Goal: Task Accomplishment & Management: Manage account settings

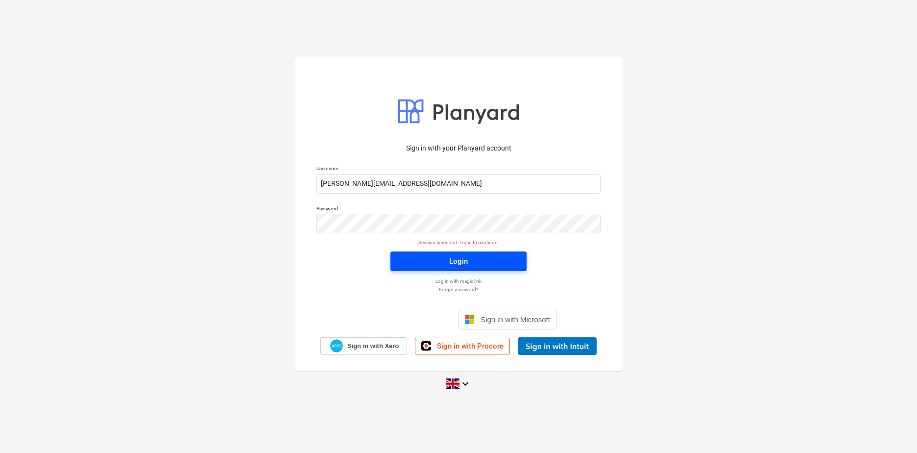
click at [475, 264] on span "Login" at bounding box center [458, 261] width 113 height 13
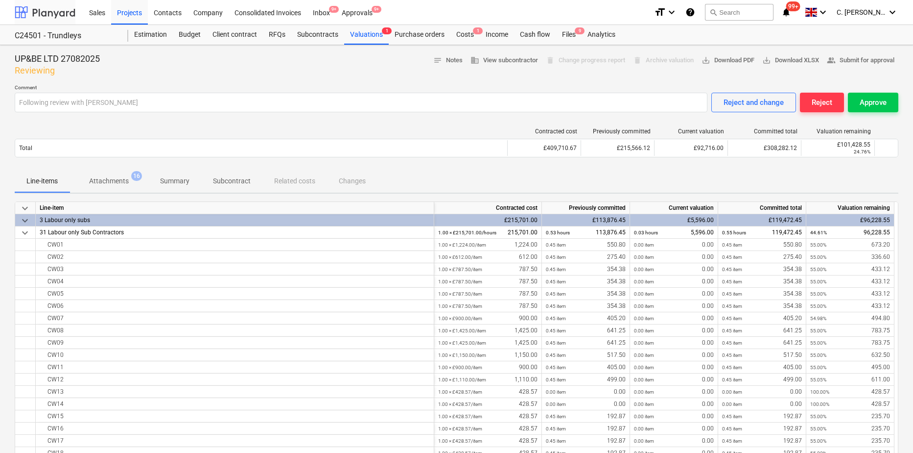
click at [30, 9] on div at bounding box center [45, 12] width 61 height 24
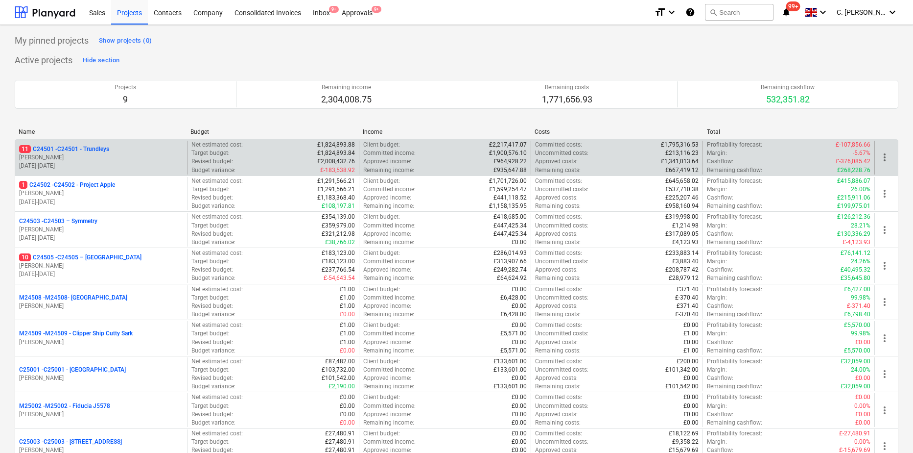
click at [99, 162] on p "[DATE] - [DATE]" at bounding box center [101, 166] width 164 height 8
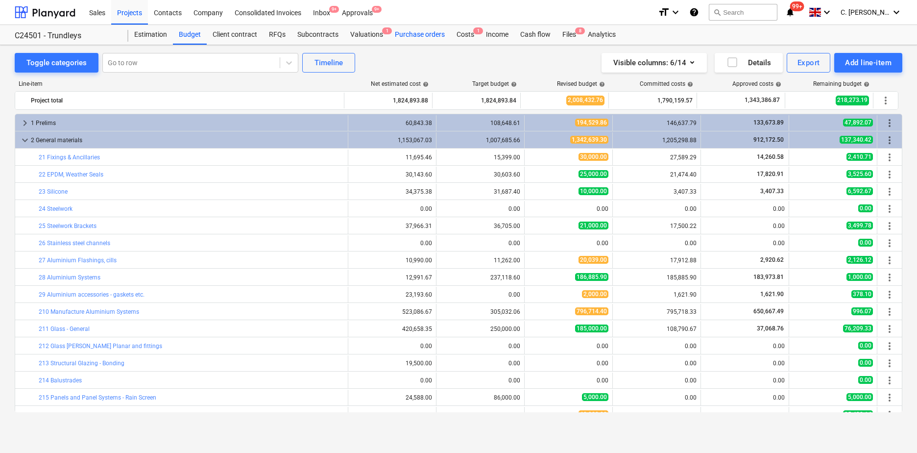
click at [414, 35] on div "Purchase orders" at bounding box center [420, 35] width 62 height 20
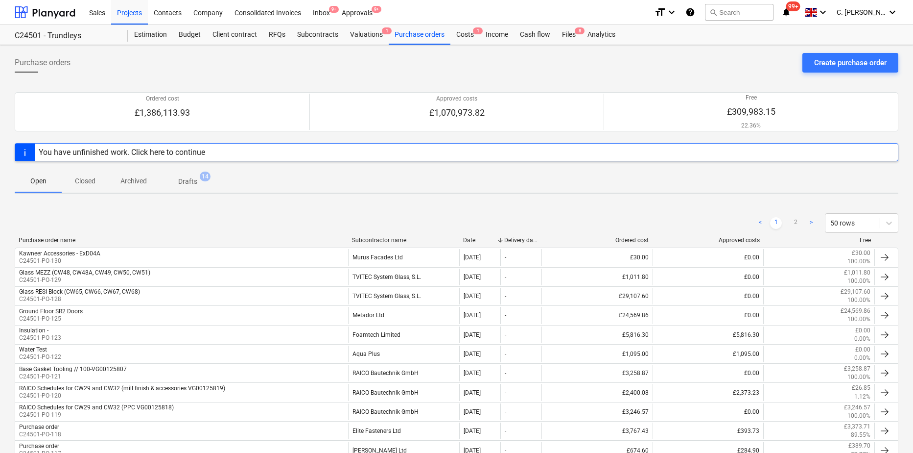
click at [382, 241] on div "Subcontractor name" at bounding box center [403, 240] width 103 height 7
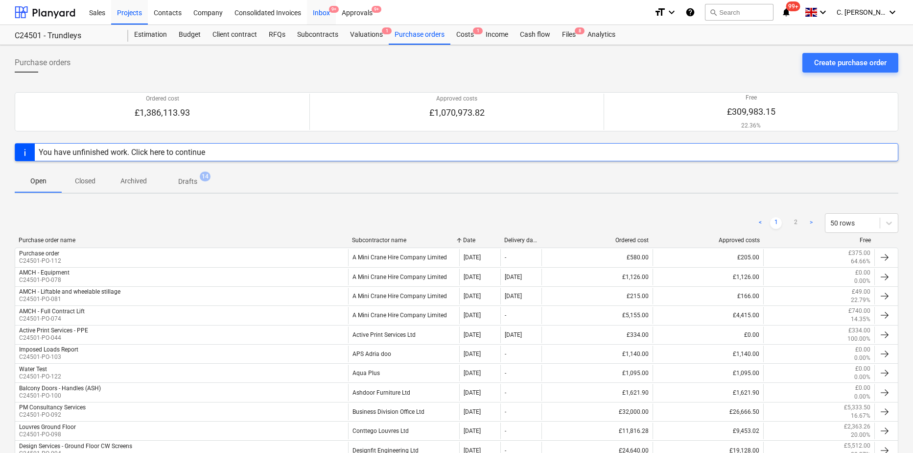
click at [320, 12] on div "Inbox 9+" at bounding box center [321, 12] width 29 height 25
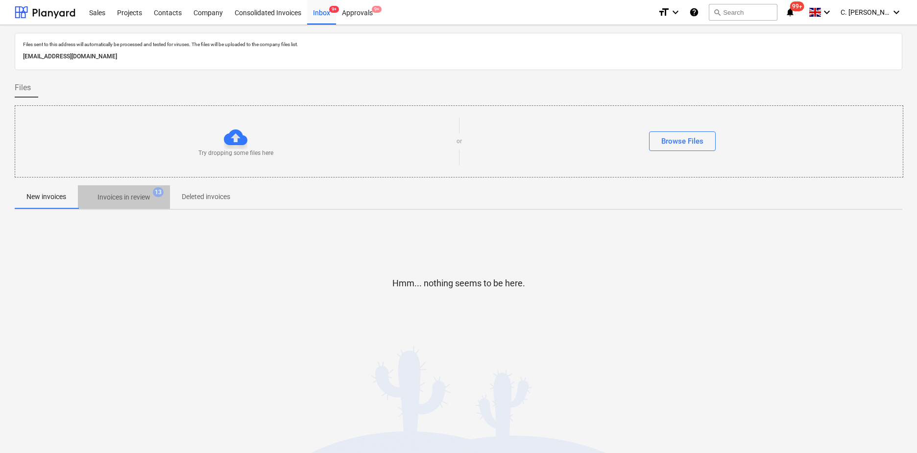
click at [131, 194] on p "Invoices in review" at bounding box center [123, 197] width 53 height 10
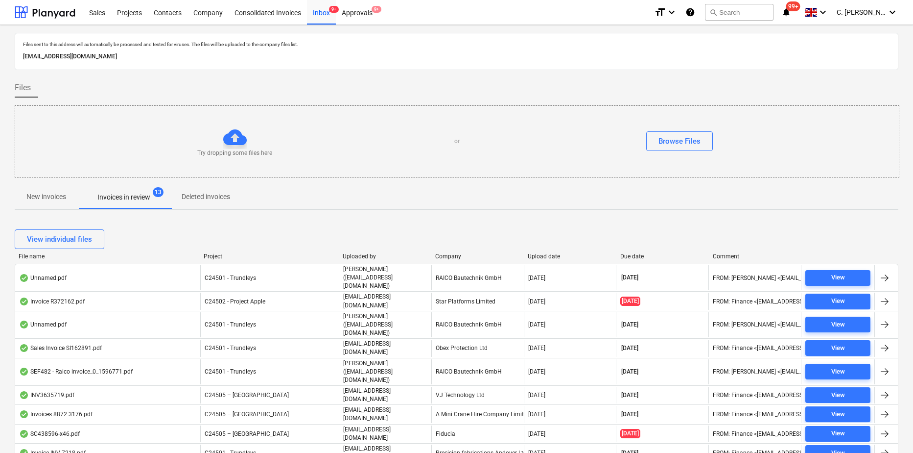
click at [366, 255] on div "Uploaded by" at bounding box center [385, 256] width 85 height 7
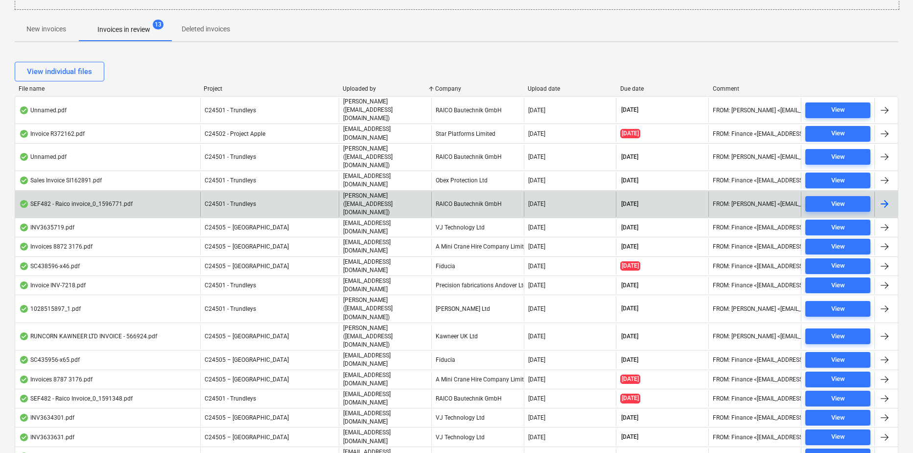
scroll to position [197, 0]
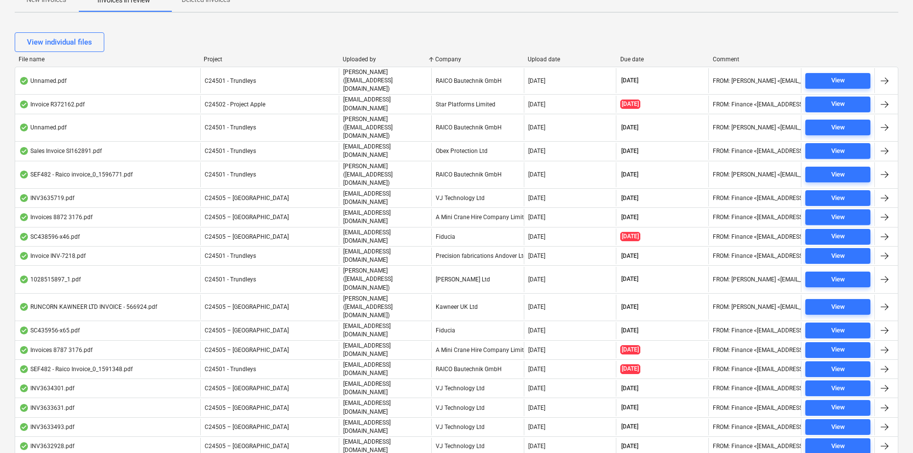
click at [451, 60] on div "Company" at bounding box center [477, 59] width 85 height 7
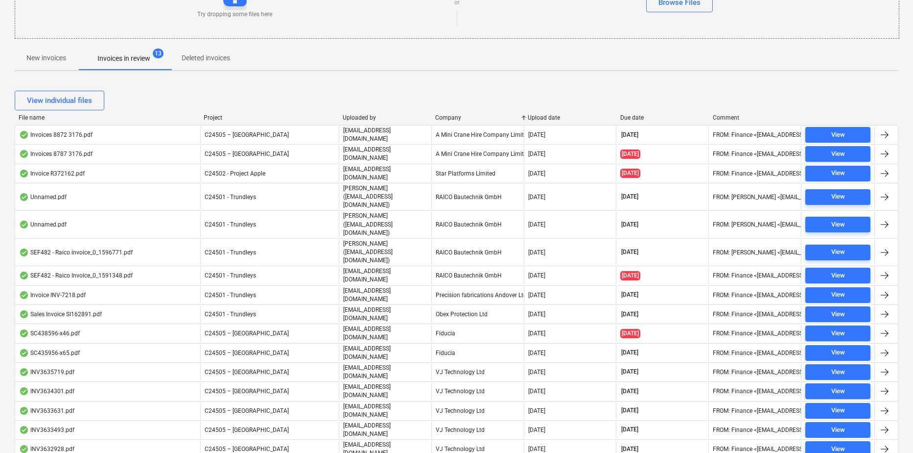
scroll to position [148, 0]
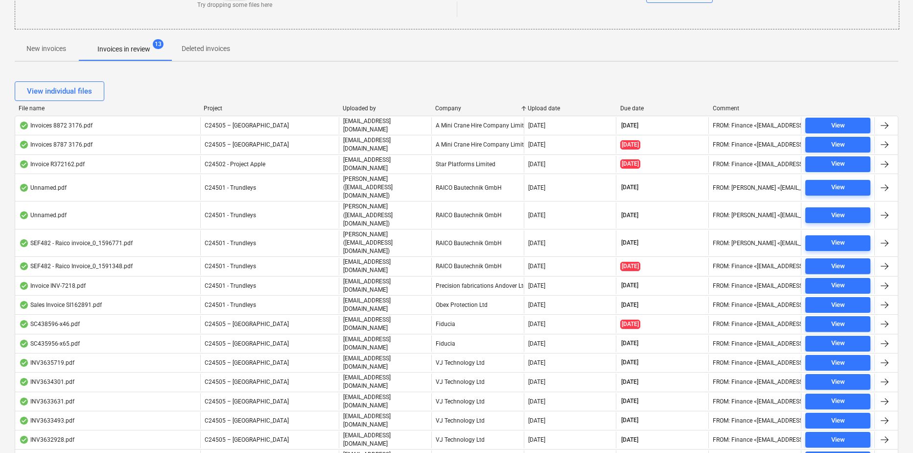
click at [458, 109] on div "Company" at bounding box center [477, 108] width 85 height 7
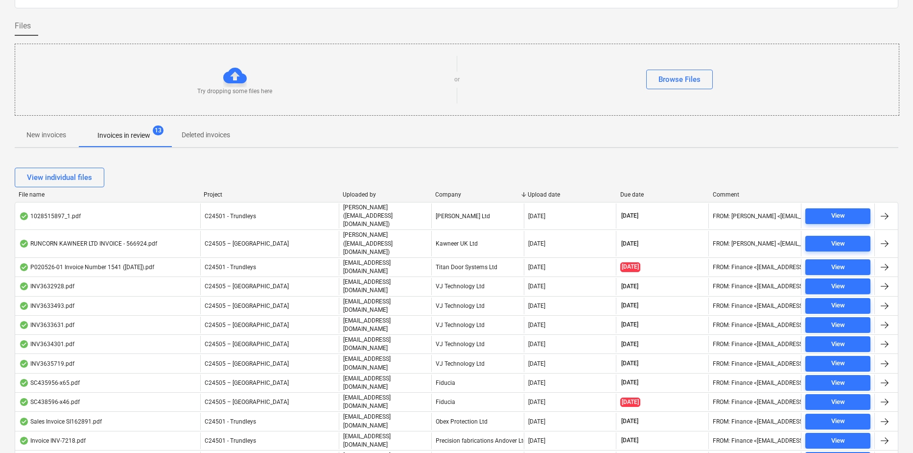
scroll to position [196, 0]
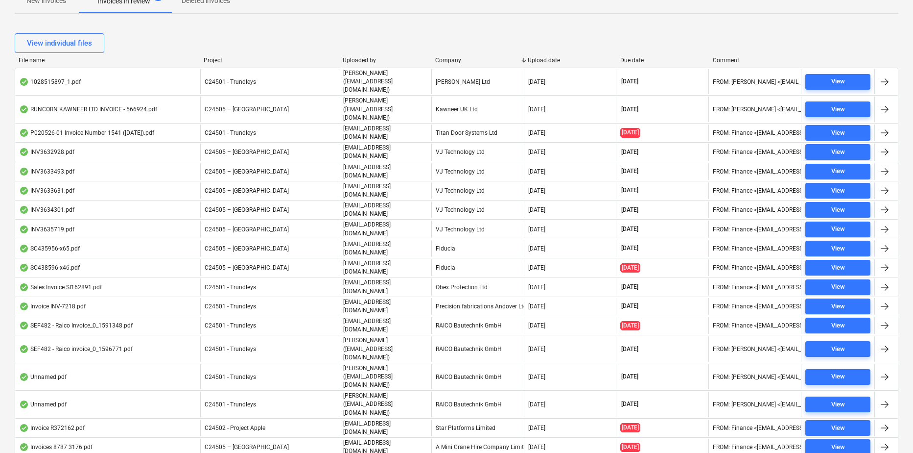
click at [461, 64] on div "File name Project Uploaded by Company Upload date Due date Comment" at bounding box center [457, 62] width 884 height 11
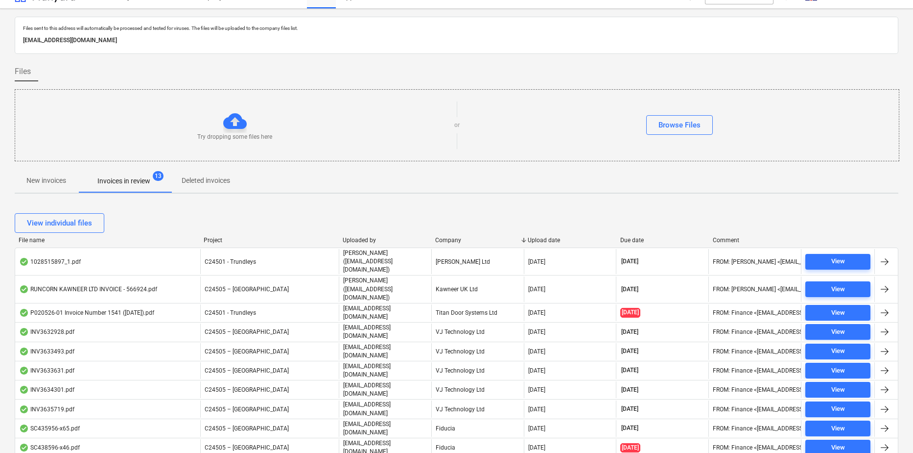
scroll to position [0, 0]
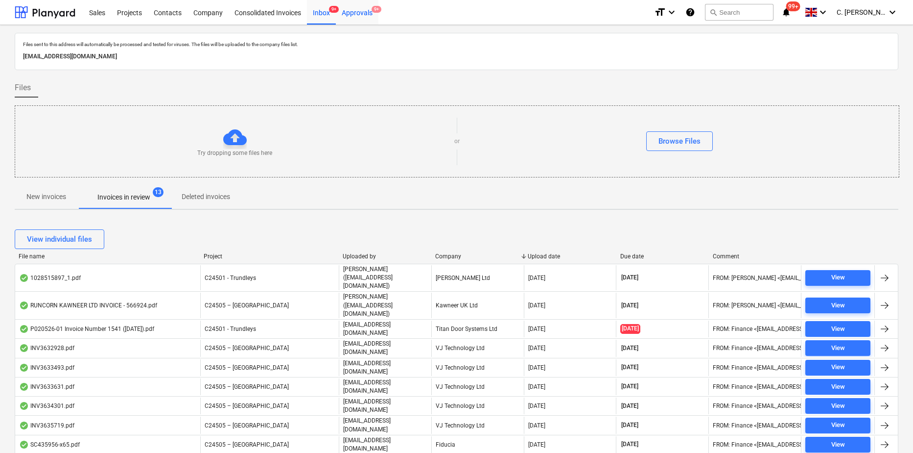
click at [363, 12] on div "Approvals 9+" at bounding box center [357, 12] width 43 height 25
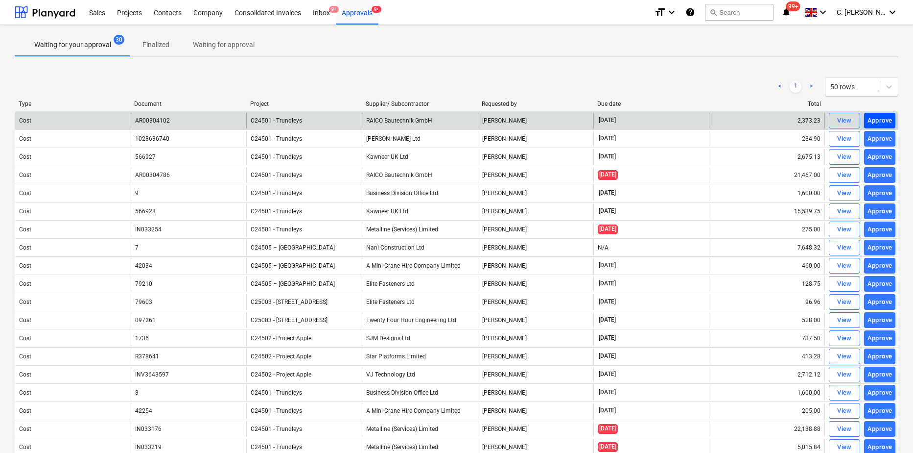
click at [877, 121] on div "Approve" at bounding box center [880, 120] width 25 height 11
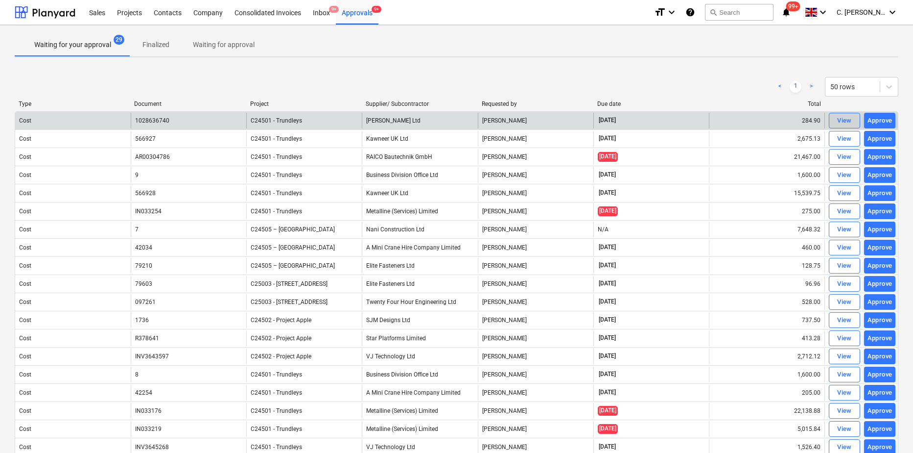
click at [840, 120] on div "View" at bounding box center [845, 120] width 15 height 11
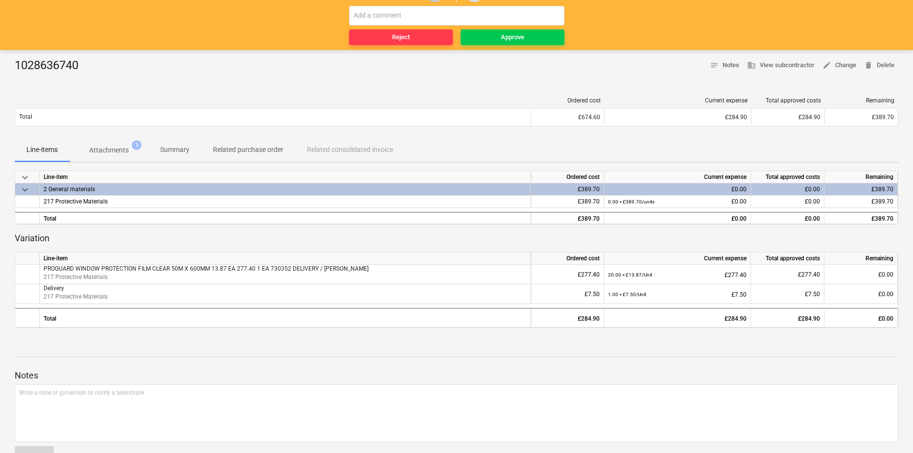
scroll to position [98, 0]
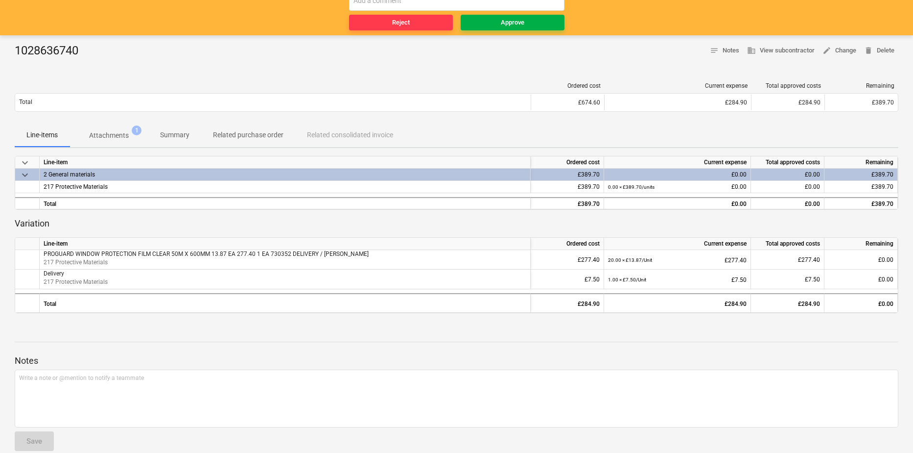
click at [526, 25] on span "Approve" at bounding box center [513, 22] width 96 height 11
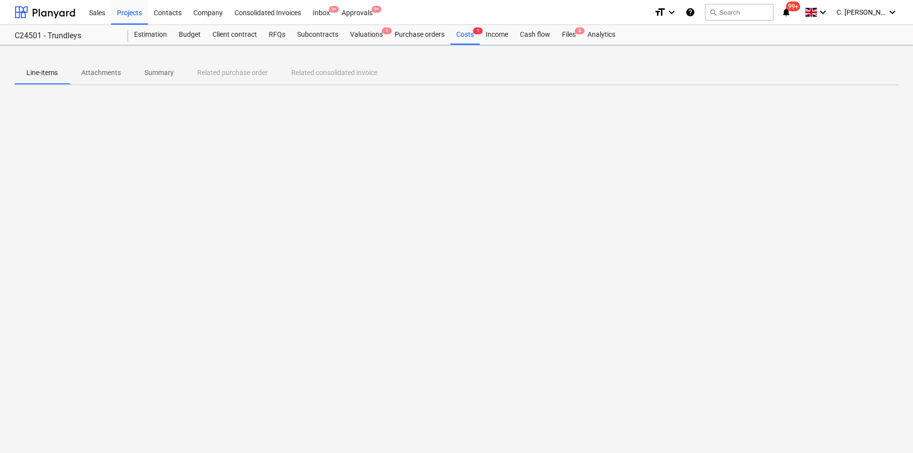
scroll to position [0, 0]
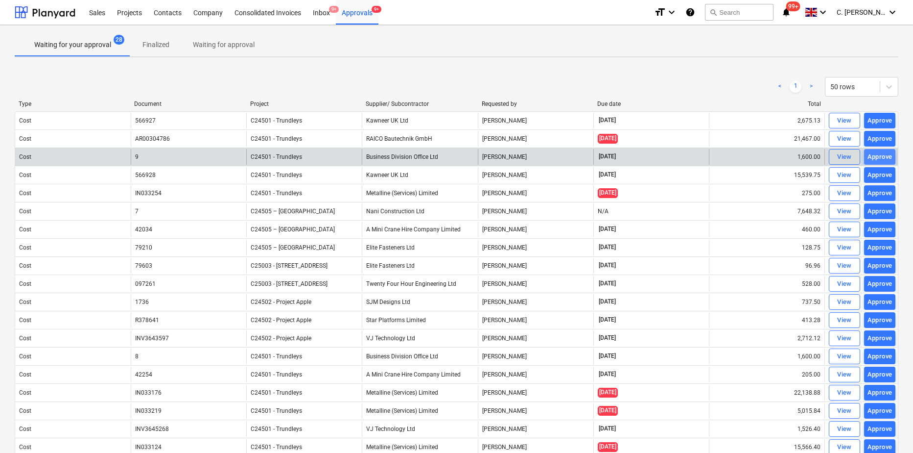
click at [892, 155] on div "Approve" at bounding box center [880, 156] width 25 height 11
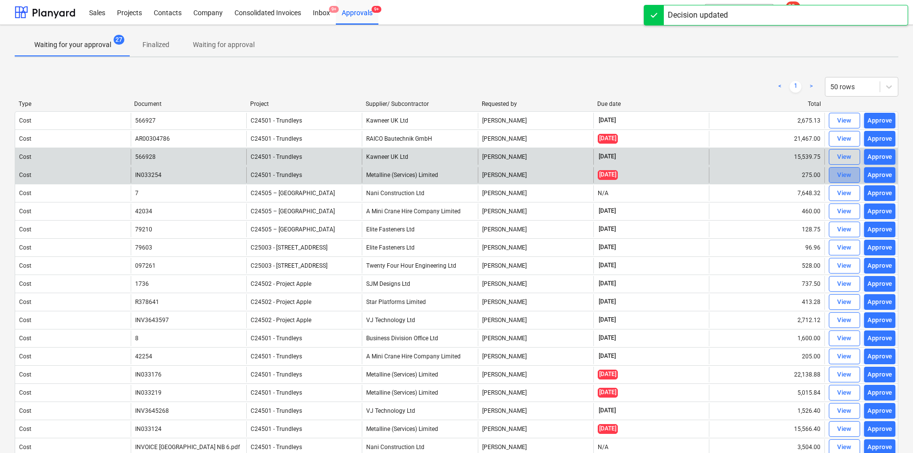
click at [851, 173] on div "View" at bounding box center [845, 174] width 15 height 11
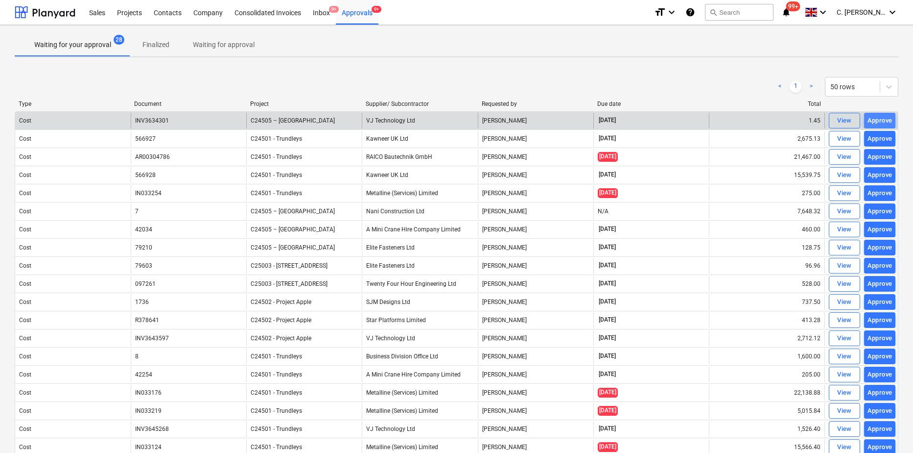
click at [884, 122] on div "Approve" at bounding box center [880, 120] width 25 height 11
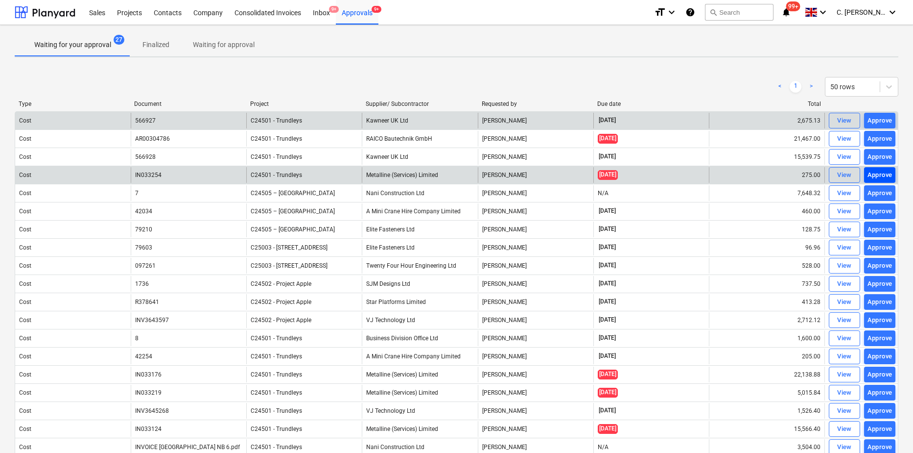
click at [883, 174] on div "Approve" at bounding box center [880, 174] width 25 height 11
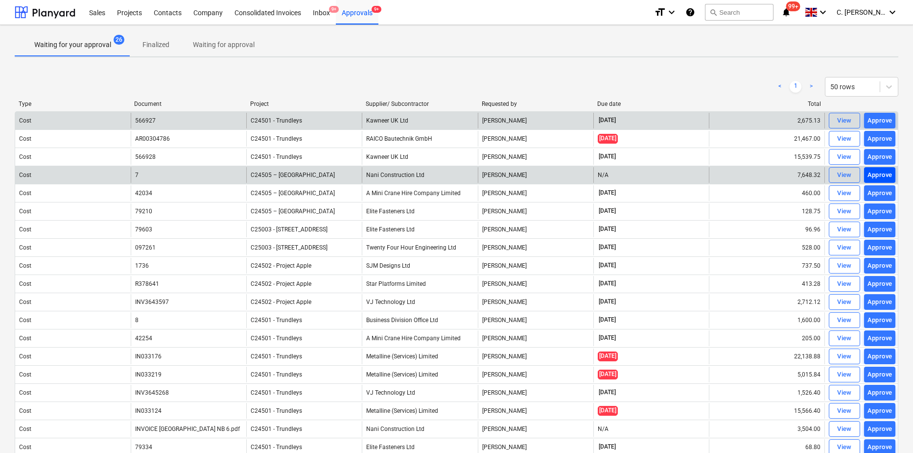
click at [882, 175] on div "Approve" at bounding box center [880, 174] width 25 height 11
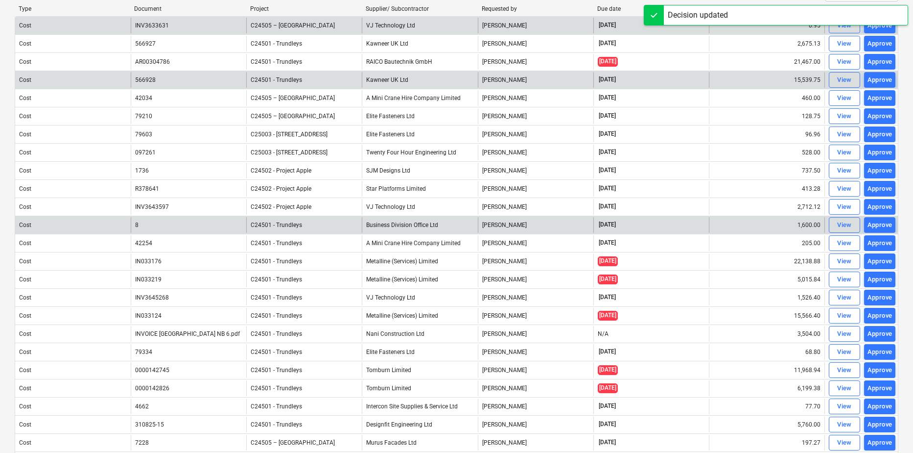
scroll to position [98, 0]
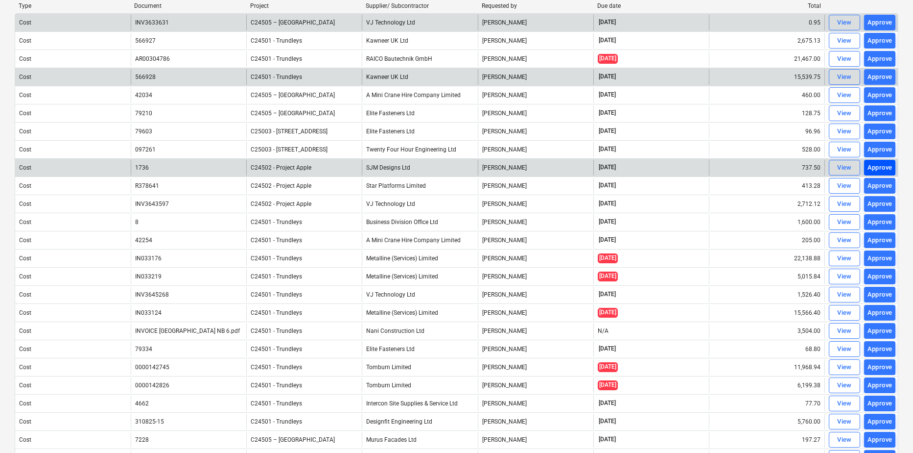
click at [877, 170] on div "Approve" at bounding box center [880, 167] width 25 height 11
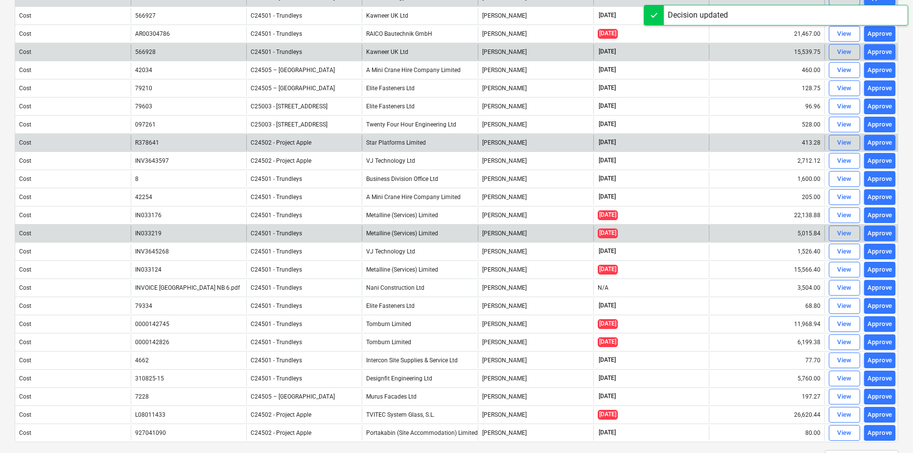
scroll to position [147, 0]
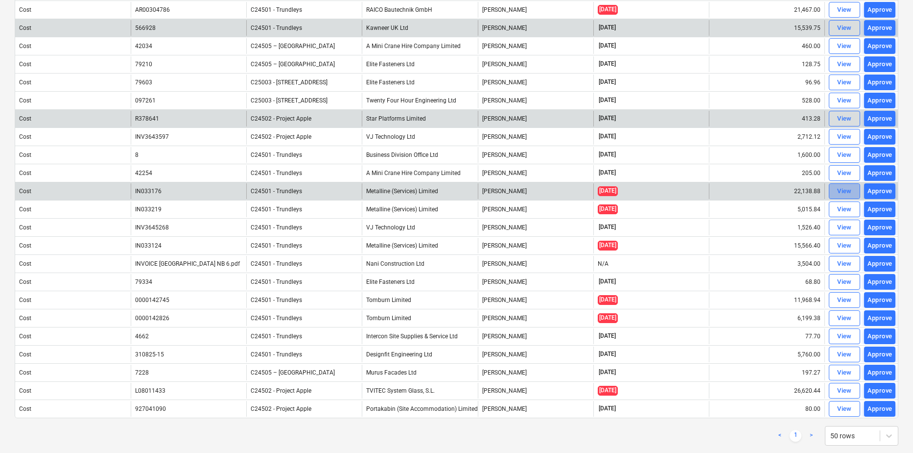
click at [843, 190] on div "View" at bounding box center [845, 191] width 15 height 11
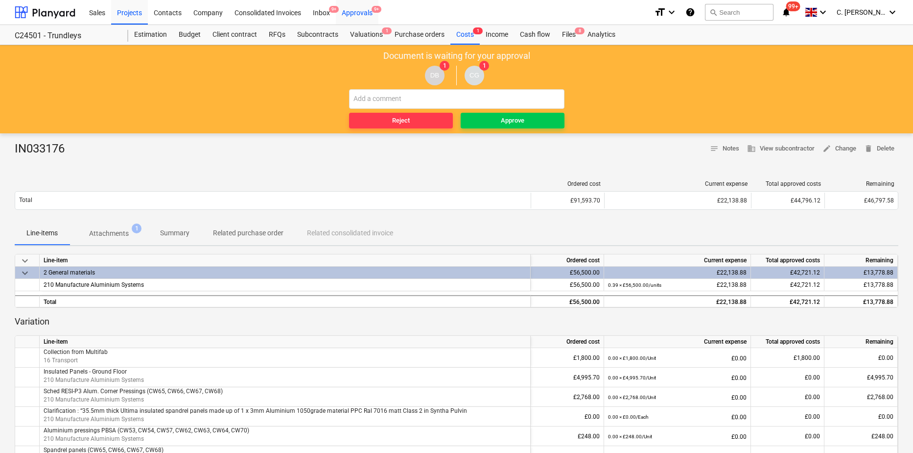
click at [365, 13] on div "Approvals 9+" at bounding box center [357, 12] width 43 height 25
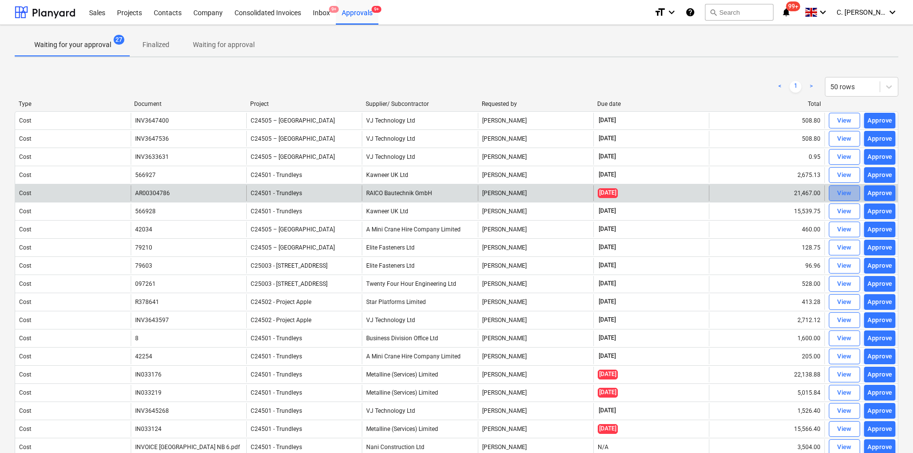
click at [839, 193] on div "View" at bounding box center [845, 193] width 15 height 11
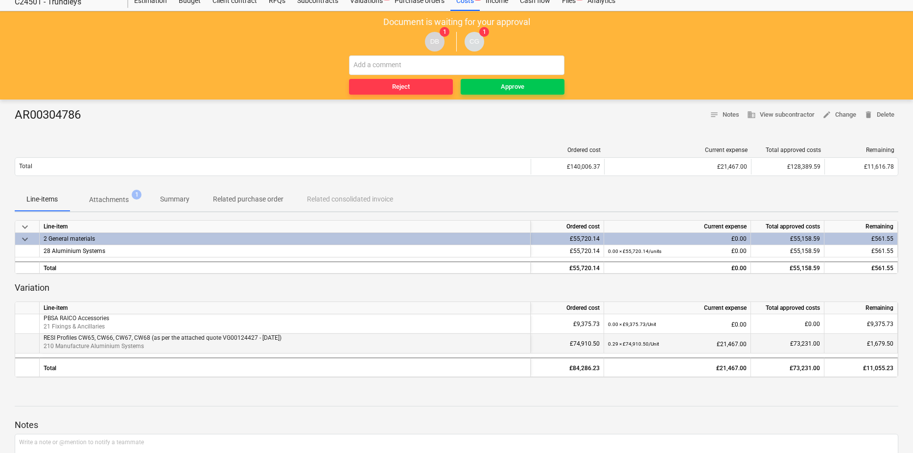
scroll to position [49, 0]
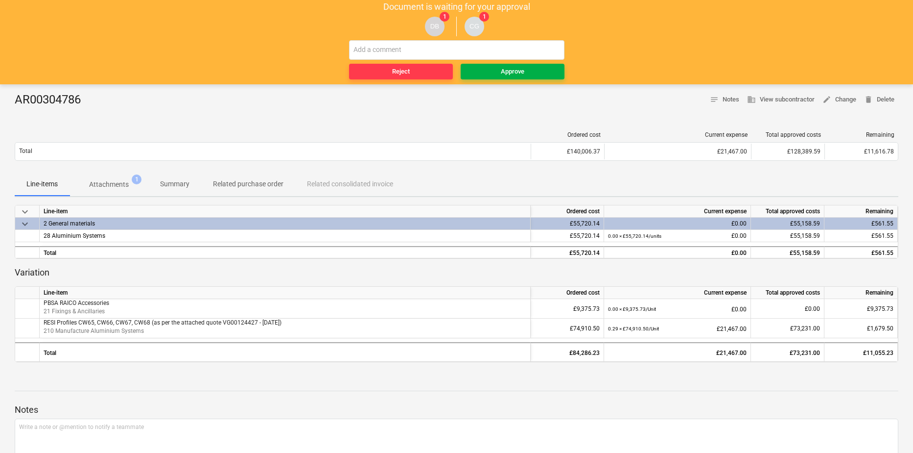
click at [527, 71] on span "Approve" at bounding box center [513, 71] width 96 height 11
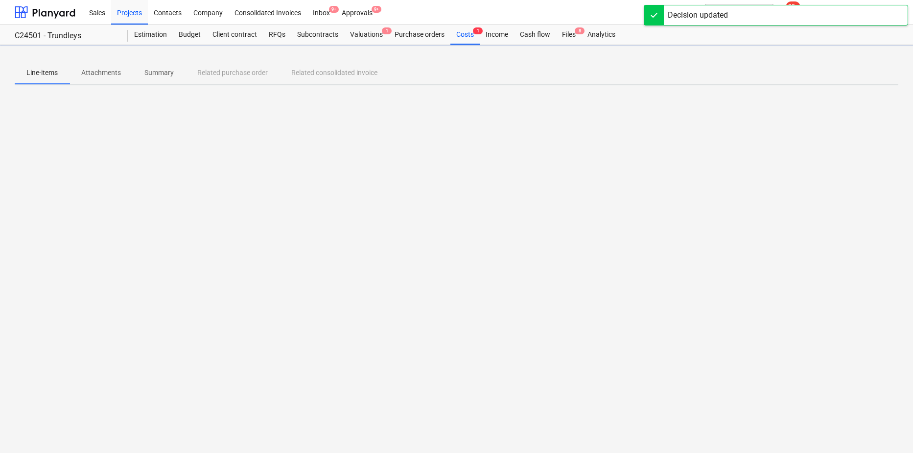
scroll to position [0, 0]
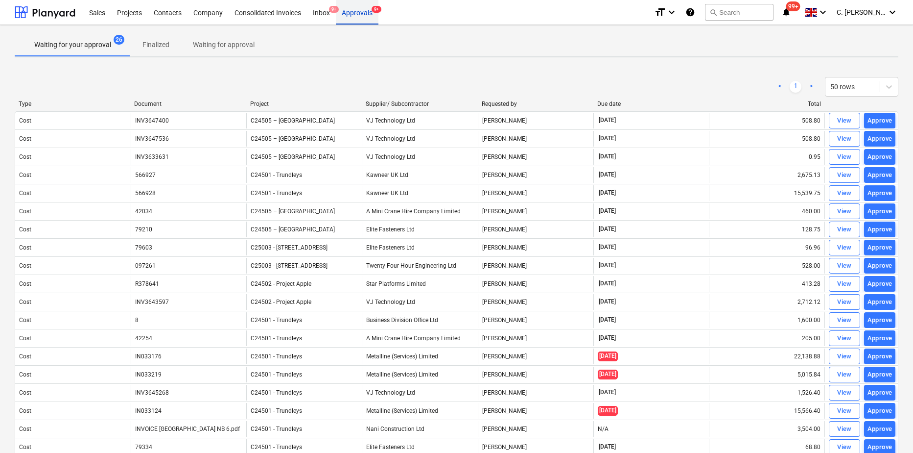
click at [358, 16] on div "Approvals 9+" at bounding box center [357, 12] width 43 height 25
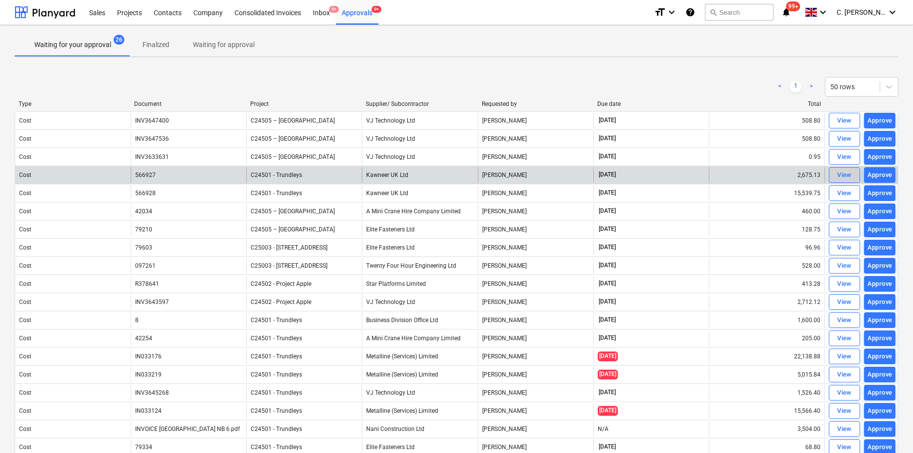
click at [849, 175] on div "View" at bounding box center [845, 174] width 15 height 11
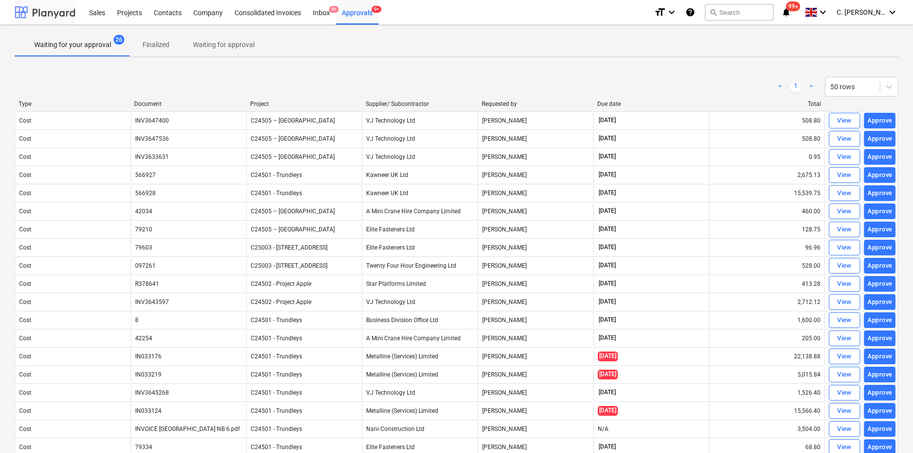
click at [33, 9] on div at bounding box center [45, 12] width 61 height 24
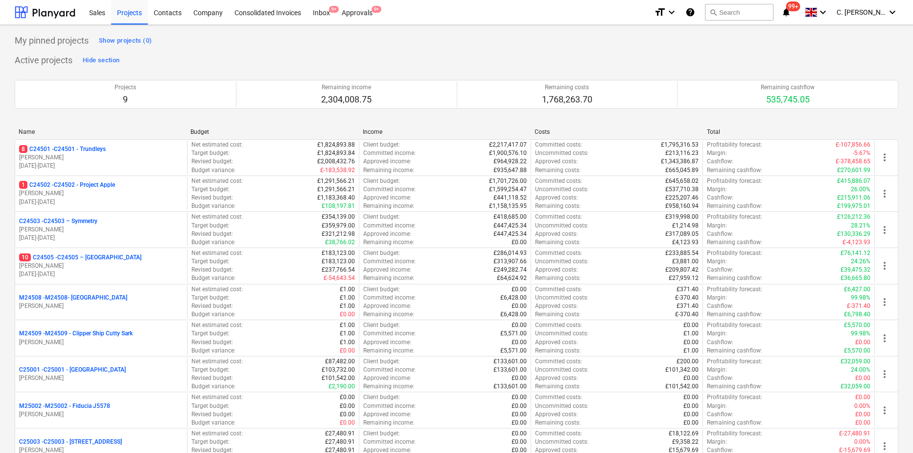
click at [85, 256] on p "10 C24505 - C24505 – Surrey Quays" at bounding box center [80, 257] width 122 height 8
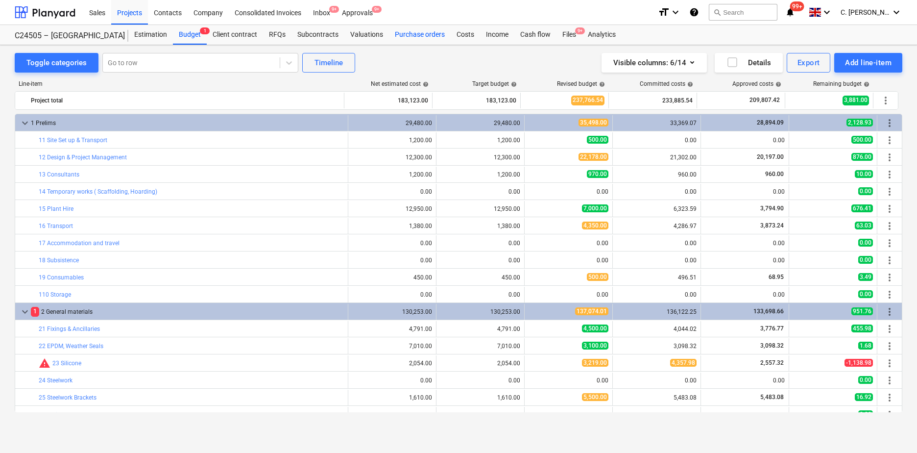
click at [434, 36] on div "Purchase orders" at bounding box center [420, 35] width 62 height 20
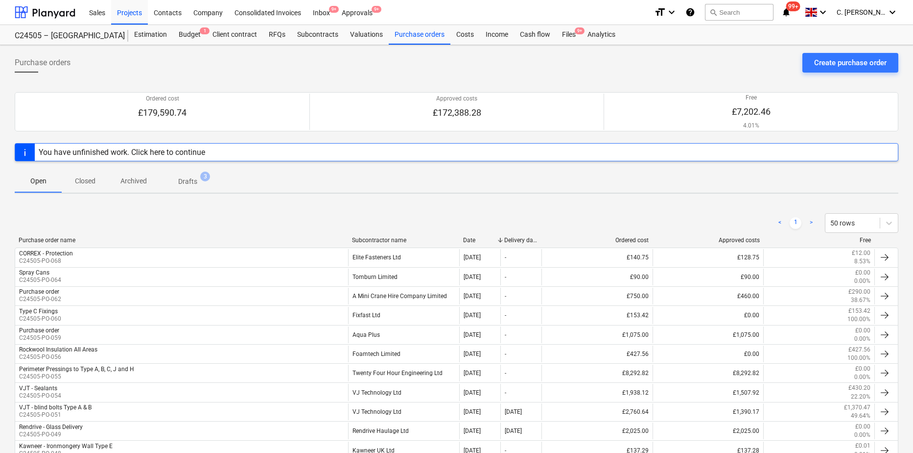
click at [385, 237] on div "Subcontractor name" at bounding box center [403, 240] width 103 height 7
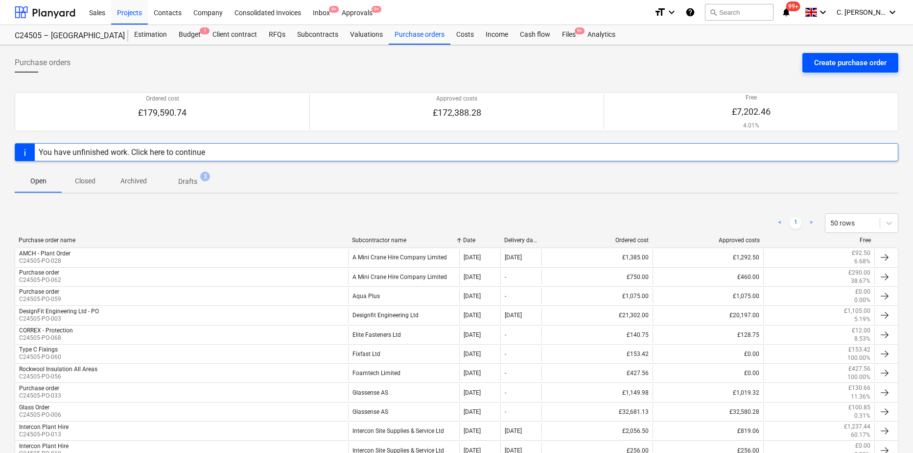
click at [846, 67] on div "Create purchase order" at bounding box center [850, 62] width 72 height 13
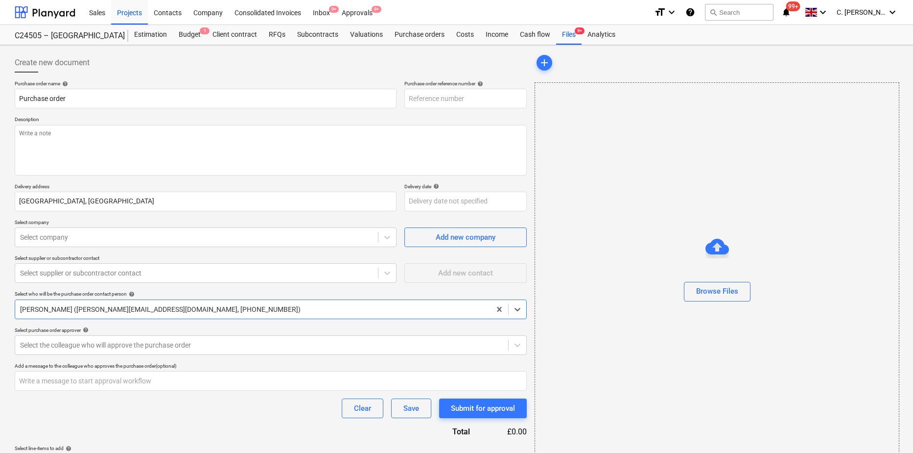
type textarea "x"
type input "C24505-PO-069"
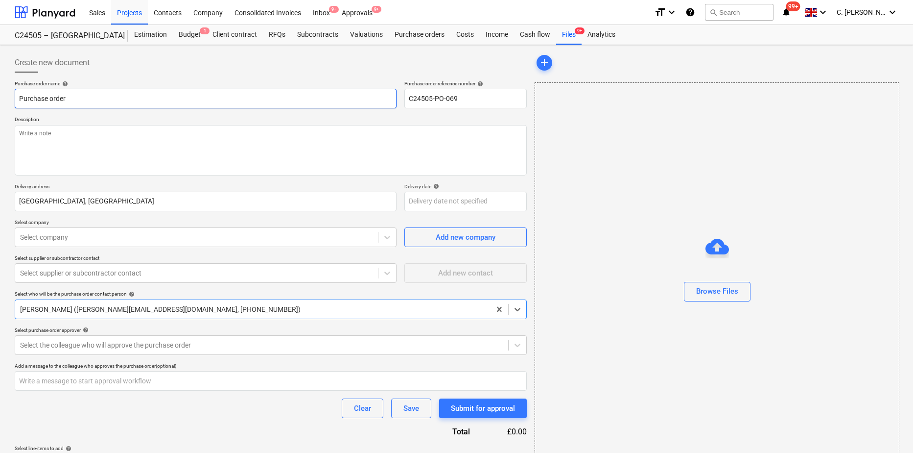
click at [103, 98] on input "Purchase order" at bounding box center [206, 99] width 382 height 20
drag, startPoint x: -86, startPoint y: 114, endPoint x: -95, endPoint y: 116, distance: 8.5
click at [0, 116] on html "Sales Projects Contacts Company Consolidated Invoices Inbox 9+ Approvals 9+ for…" at bounding box center [456, 226] width 913 height 453
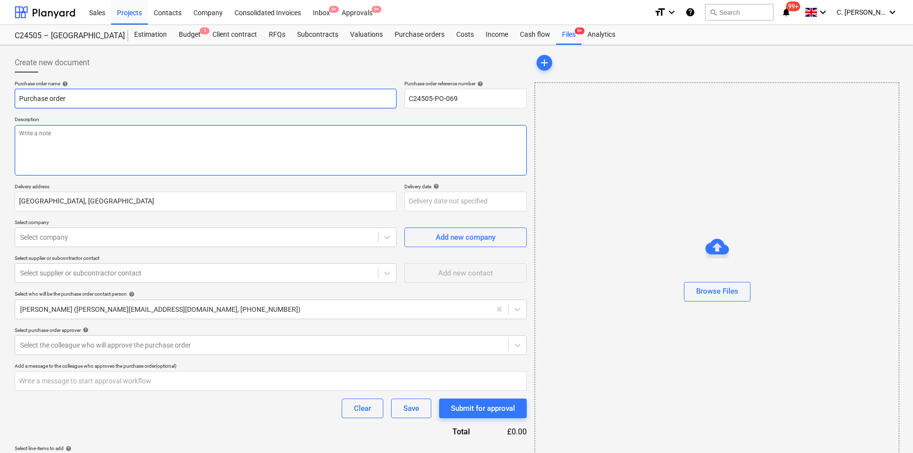
type textarea "x"
type input "I"
type textarea "x"
type input "Im"
type textarea "x"
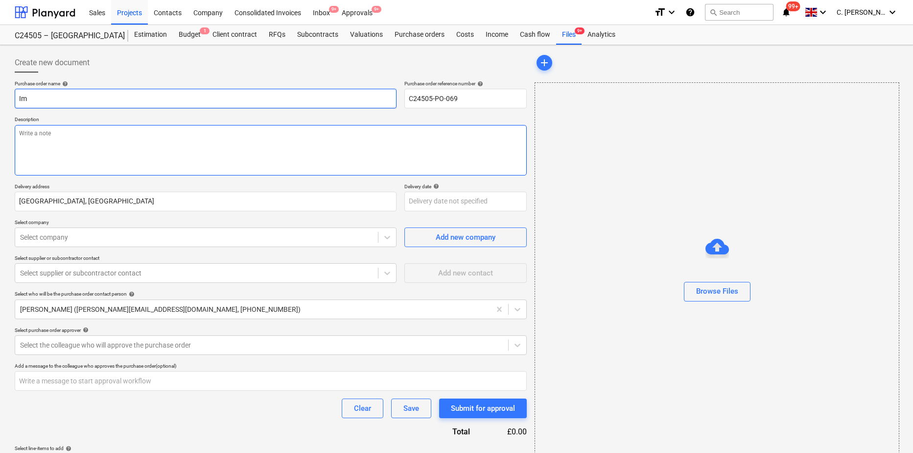
type input "Imp"
type textarea "x"
type input "Impo"
type textarea "x"
type input "Impor"
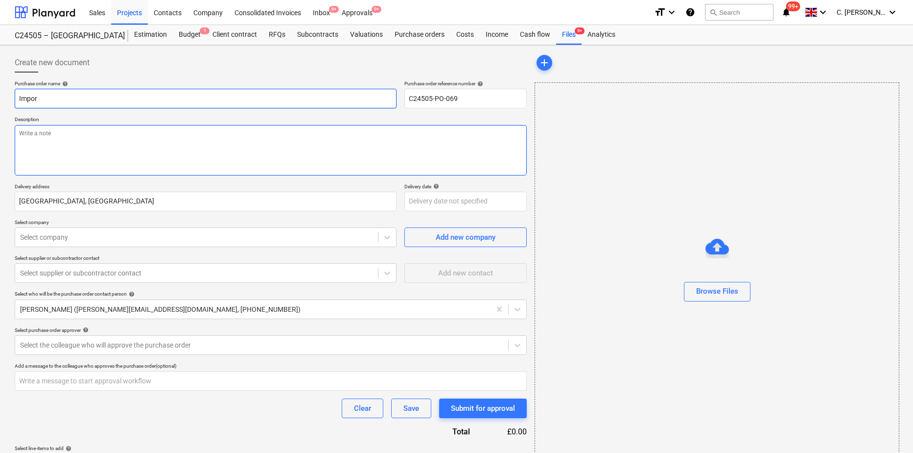
type textarea "x"
type input "Import"
type textarea "x"
type input "Import"
type textarea "x"
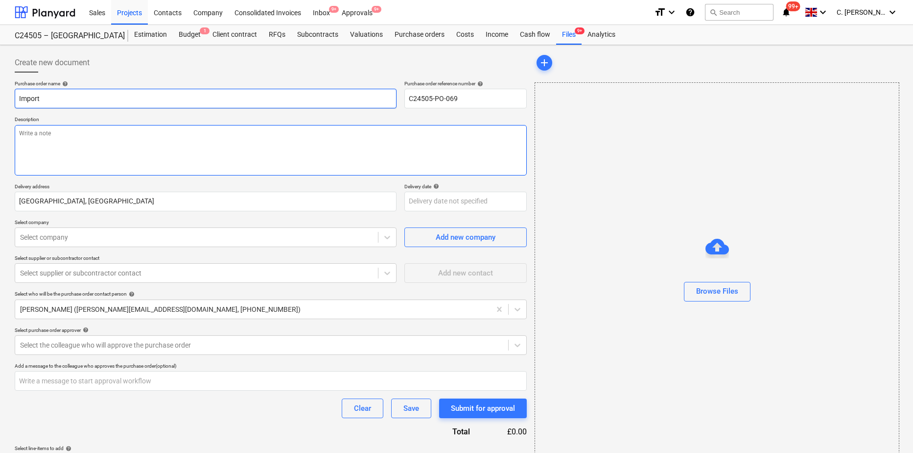
type input "Import T"
type textarea "x"
type input "Import TA"
type textarea "x"
type input "Import TAX"
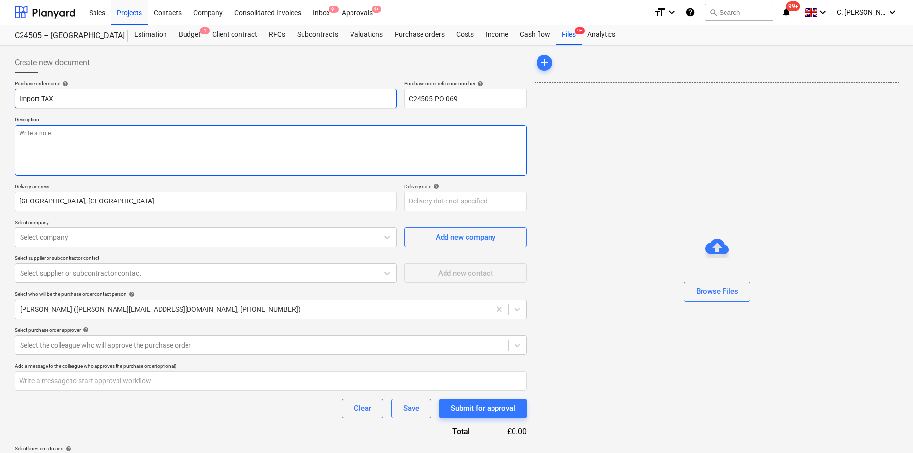
type textarea "x"
type input "Import TAX"
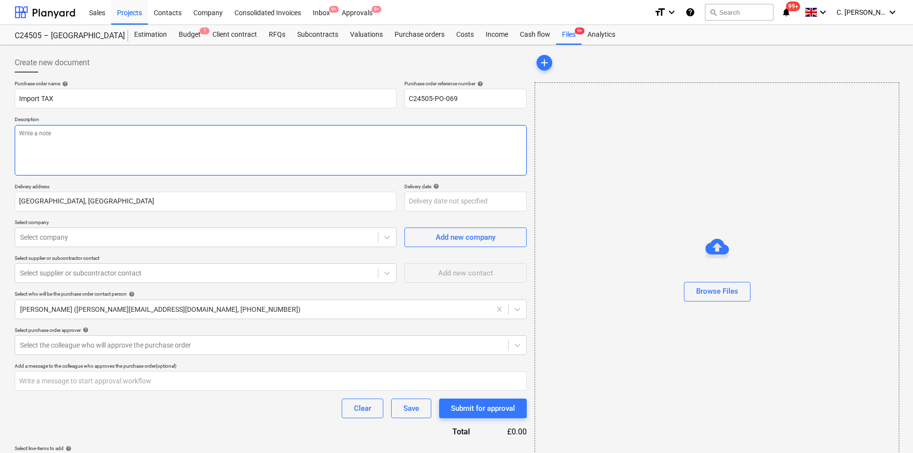
click at [92, 147] on textarea at bounding box center [271, 150] width 512 height 50
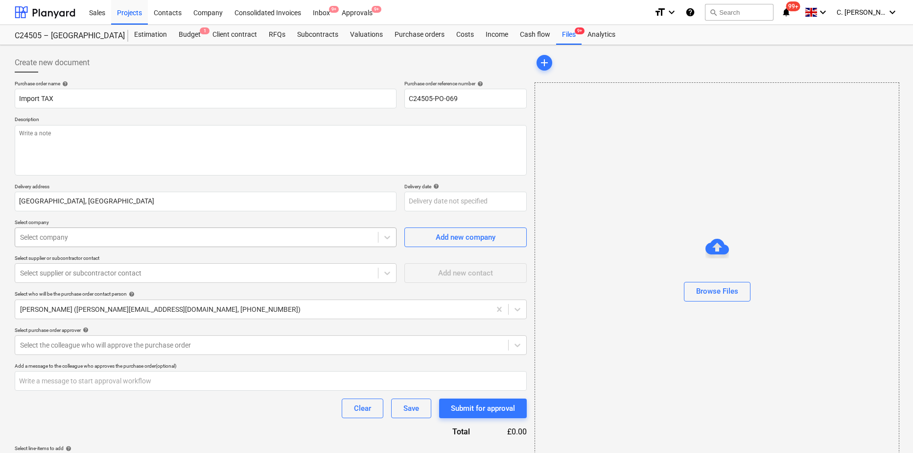
type textarea "x"
click at [88, 241] on div at bounding box center [196, 237] width 353 height 10
type input "Sc"
type textarea "x"
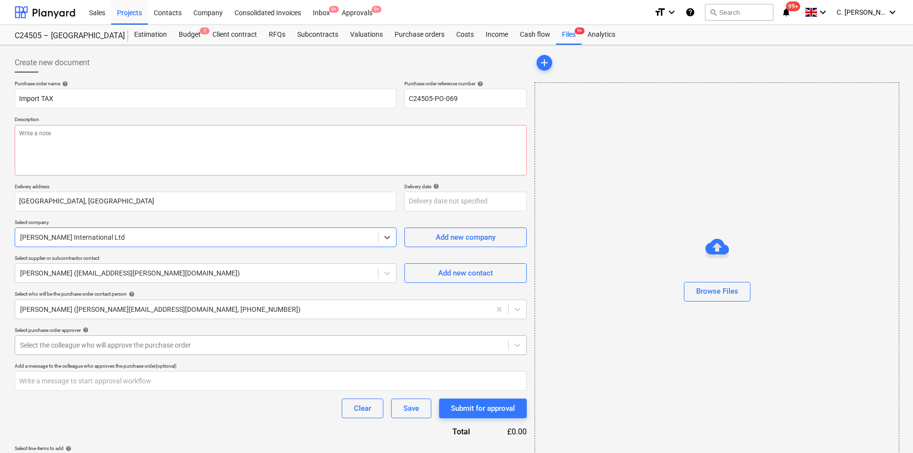
click at [57, 343] on div at bounding box center [261, 345] width 483 height 10
type textarea "x"
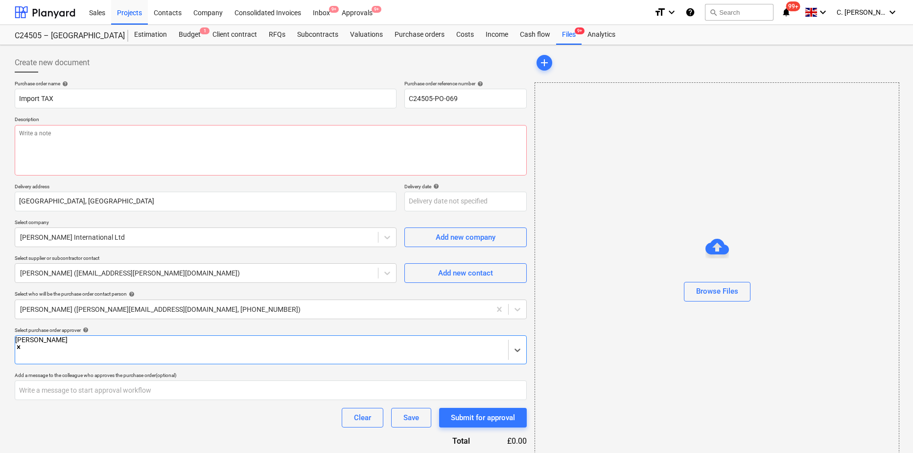
click at [73, 431] on div "Purchase order name help Import TAX Purchase order reference number help C24505…" at bounding box center [271, 281] width 512 height 402
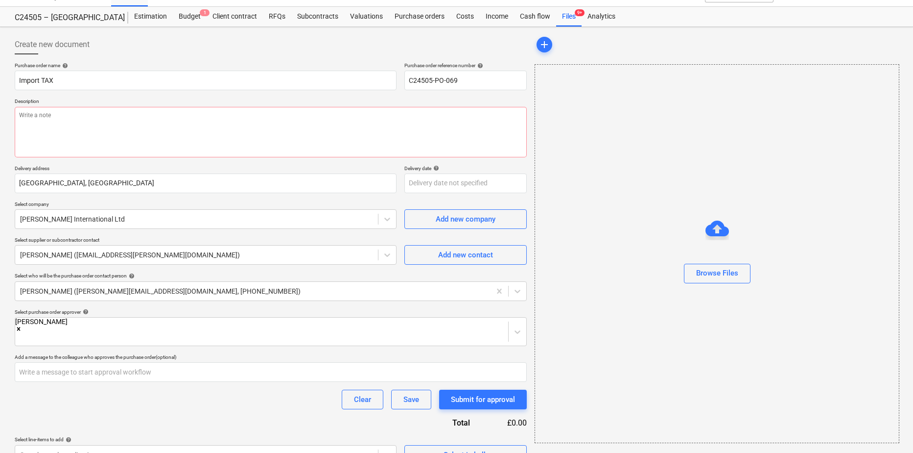
scroll to position [28, 0]
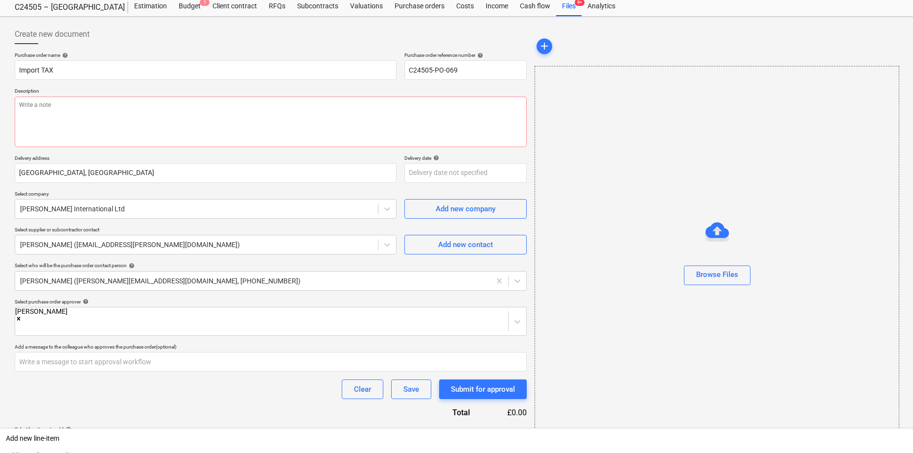
click at [136, 424] on body "Sales Projects Contacts Company Consolidated Invoices Inbox 9+ Approvals 9+ for…" at bounding box center [456, 198] width 913 height 453
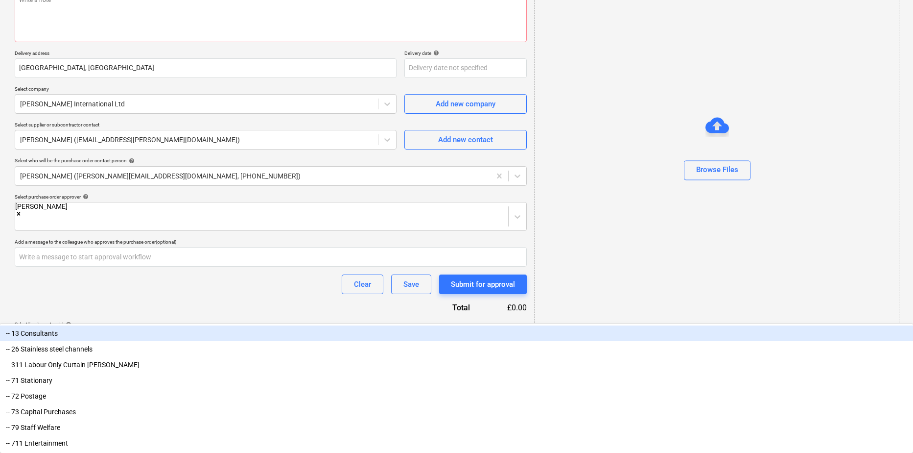
scroll to position [45, 0]
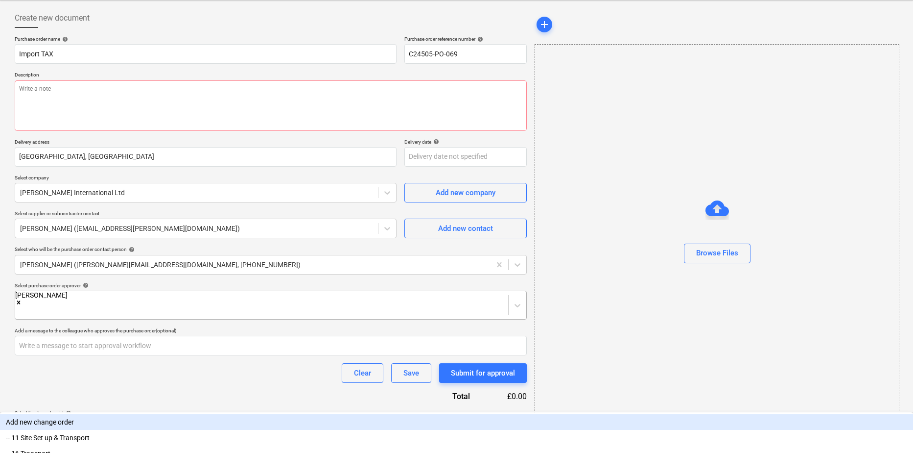
type input "Tra"
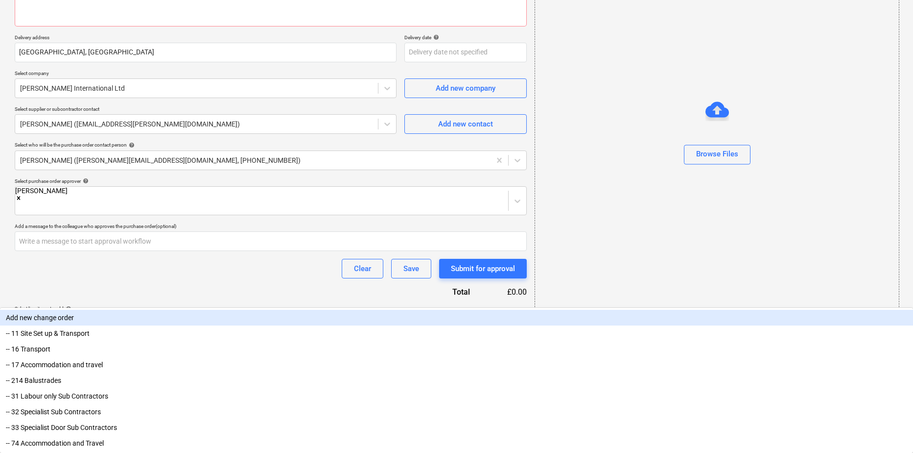
scroll to position [171, 0]
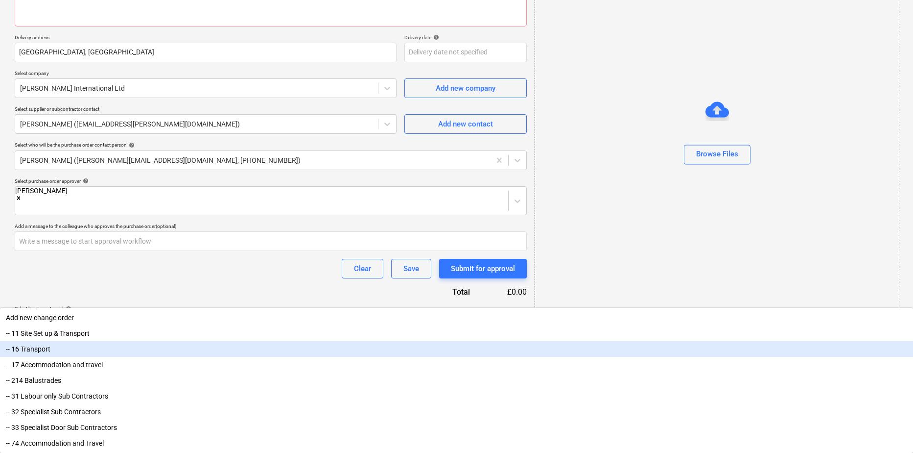
click at [64, 347] on div "-- 16 Transport" at bounding box center [456, 349] width 913 height 16
type textarea "x"
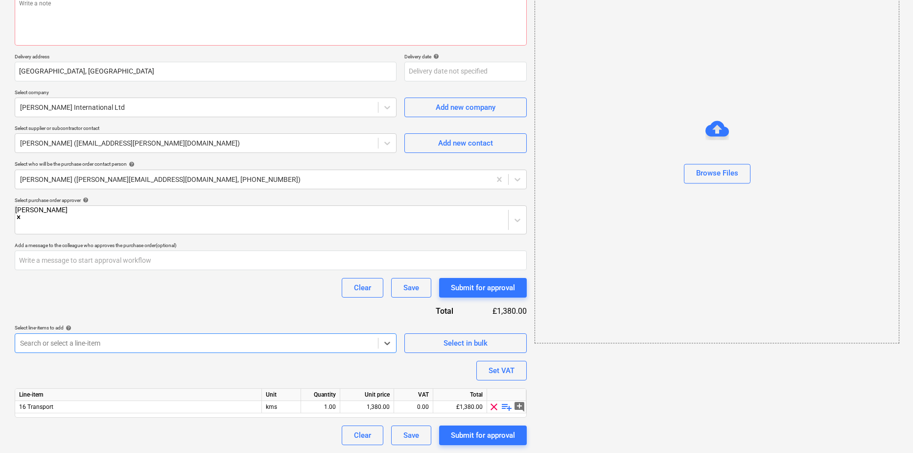
scroll to position [120, 0]
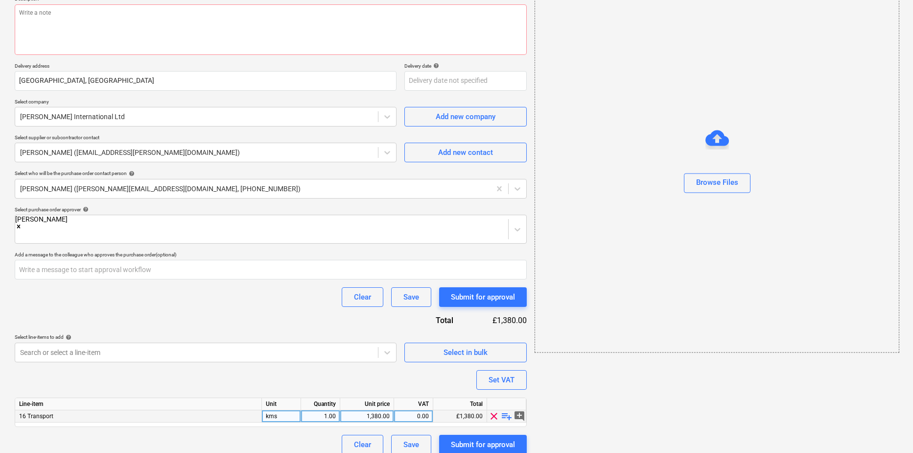
click at [295, 410] on div "kms" at bounding box center [281, 416] width 39 height 12
click at [506, 410] on span "playlist_add" at bounding box center [507, 416] width 12 height 12
type textarea "x"
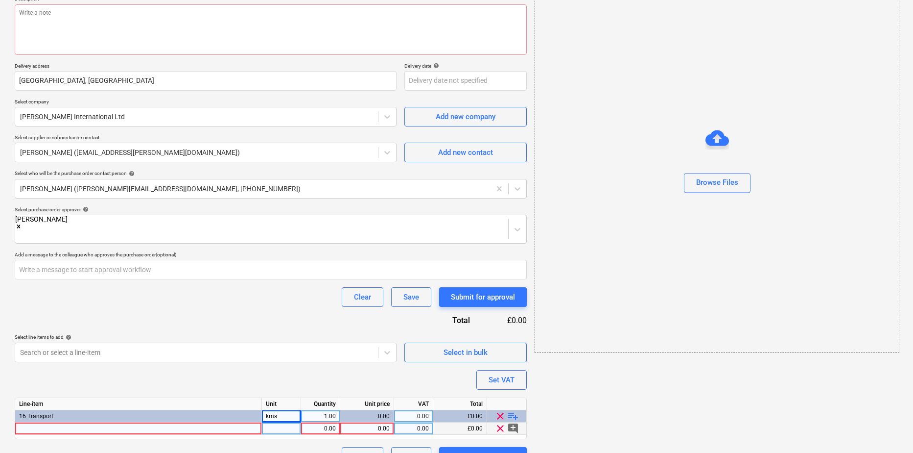
click at [100, 422] on div at bounding box center [138, 428] width 247 height 12
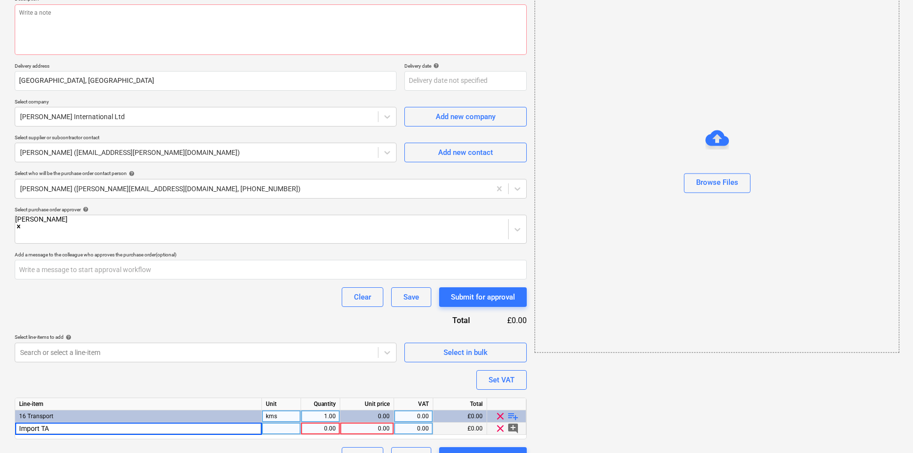
type input "Import TAX"
type textarea "x"
click at [282, 422] on div "pcs" at bounding box center [281, 428] width 39 height 12
type input "Unit"
type textarea "x"
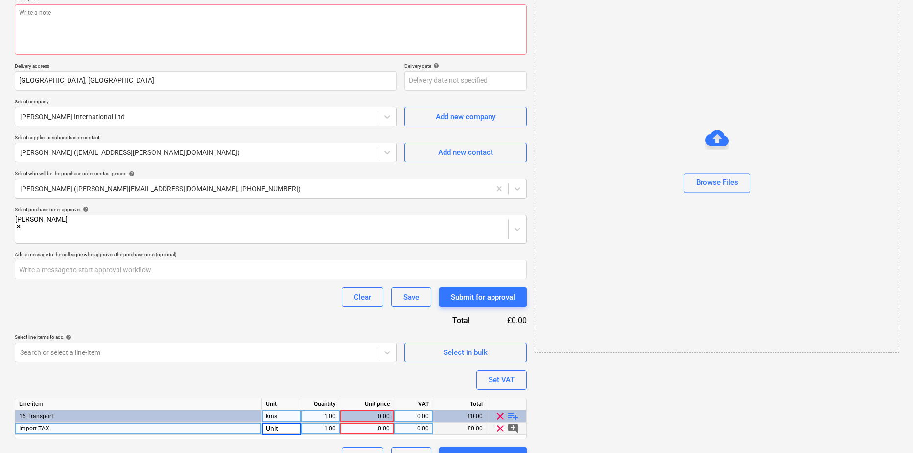
click at [375, 422] on div "0.00" at bounding box center [367, 428] width 46 height 12
type input "75"
click at [455, 427] on div "Line-item Unit Quantity Unit price VAT Total 16 Transport kms 1.00 75.00 0.00 £…" at bounding box center [271, 418] width 512 height 42
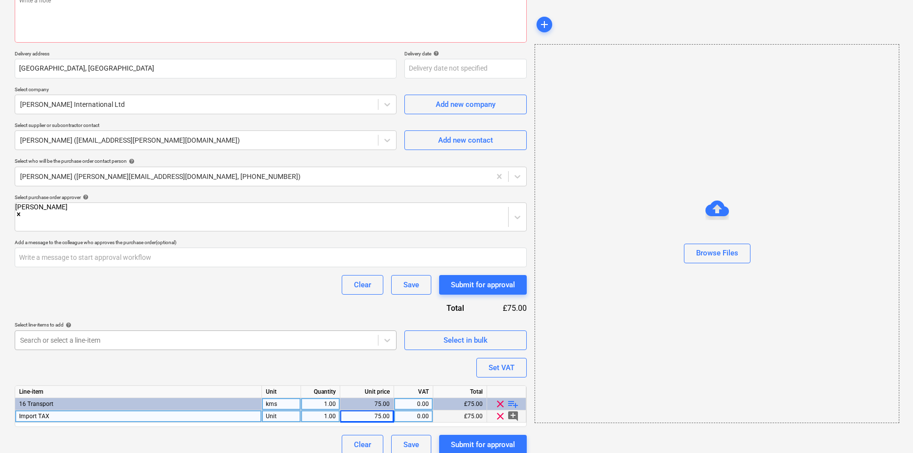
scroll to position [0, 0]
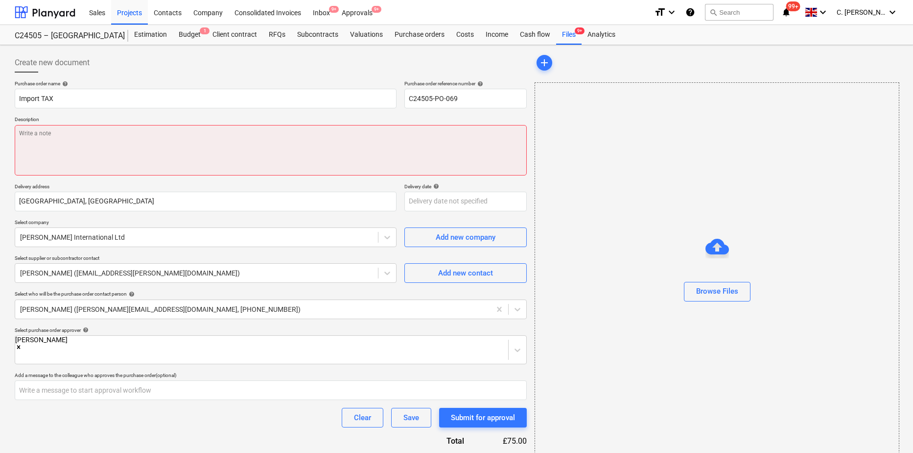
click at [107, 143] on textarea at bounding box center [271, 150] width 512 height 50
type textarea "x"
type textarea "I"
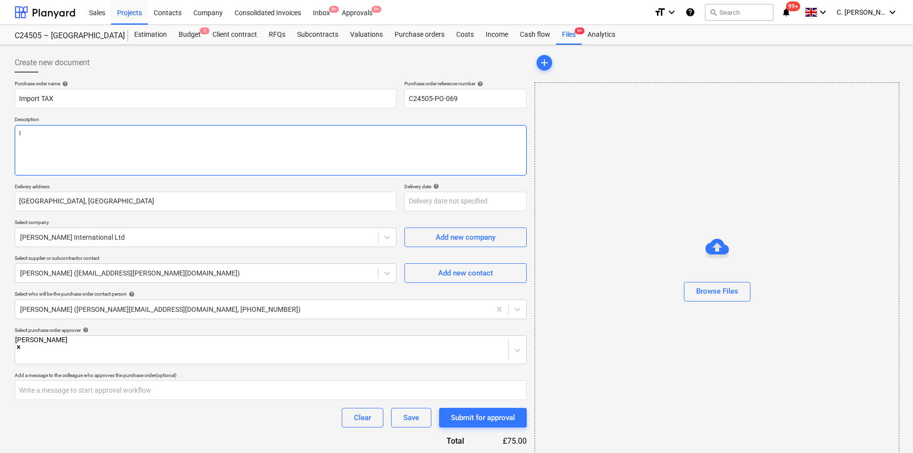
type textarea "x"
type textarea "Im"
type textarea "x"
type textarea "Imp"
type textarea "x"
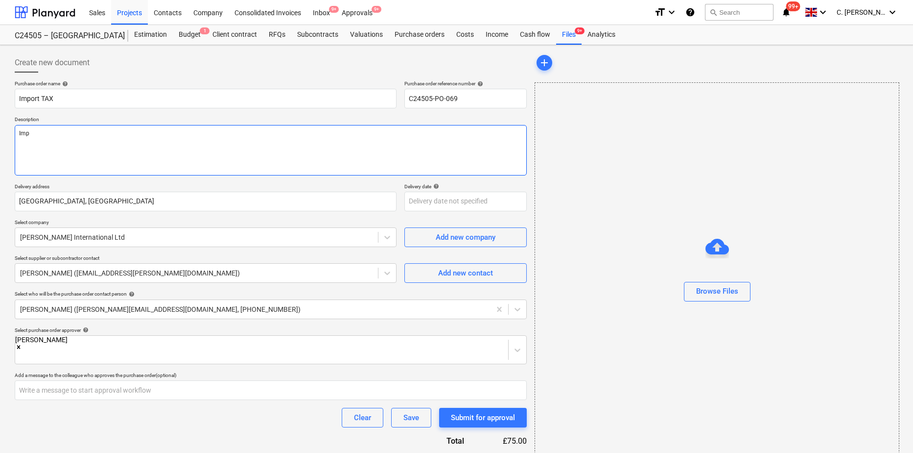
type textarea "Impo"
type textarea "x"
type textarea "Impor"
type textarea "x"
type textarea "Import"
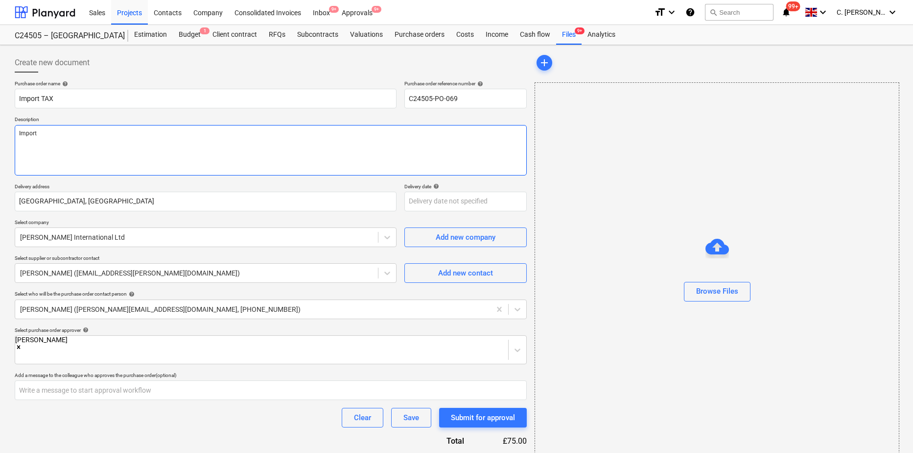
type textarea "x"
type textarea "Import"
type textarea "x"
type textarea "Import T"
type textarea "x"
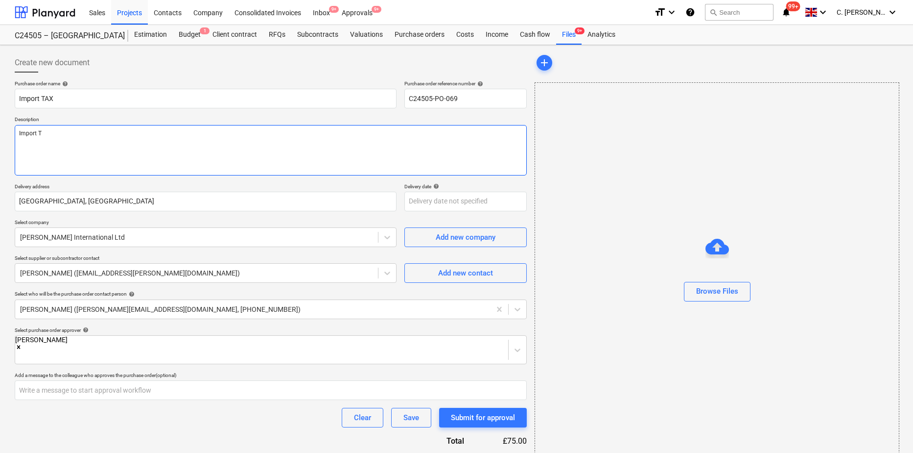
type textarea "Import TA"
type textarea "x"
type textarea "Import TAX"
type textarea "x"
type textarea "Import TAX"
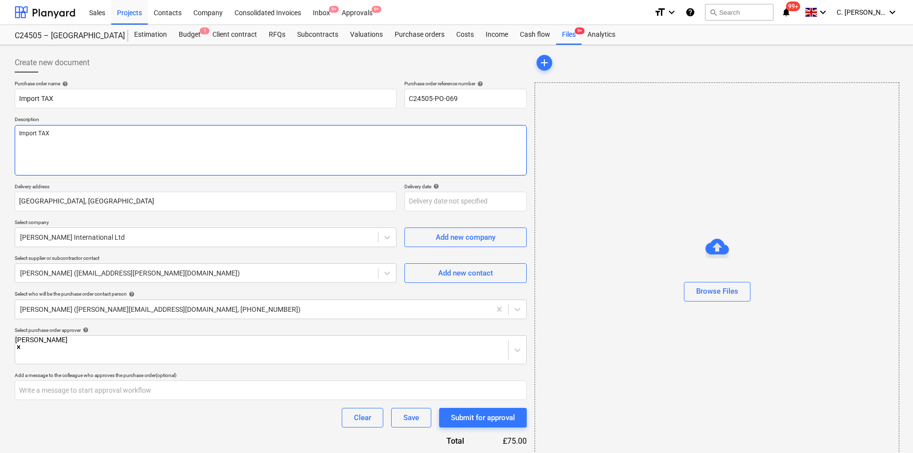
type textarea "x"
type textarea "Import TAX -"
type textarea "x"
type textarea "Import TAX -"
type textarea "x"
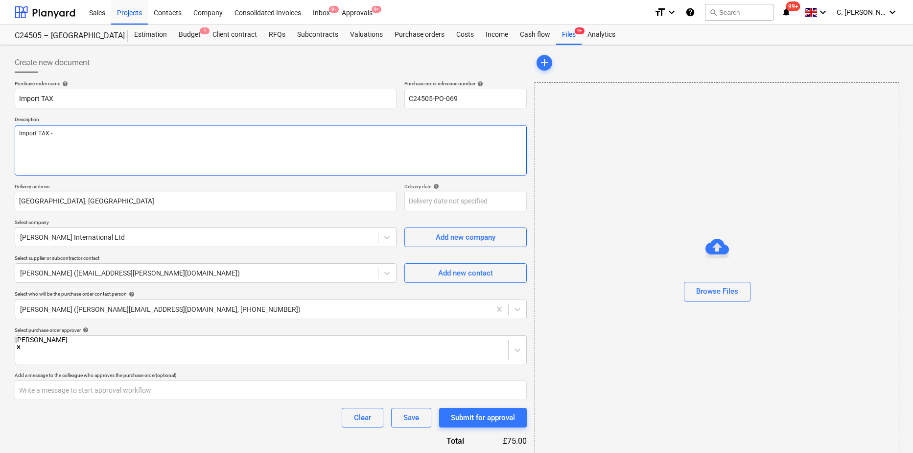
type textarea "Import TAX - G"
type textarea "x"
type textarea "Import TAX - Gla"
type textarea "x"
type textarea "Import TAX - Glas"
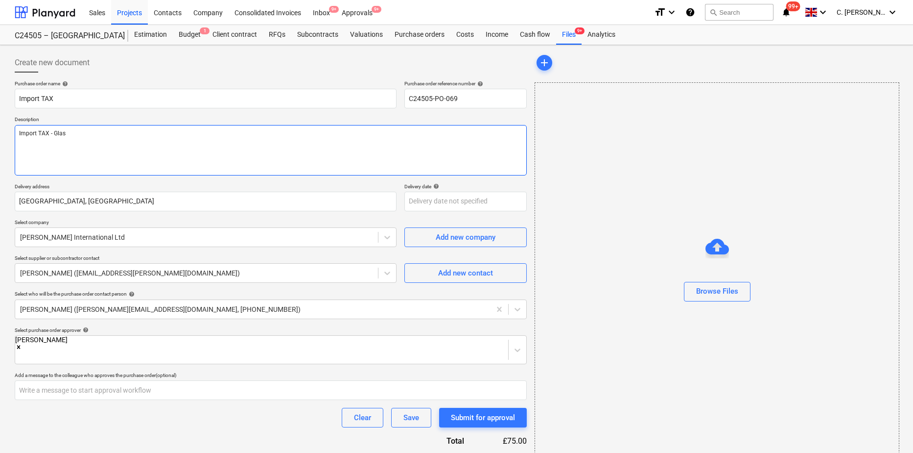
type textarea "x"
type textarea "Import TAX - Glass"
type textarea "x"
type textarea "Import TAX - Glasse"
type textarea "x"
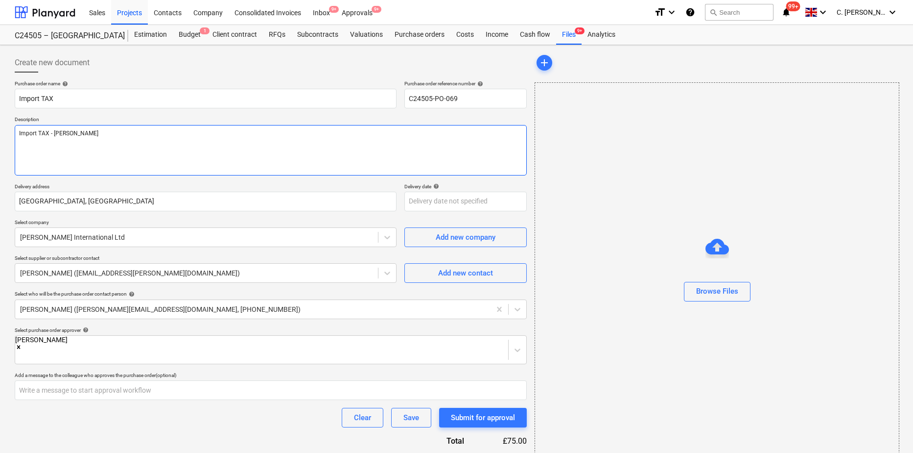
type textarea "Import TAX - Glassens"
type textarea "x"
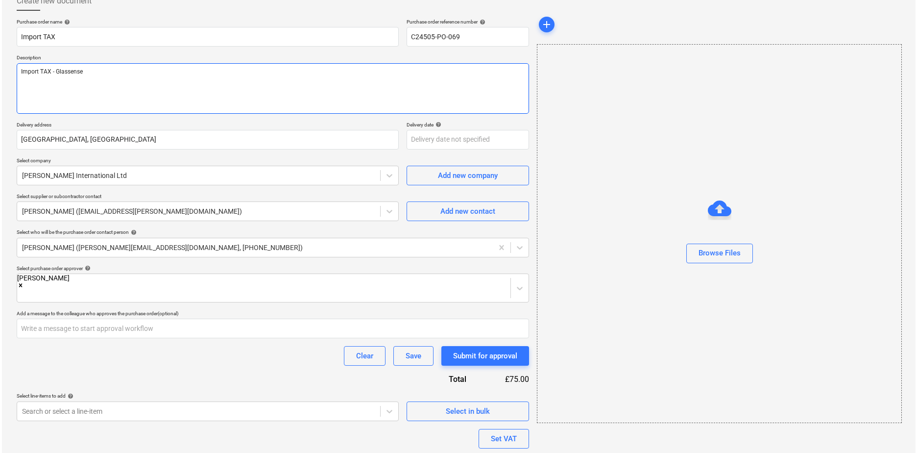
scroll to position [133, 0]
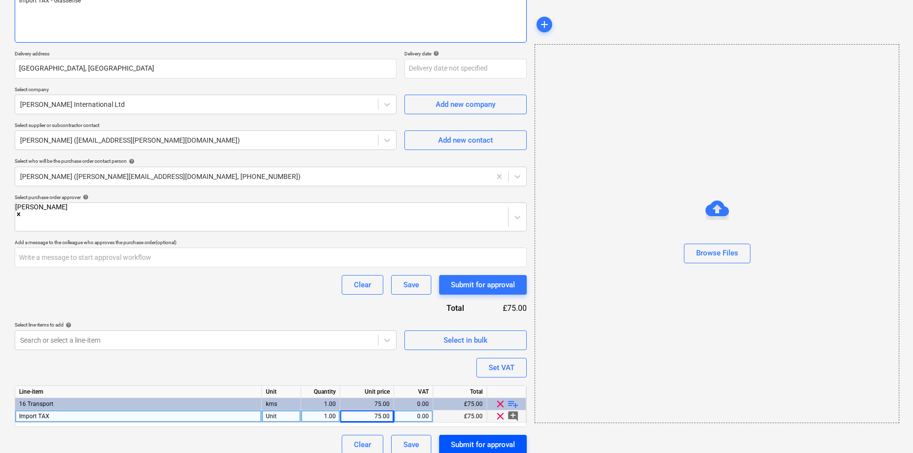
type textarea "Import TAX - Glassense"
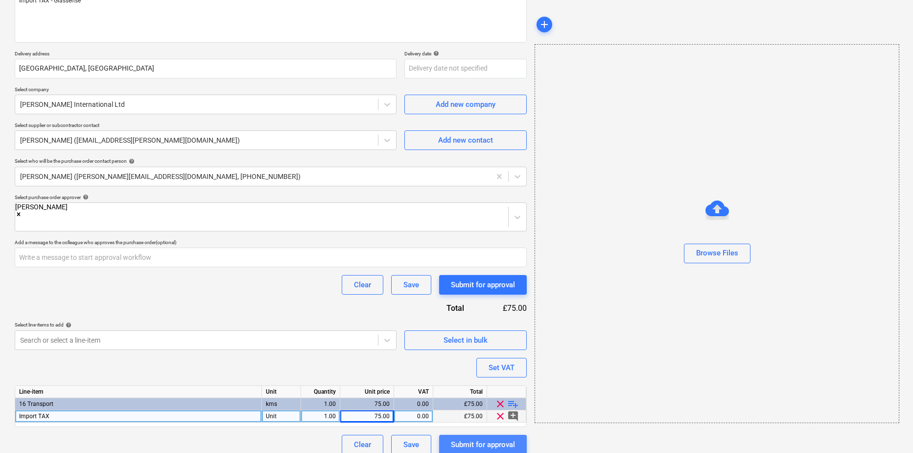
click at [499, 438] on div "Submit for approval" at bounding box center [483, 444] width 64 height 13
type textarea "x"
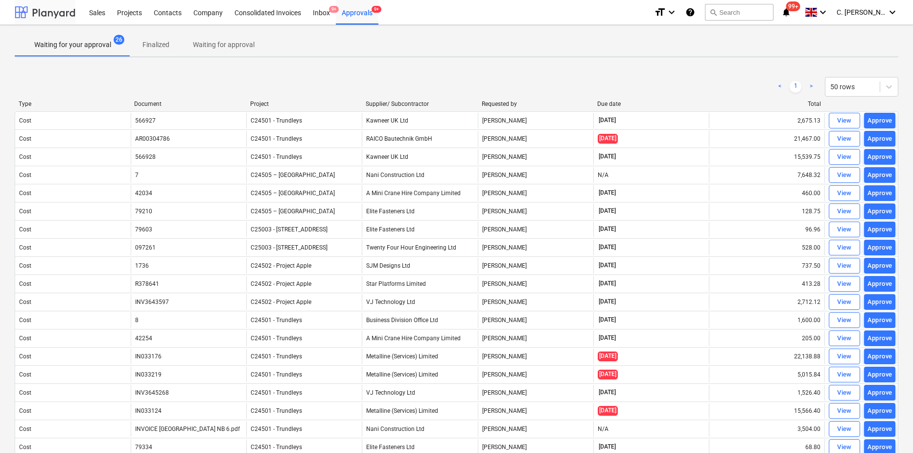
click at [37, 14] on div at bounding box center [45, 12] width 61 height 24
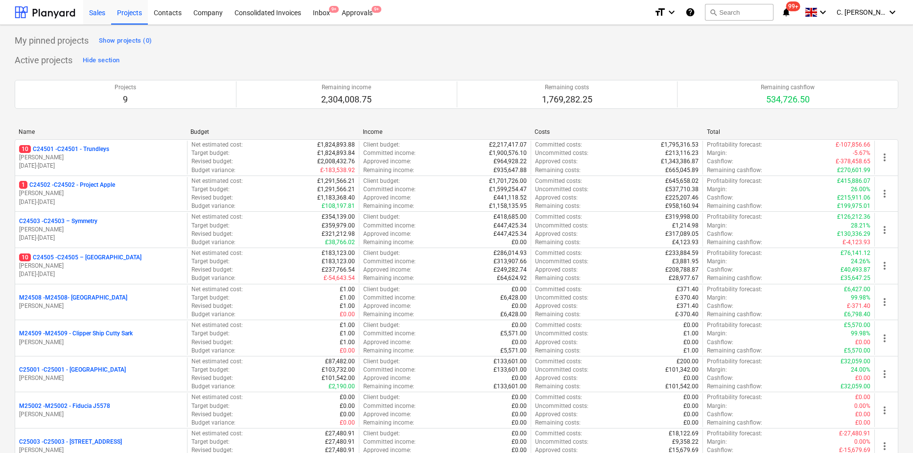
drag, startPoint x: 39, startPoint y: 15, endPoint x: 104, endPoint y: 24, distance: 66.2
click at [39, 15] on div at bounding box center [45, 12] width 61 height 24
click at [182, 14] on div "Contacts" at bounding box center [168, 12] width 40 height 25
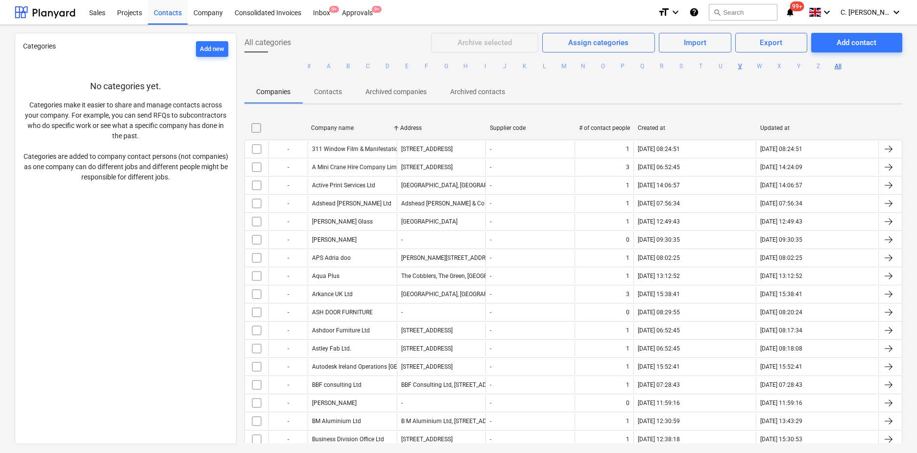
click at [741, 67] on button "V" at bounding box center [740, 66] width 12 height 12
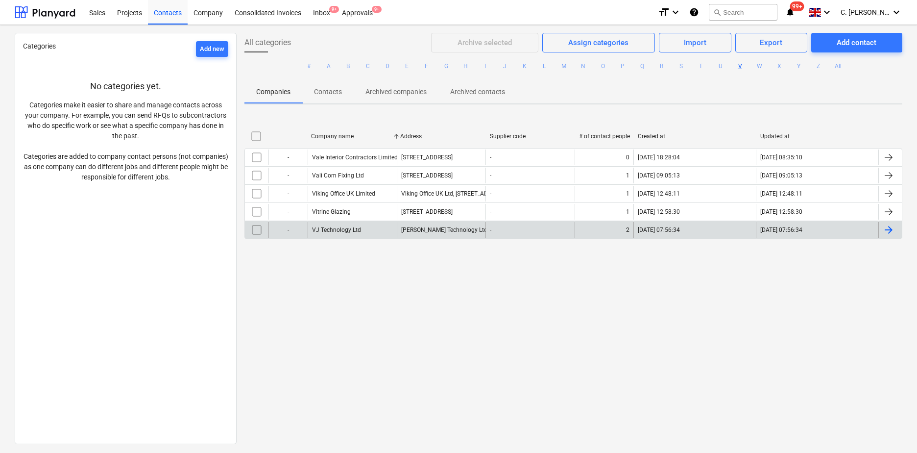
click at [335, 233] on div "VJ Technology Ltd" at bounding box center [352, 230] width 89 height 16
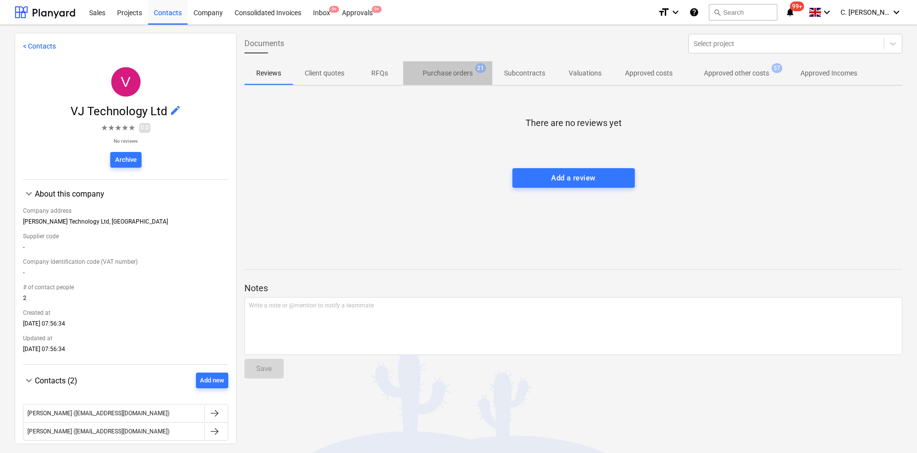
click at [451, 72] on p "Purchase orders" at bounding box center [448, 73] width 50 height 10
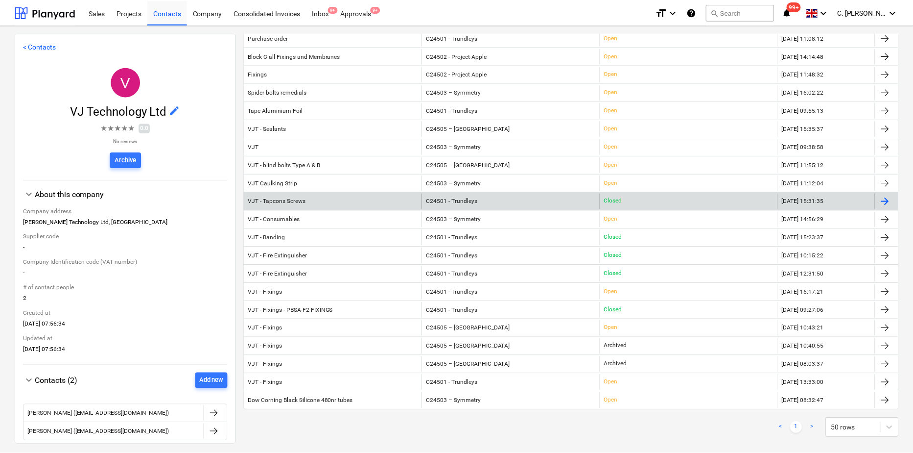
scroll to position [147, 0]
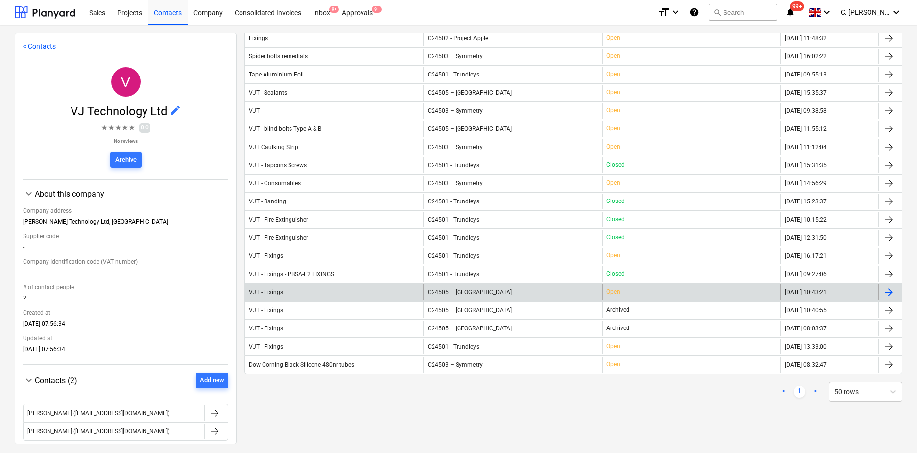
click at [282, 289] on div "VJT - Fixings" at bounding box center [266, 291] width 34 height 7
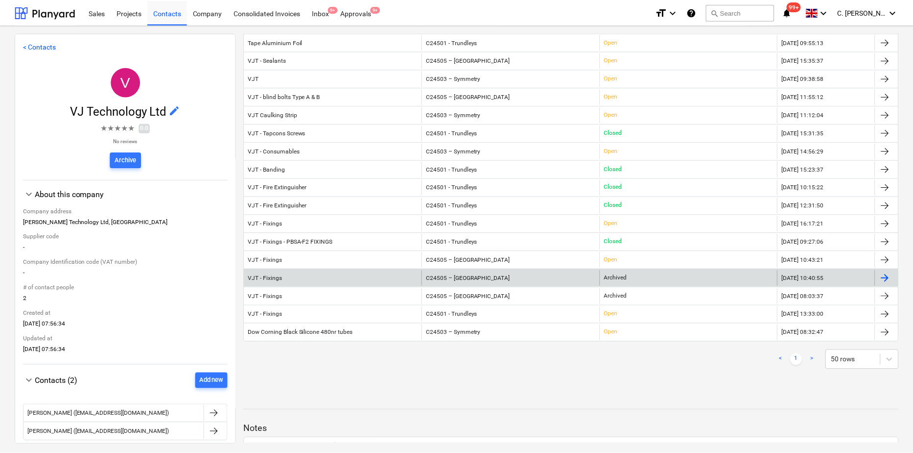
scroll to position [196, 0]
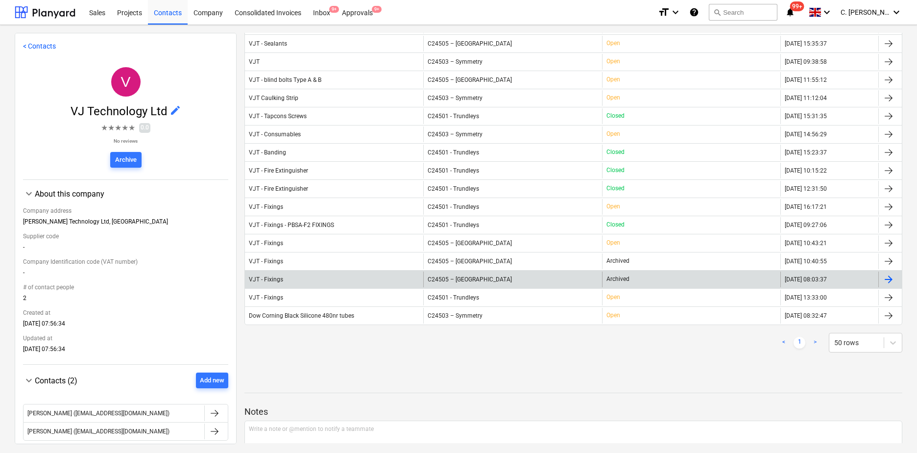
click at [277, 278] on div "VJT - Fixings" at bounding box center [266, 279] width 34 height 7
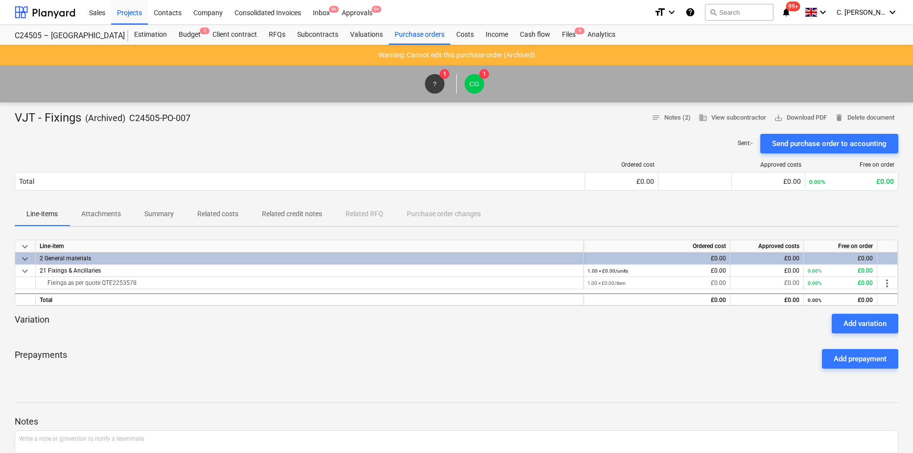
click at [104, 218] on p "Attachments" at bounding box center [101, 214] width 40 height 10
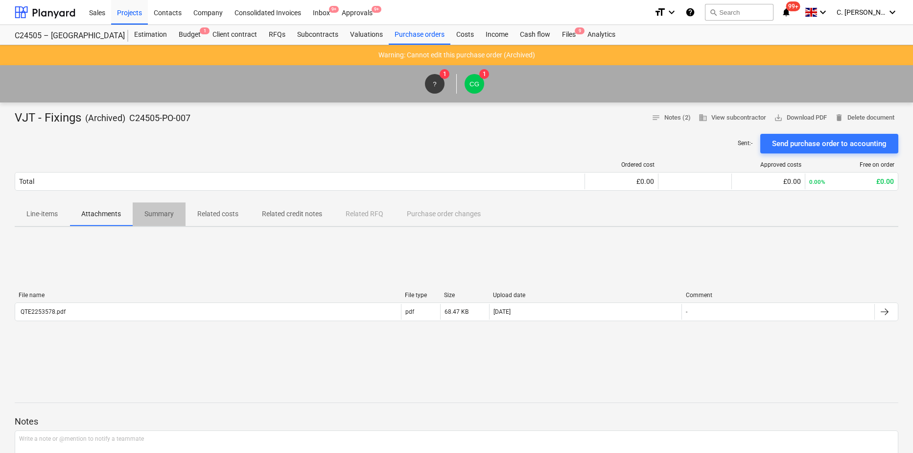
click at [168, 215] on p "Summary" at bounding box center [158, 214] width 29 height 10
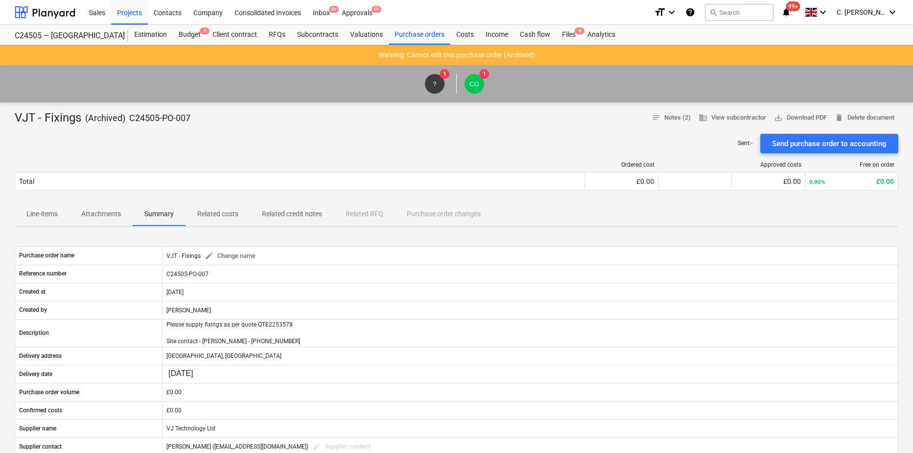
click at [209, 148] on div "Sent : - Send purchase order to accounting" at bounding box center [457, 144] width 884 height 20
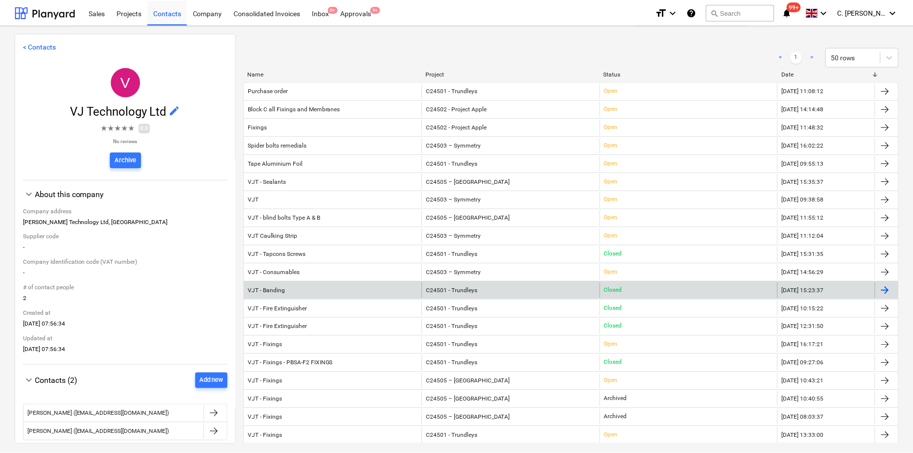
scroll to position [147, 0]
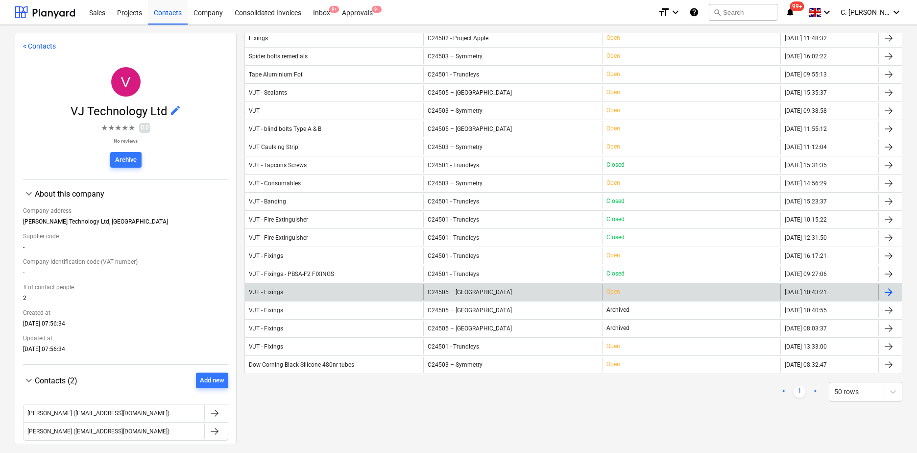
click at [290, 291] on div "VJT - Fixings" at bounding box center [334, 292] width 178 height 16
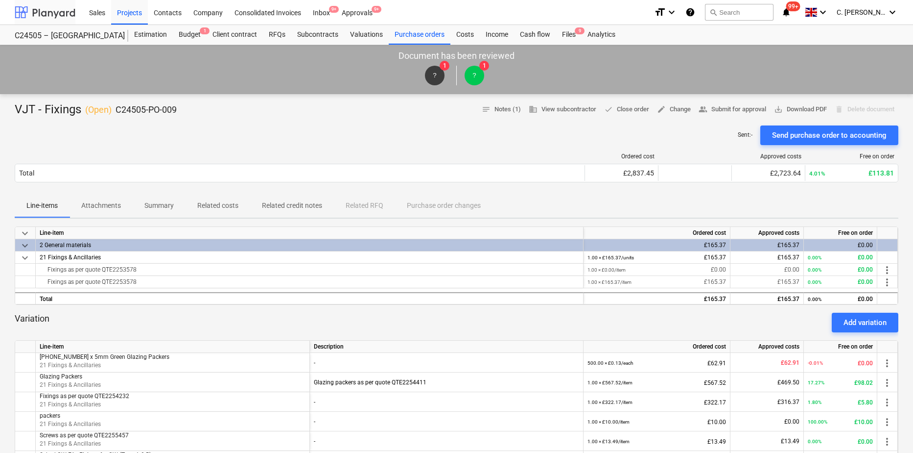
click at [64, 15] on div at bounding box center [45, 12] width 61 height 24
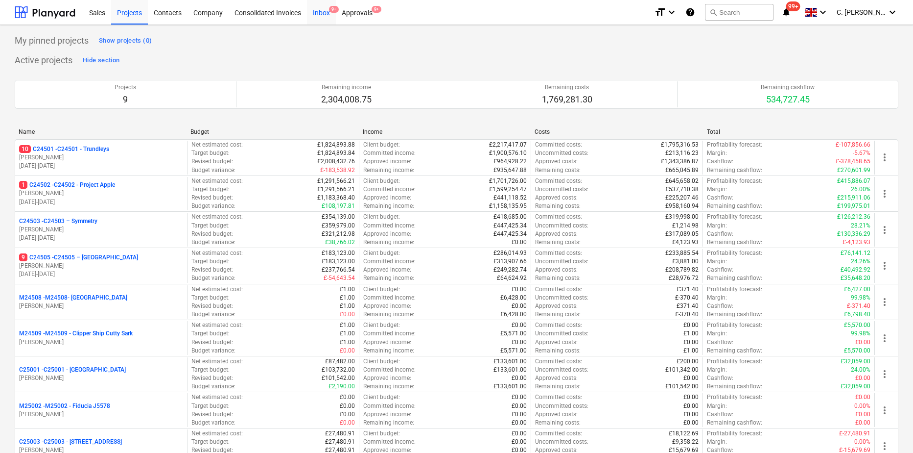
click at [316, 10] on div "Inbox 9+" at bounding box center [321, 12] width 29 height 25
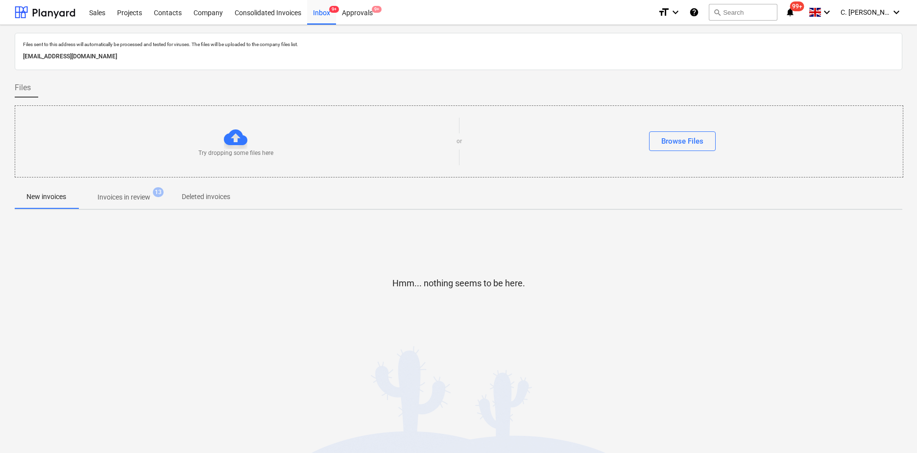
click at [135, 199] on p "Invoices in review" at bounding box center [123, 197] width 53 height 10
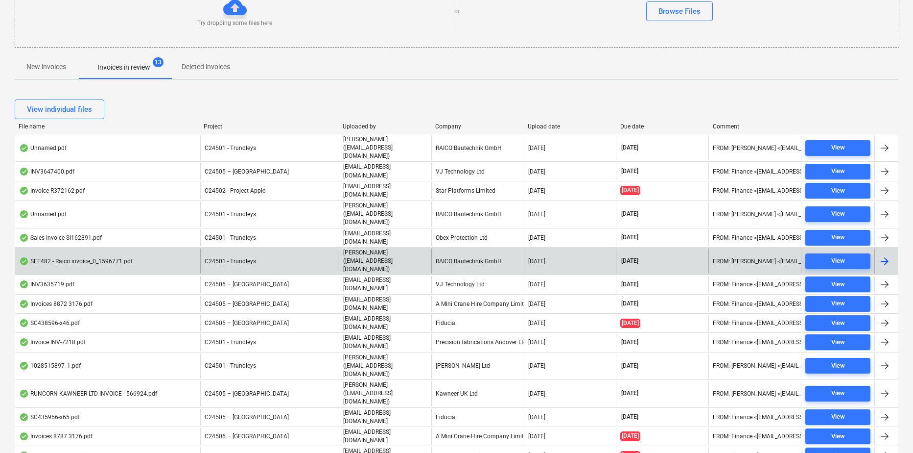
scroll to position [147, 0]
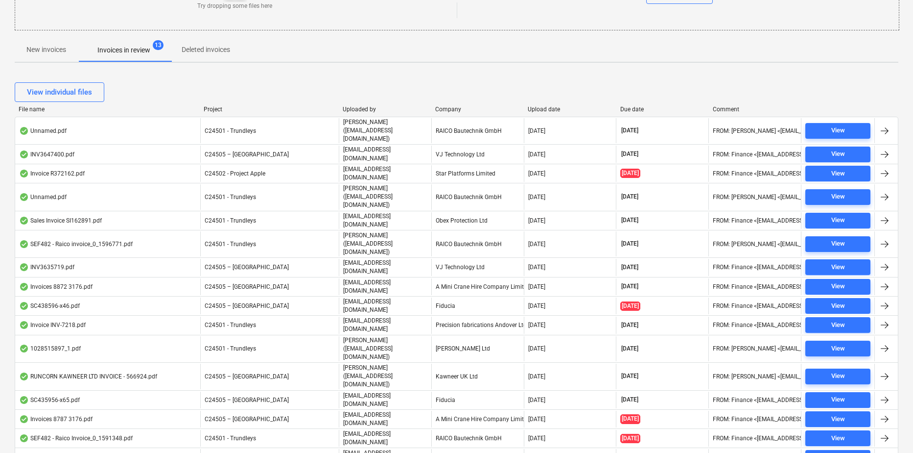
click at [452, 109] on div "Company" at bounding box center [477, 109] width 85 height 7
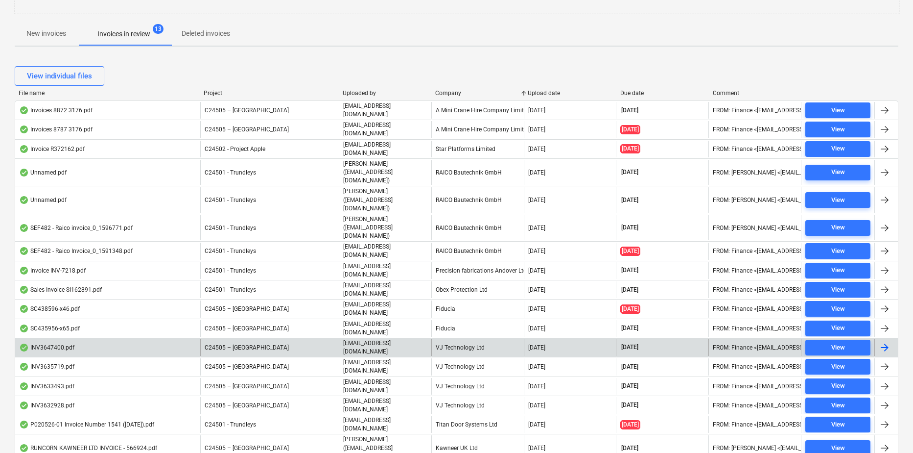
scroll to position [179, 0]
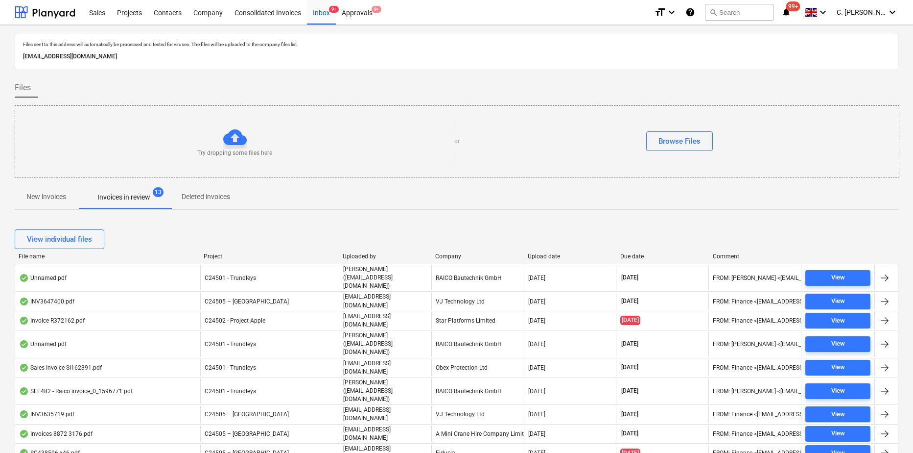
click at [444, 255] on div "Company" at bounding box center [477, 256] width 85 height 7
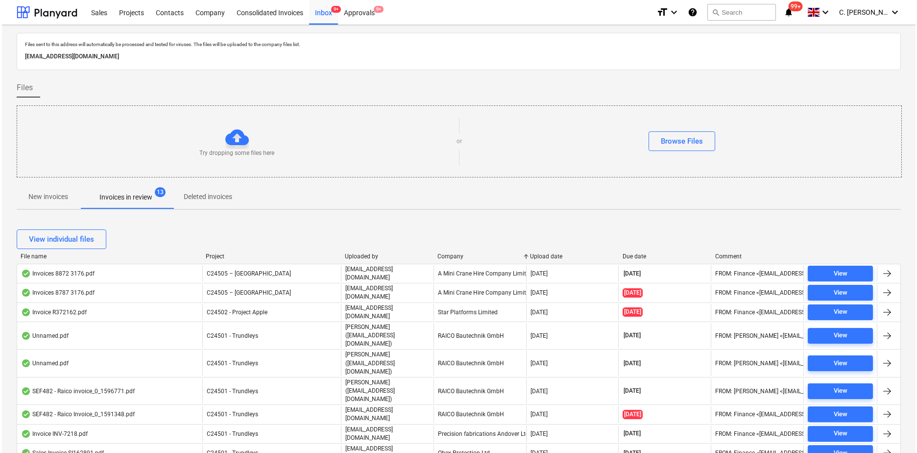
scroll to position [179, 0]
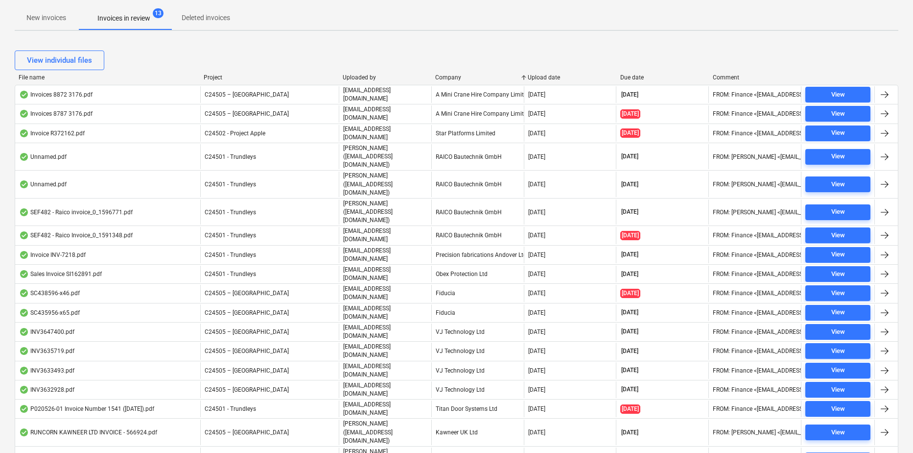
click at [448, 75] on div "Company" at bounding box center [477, 77] width 85 height 7
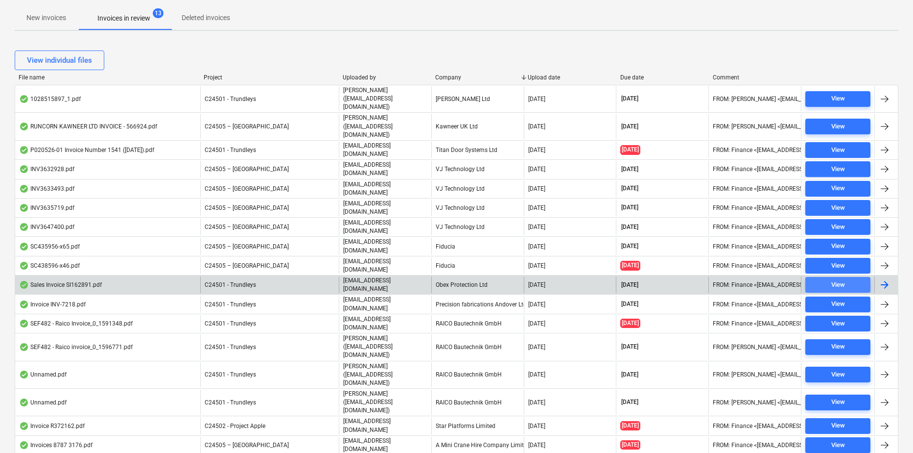
click at [833, 279] on div "View" at bounding box center [839, 284] width 14 height 11
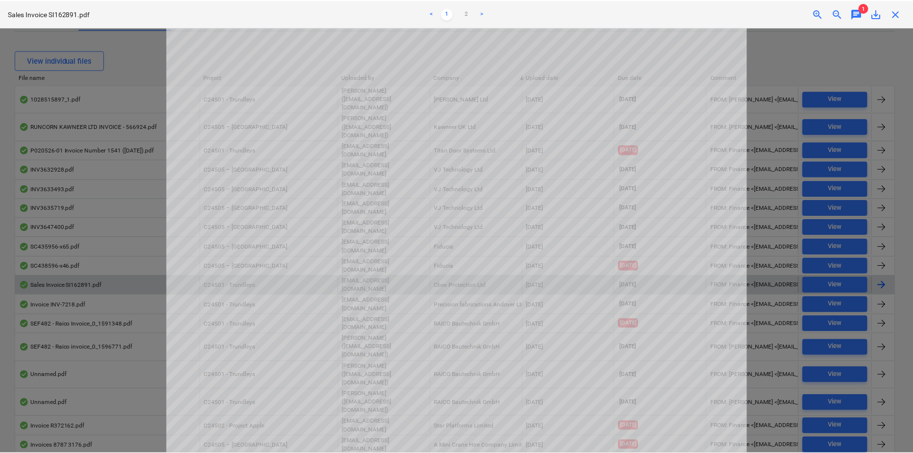
scroll to position [206, 0]
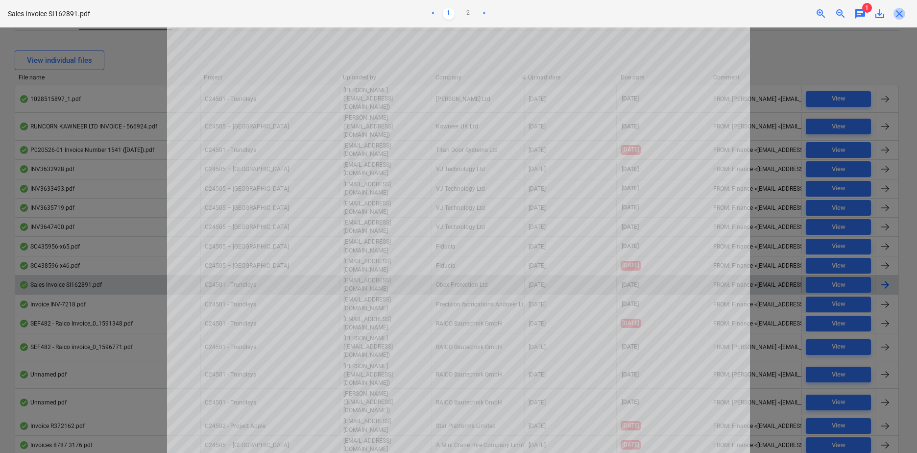
click at [897, 17] on span "close" at bounding box center [899, 14] width 12 height 12
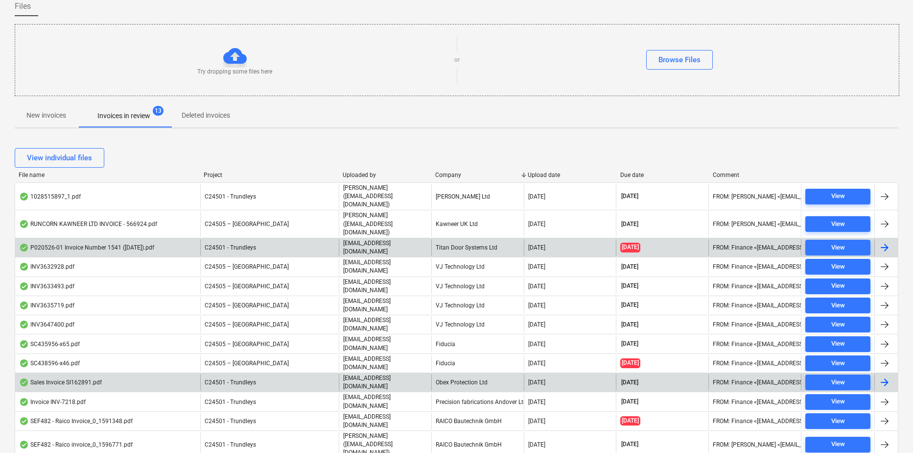
scroll to position [81, 0]
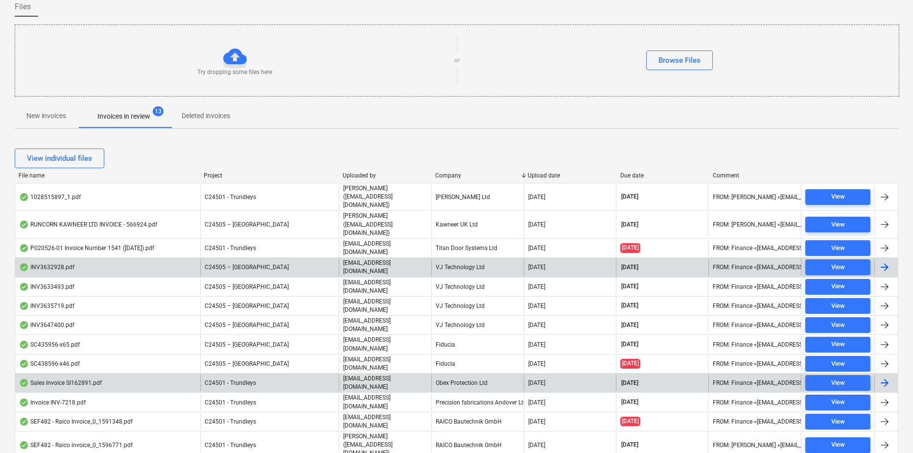
click at [455, 259] on div "VJ Technology Ltd" at bounding box center [477, 267] width 93 height 17
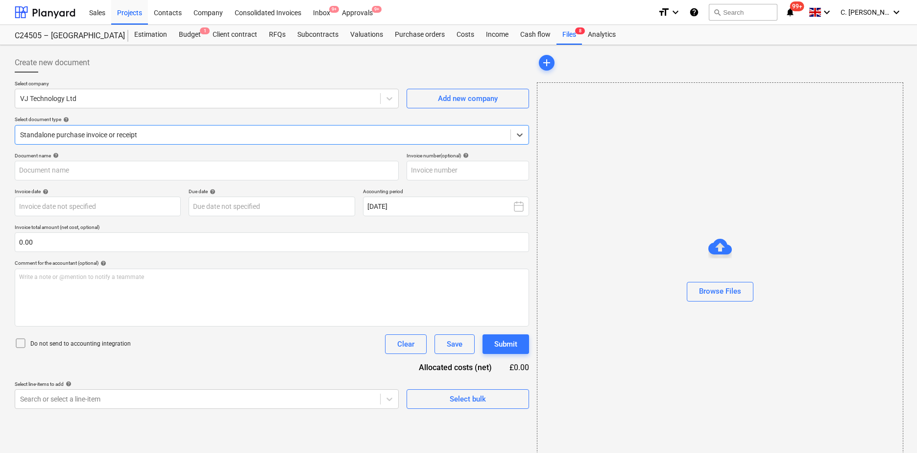
type input "INV3632928"
type input "[DATE]"
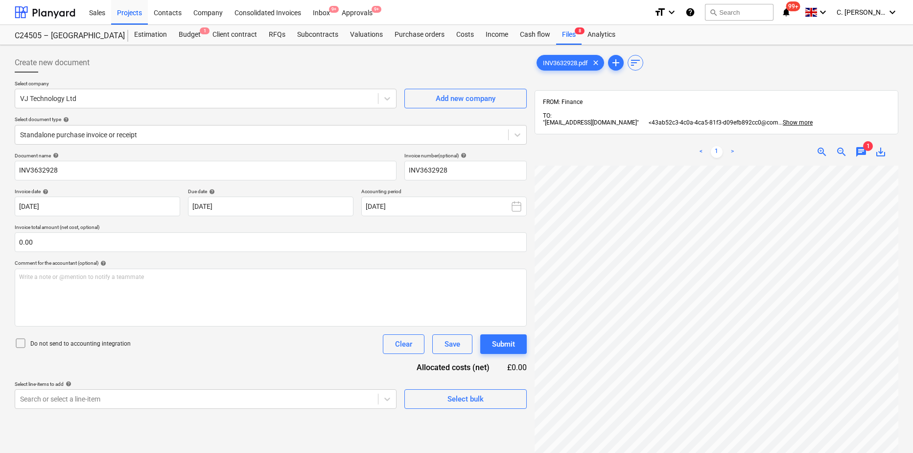
scroll to position [3, 218]
click at [520, 376] on div "Create new document Select company VJ Technology Ltd Add new company Select doc…" at bounding box center [457, 322] width 892 height 546
click at [901, 309] on div "INV3632928.pdf clear add sort FROM: Finance TO: "[EMAIL_ADDRESS][DOMAIN_NAME]" …" at bounding box center [717, 322] width 372 height 546
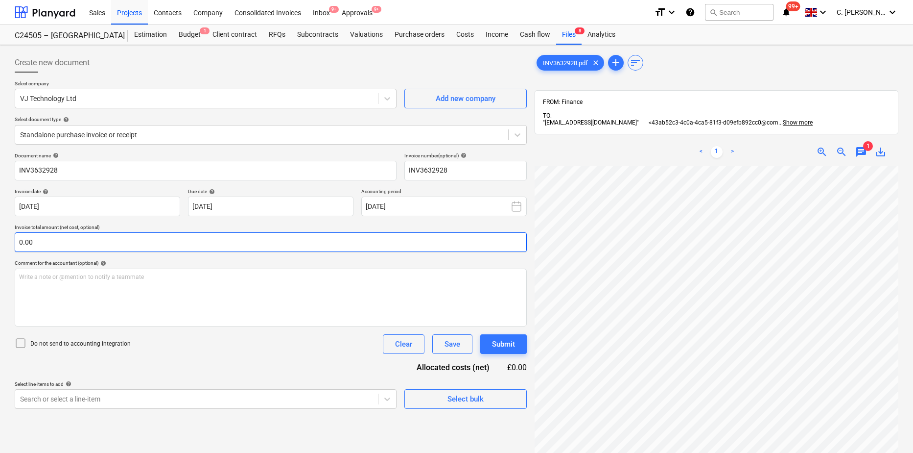
click at [469, 241] on div "Create new document Select company VJ Technology Ltd Add new company Select doc…" at bounding box center [457, 322] width 892 height 546
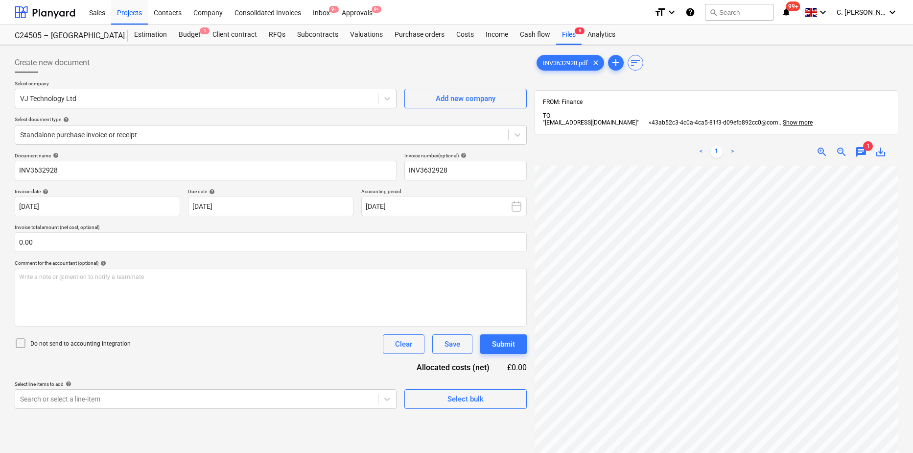
scroll to position [0, 224]
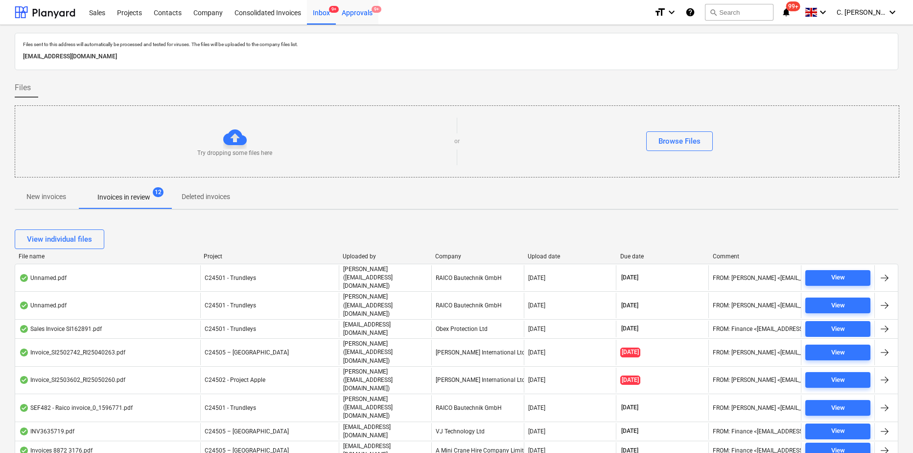
click at [356, 16] on div "Approvals 9+" at bounding box center [357, 12] width 43 height 25
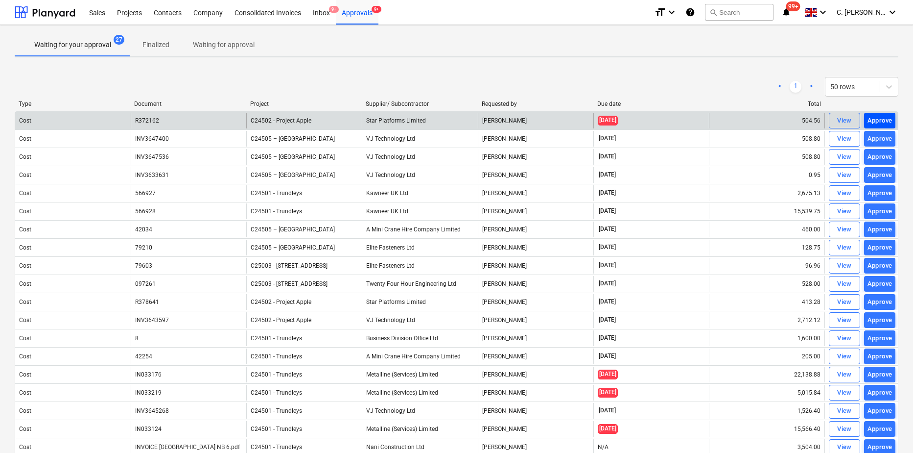
click at [878, 120] on div "Approve" at bounding box center [880, 120] width 25 height 11
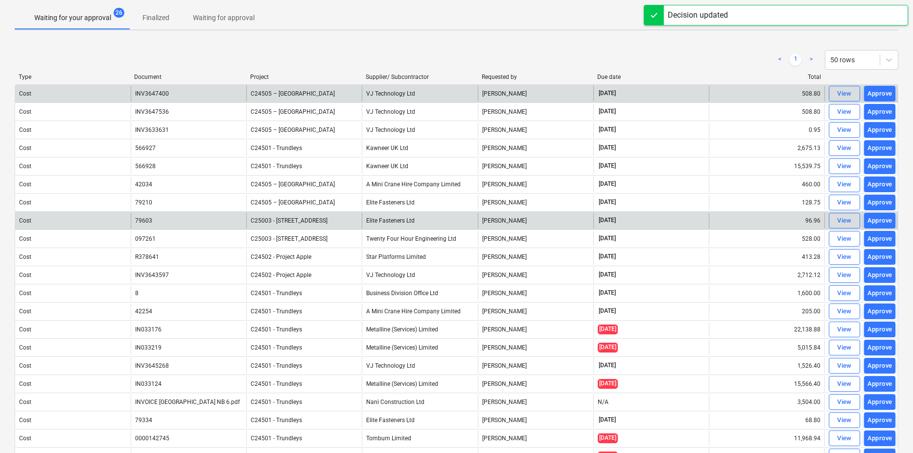
scroll to position [49, 0]
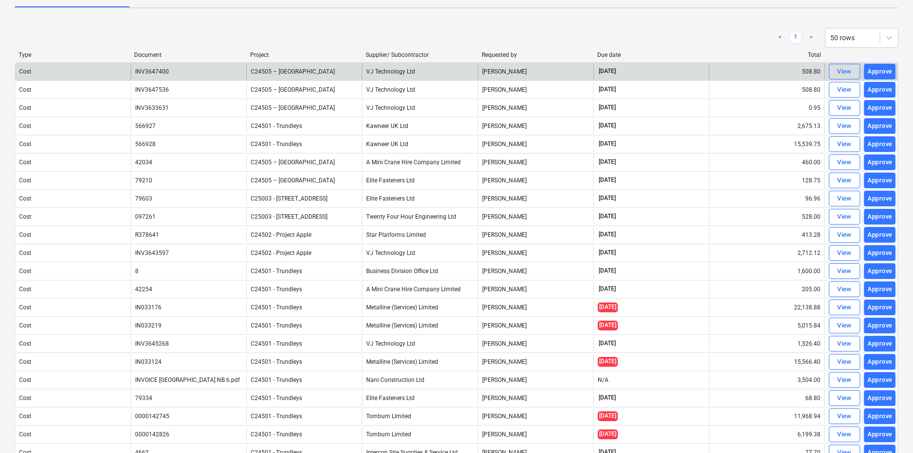
click at [415, 52] on div "Supplier/ Subcontractor" at bounding box center [420, 54] width 108 height 7
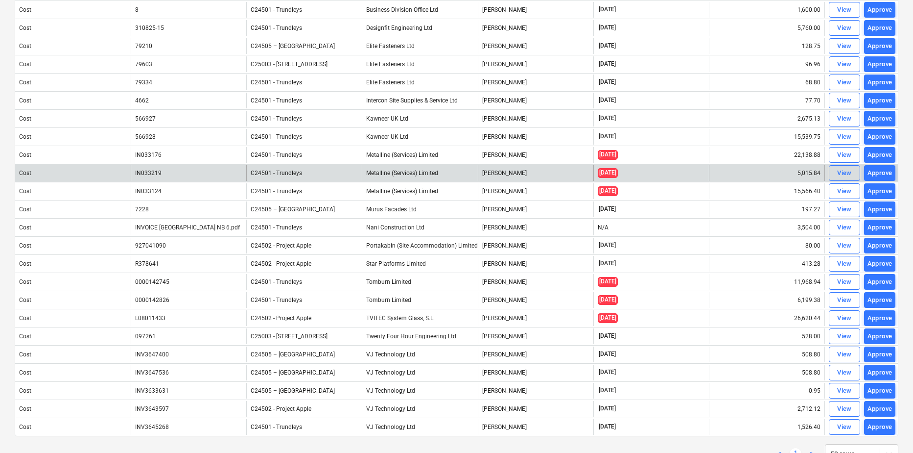
scroll to position [185, 0]
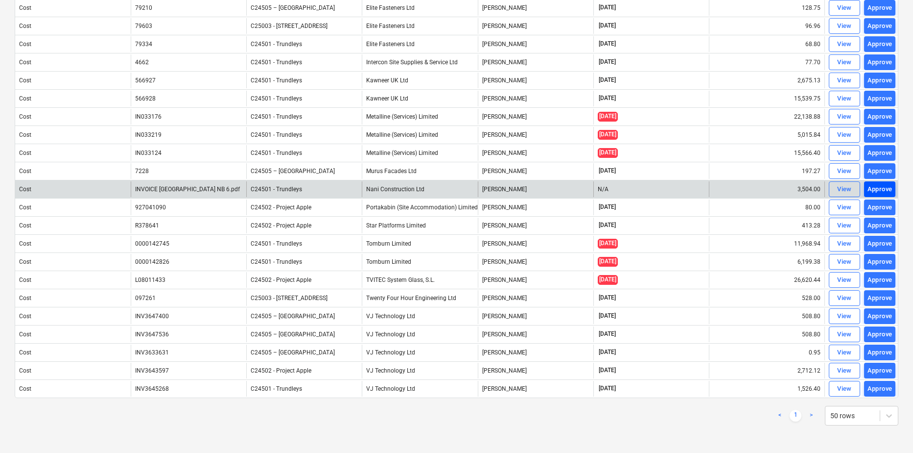
click at [873, 190] on div "Approve" at bounding box center [880, 189] width 25 height 11
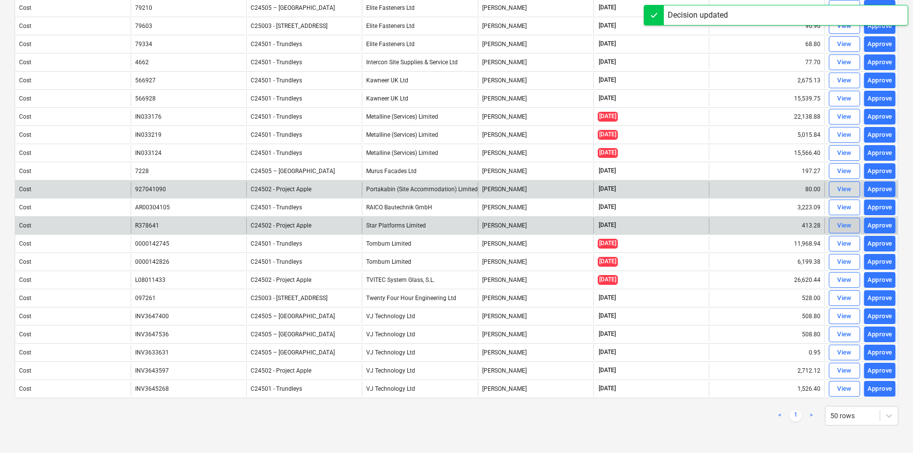
click at [846, 226] on div "View" at bounding box center [845, 225] width 15 height 11
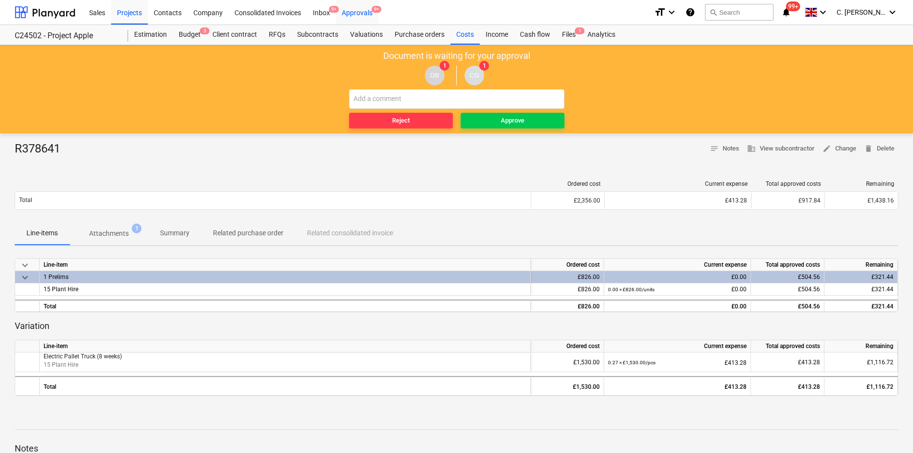
click at [369, 10] on div "Approvals 9+" at bounding box center [357, 12] width 43 height 25
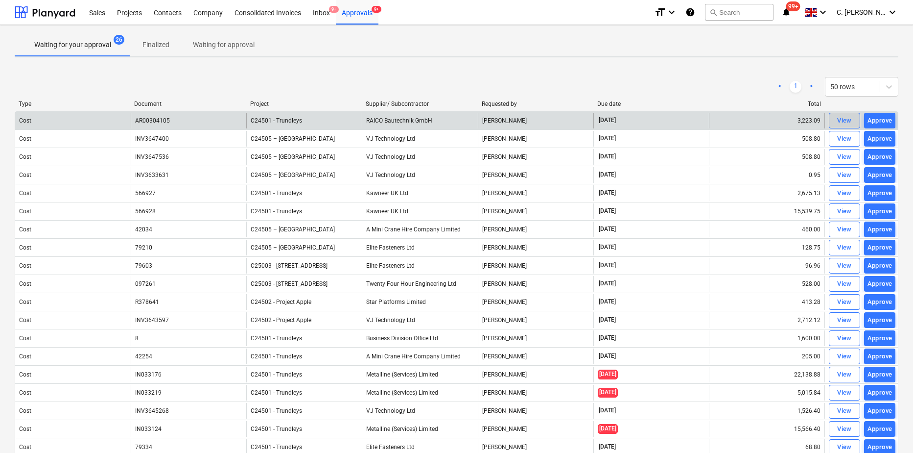
click at [843, 120] on div "View" at bounding box center [845, 120] width 15 height 11
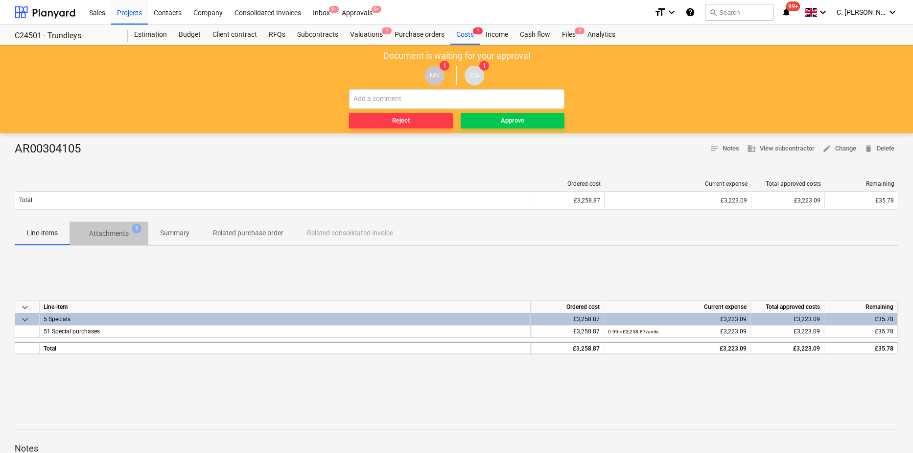
click at [129, 231] on span "Attachments 1" at bounding box center [108, 233] width 55 height 10
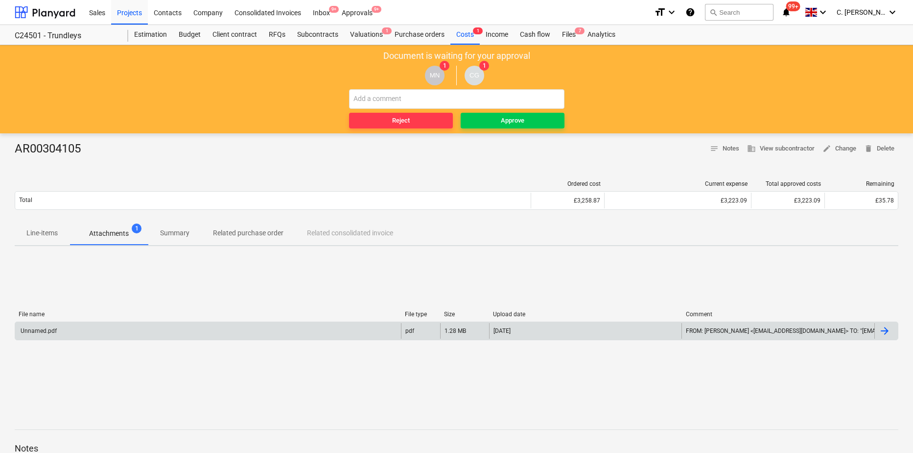
click at [49, 328] on div "Unnamed.pdf" at bounding box center [38, 330] width 38 height 7
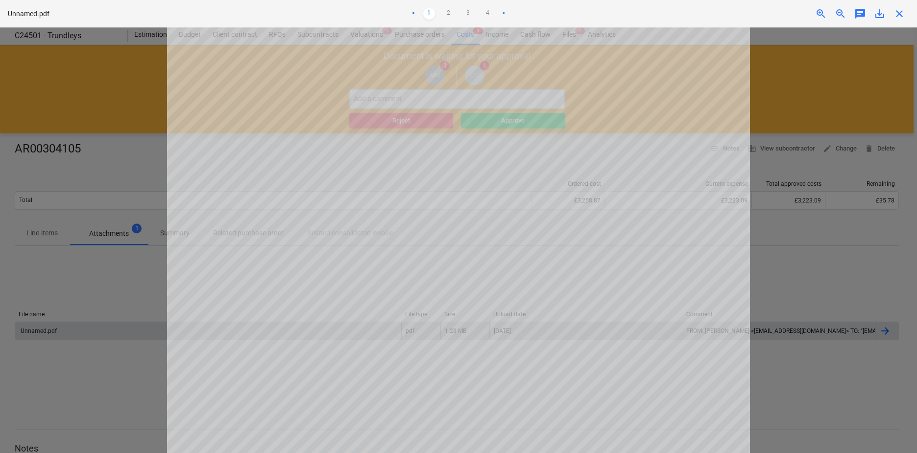
scroll to position [108, 0]
click at [489, 14] on link "4" at bounding box center [488, 14] width 12 height 12
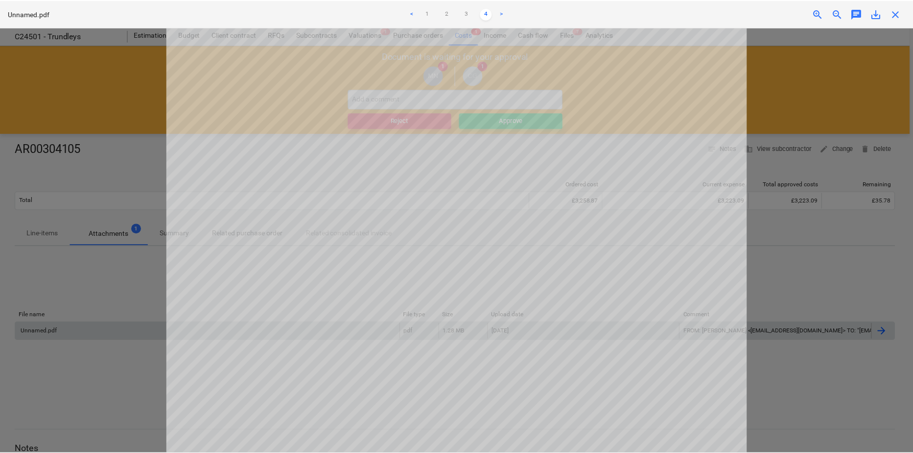
scroll to position [0, 0]
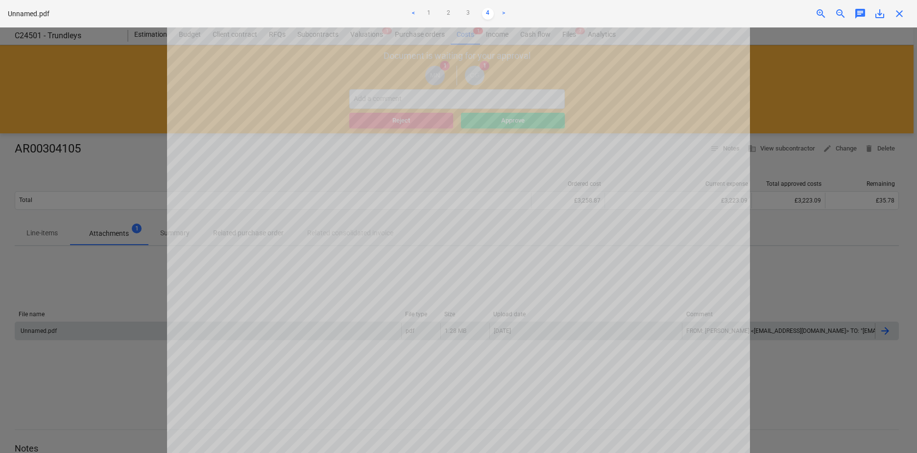
click at [903, 15] on span "close" at bounding box center [899, 14] width 12 height 12
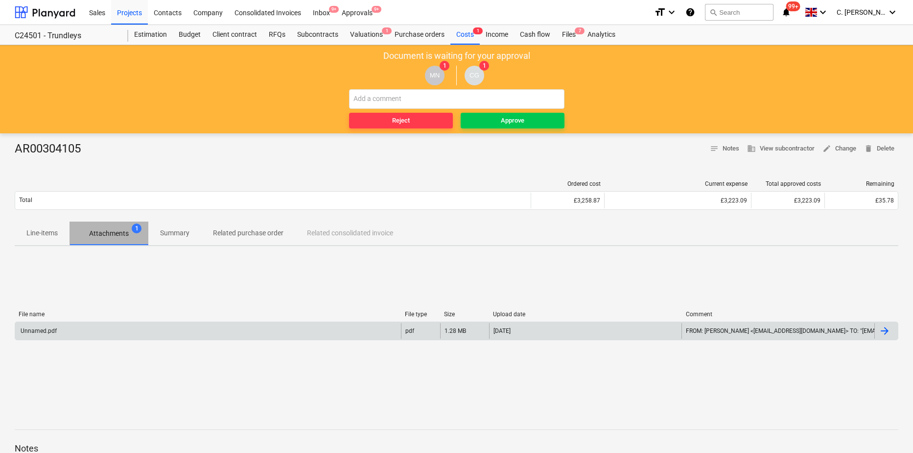
click at [99, 236] on p "Attachments" at bounding box center [109, 233] width 40 height 10
click at [46, 234] on p "Line-items" at bounding box center [41, 233] width 31 height 10
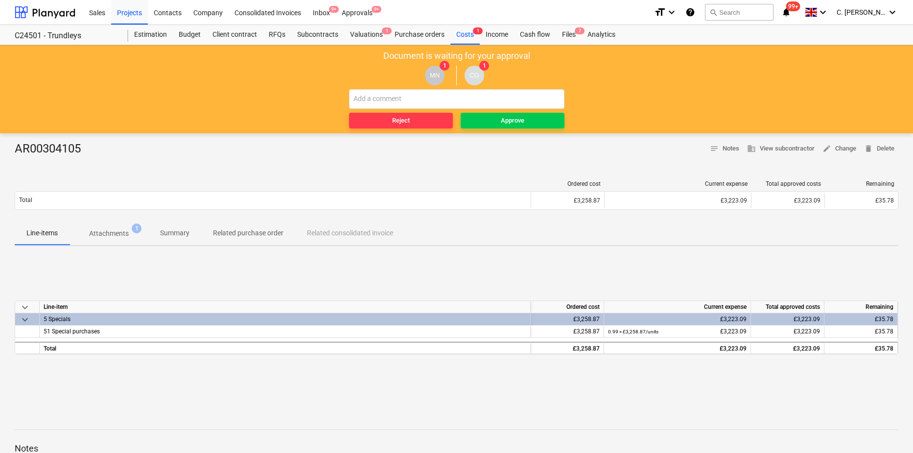
click at [120, 236] on p "Attachments" at bounding box center [109, 233] width 40 height 10
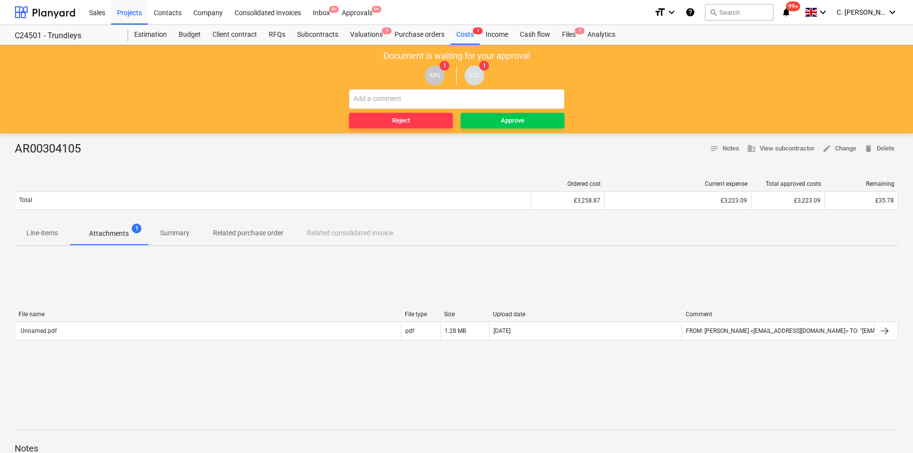
click at [166, 232] on p "Summary" at bounding box center [174, 233] width 29 height 10
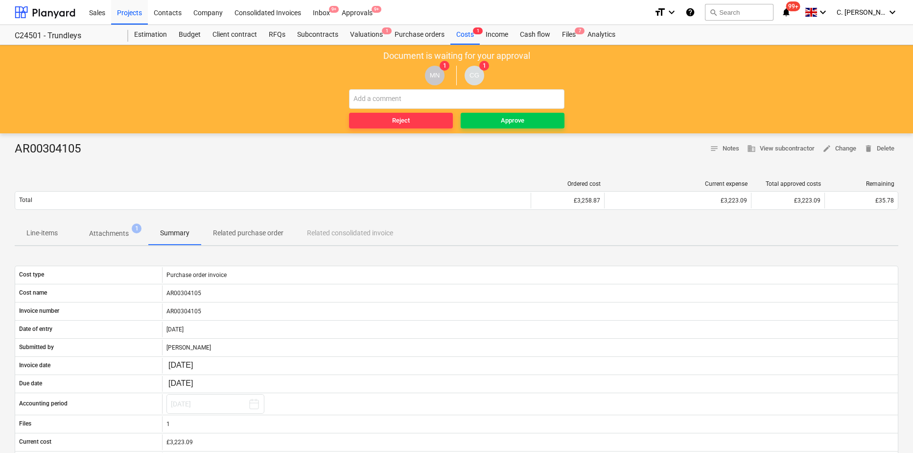
click at [110, 235] on p "Attachments" at bounding box center [109, 233] width 40 height 10
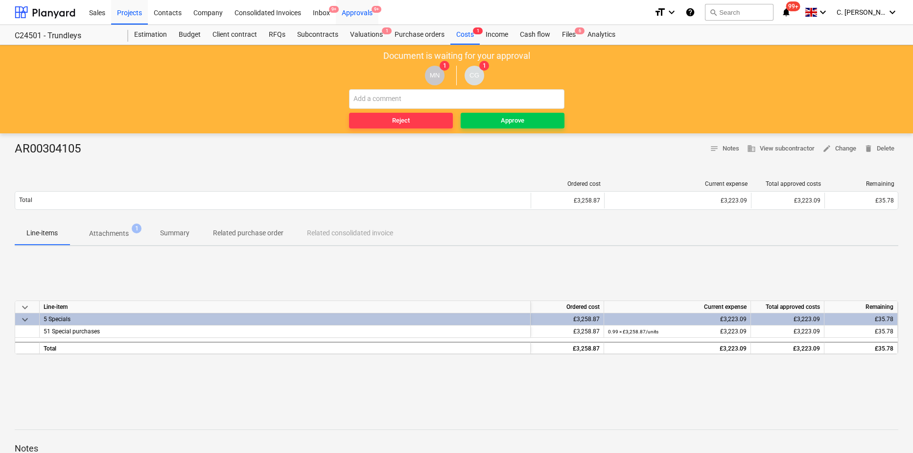
click at [362, 12] on div "Approvals 9+" at bounding box center [357, 12] width 43 height 25
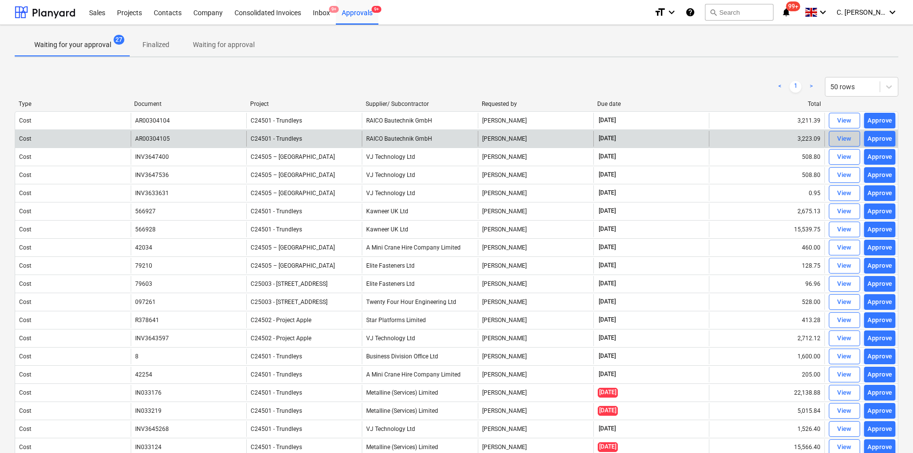
click at [841, 139] on div "View" at bounding box center [845, 138] width 15 height 11
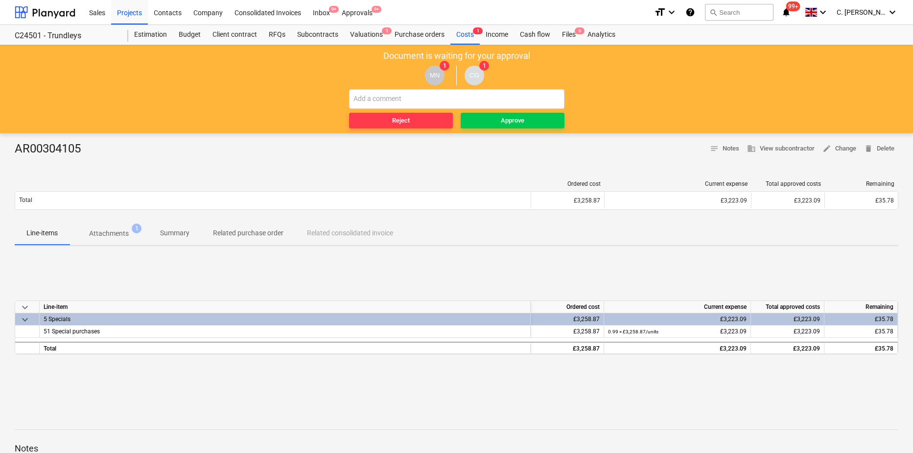
click at [117, 229] on p "Attachments" at bounding box center [109, 233] width 40 height 10
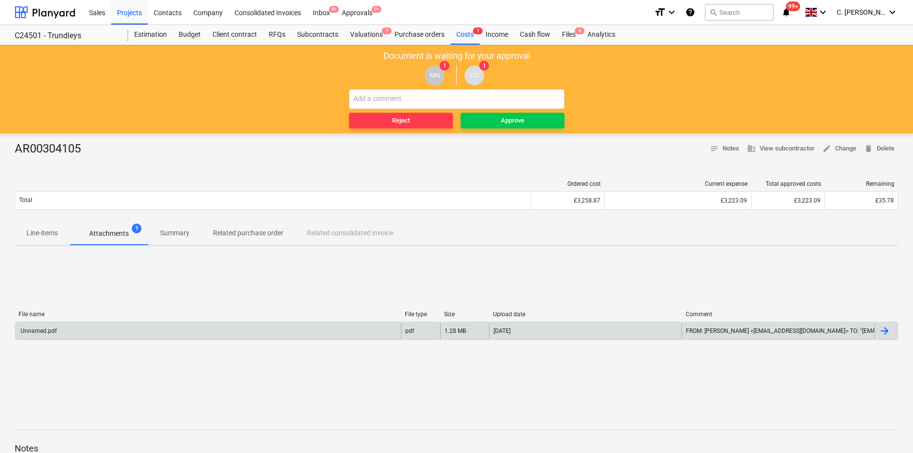
click at [101, 329] on div "Unnamed.pdf" at bounding box center [208, 331] width 386 height 16
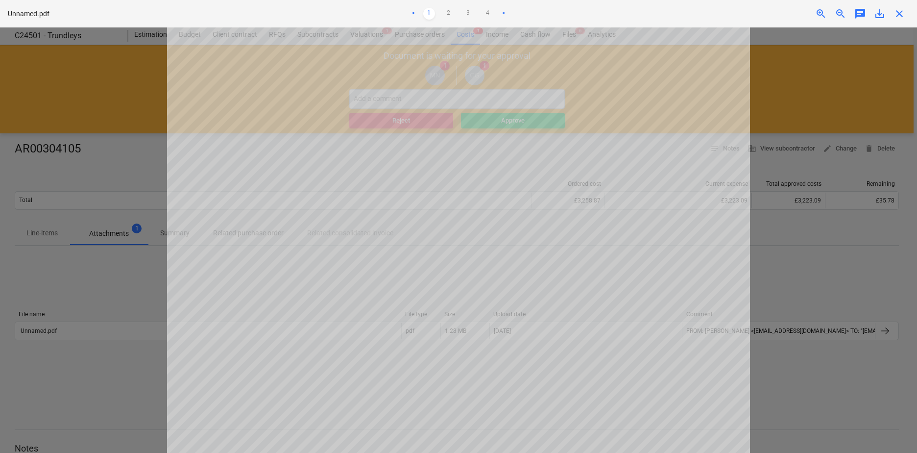
scroll to position [402, 0]
click at [487, 14] on link "4" at bounding box center [488, 14] width 12 height 12
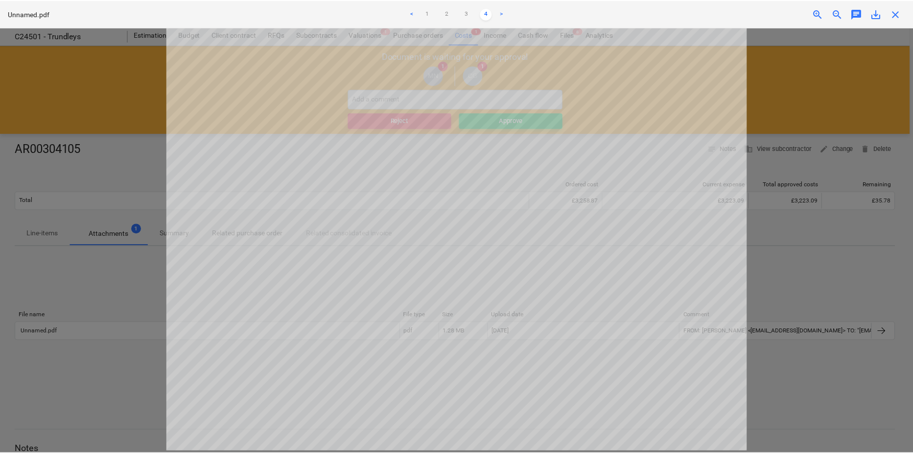
scroll to position [157, 0]
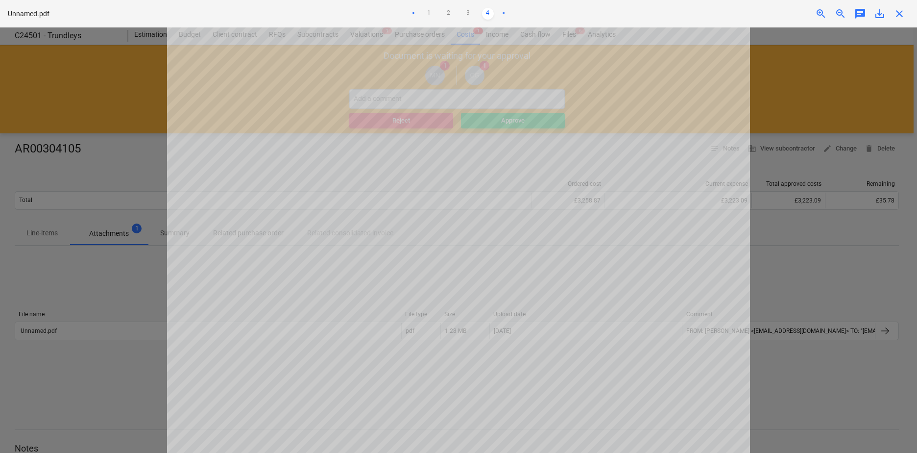
click at [901, 17] on span "close" at bounding box center [899, 14] width 12 height 12
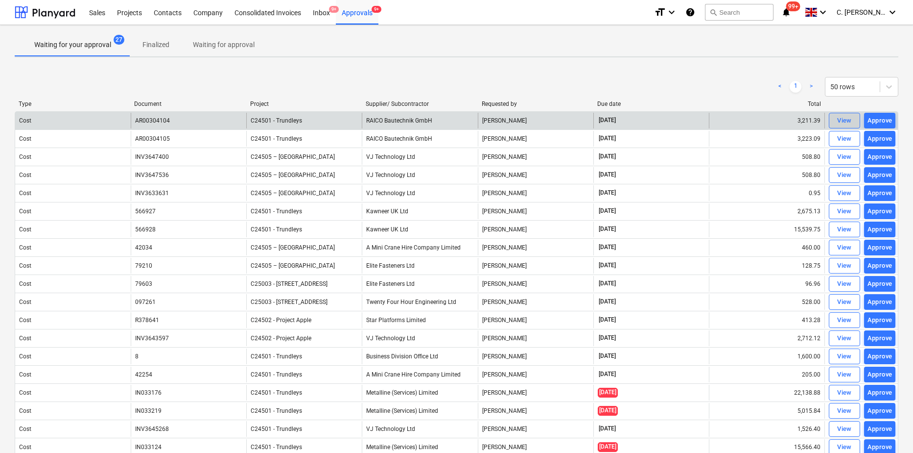
click at [842, 119] on div "View" at bounding box center [845, 120] width 15 height 11
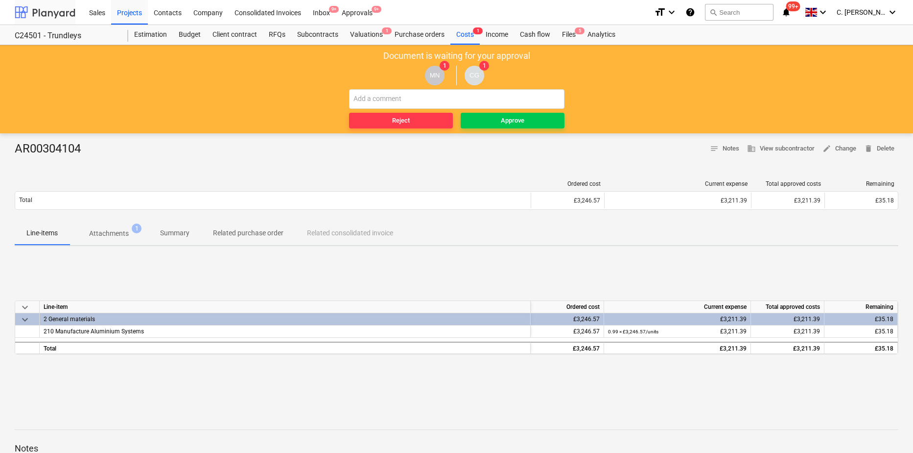
click at [58, 14] on div at bounding box center [45, 12] width 61 height 24
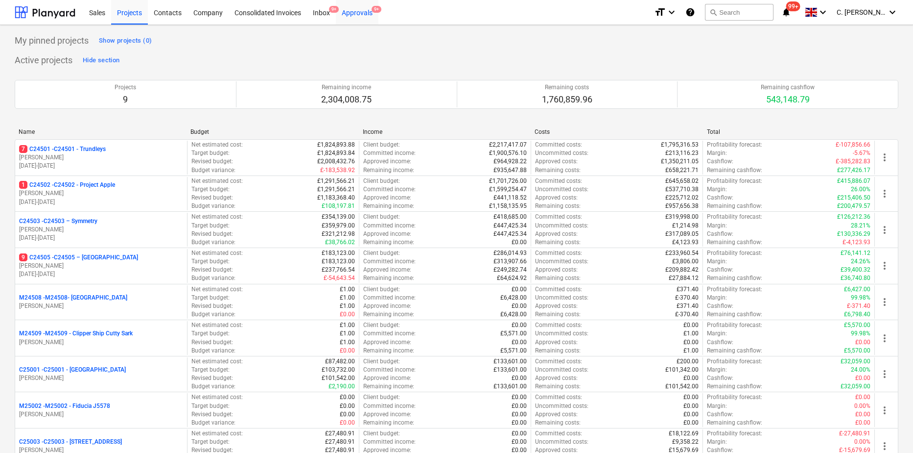
click at [358, 8] on div "Approvals 9+" at bounding box center [357, 12] width 43 height 25
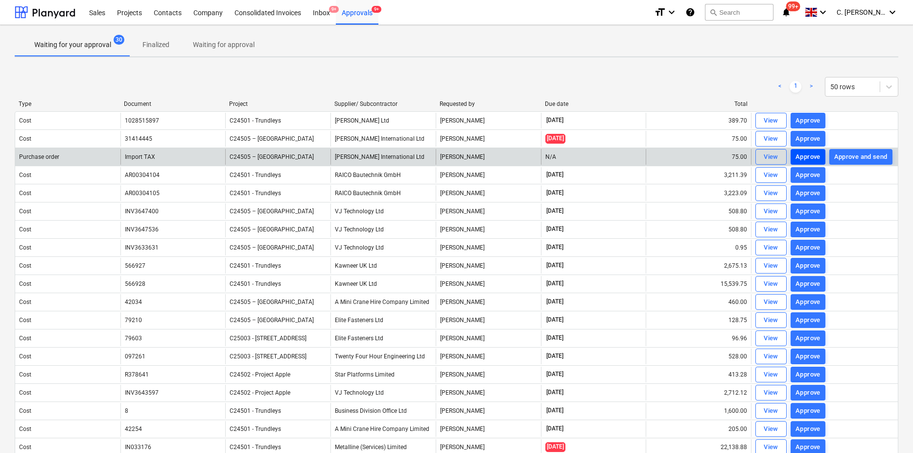
click at [805, 159] on div "Approve" at bounding box center [808, 156] width 25 height 11
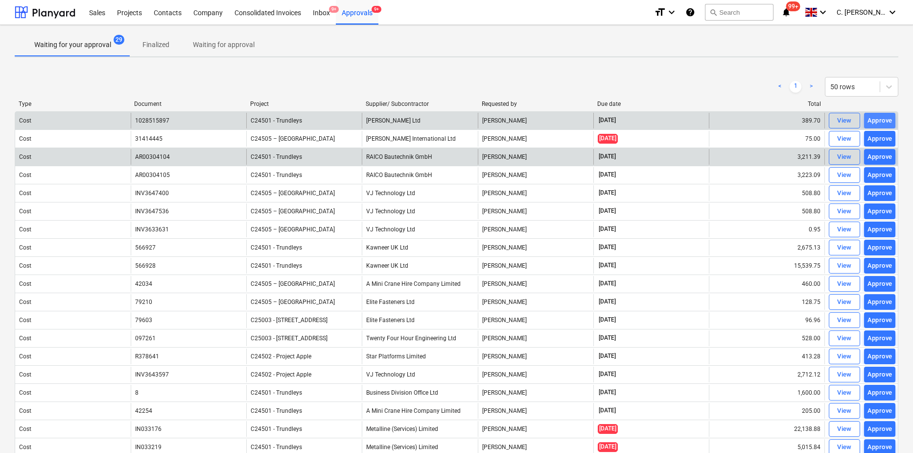
click at [882, 118] on div "Approve" at bounding box center [880, 120] width 25 height 11
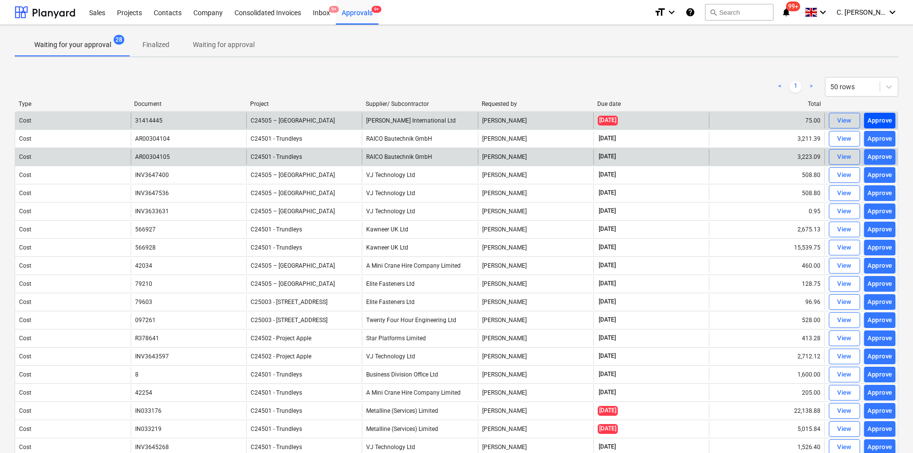
click at [888, 121] on div "Approve" at bounding box center [880, 120] width 25 height 11
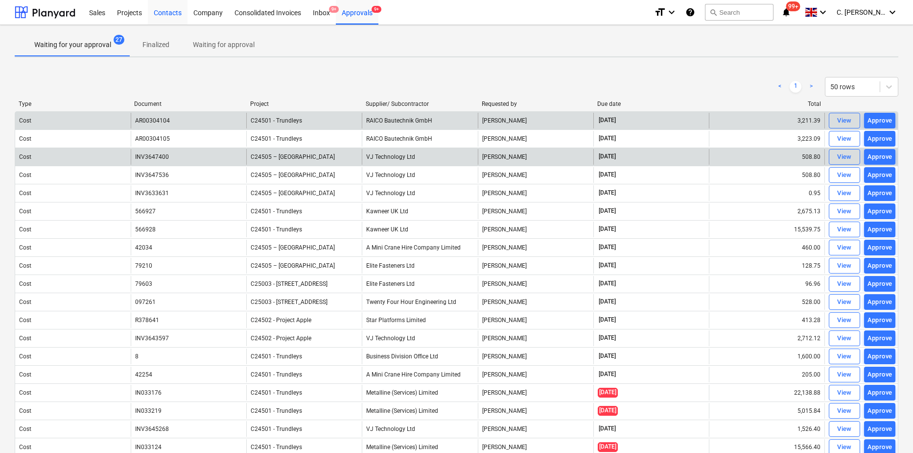
click at [167, 13] on div "Contacts" at bounding box center [168, 12] width 40 height 25
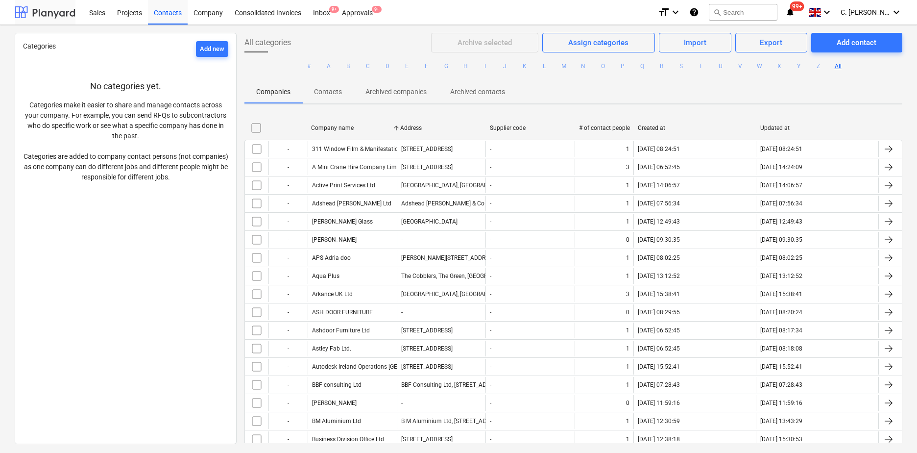
click at [35, 14] on div at bounding box center [45, 12] width 61 height 24
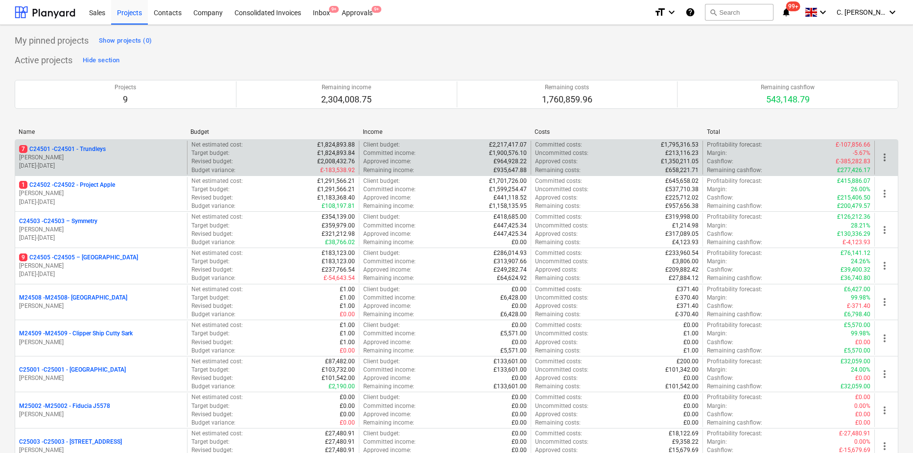
click at [74, 154] on p "[PERSON_NAME]" at bounding box center [101, 157] width 164 height 8
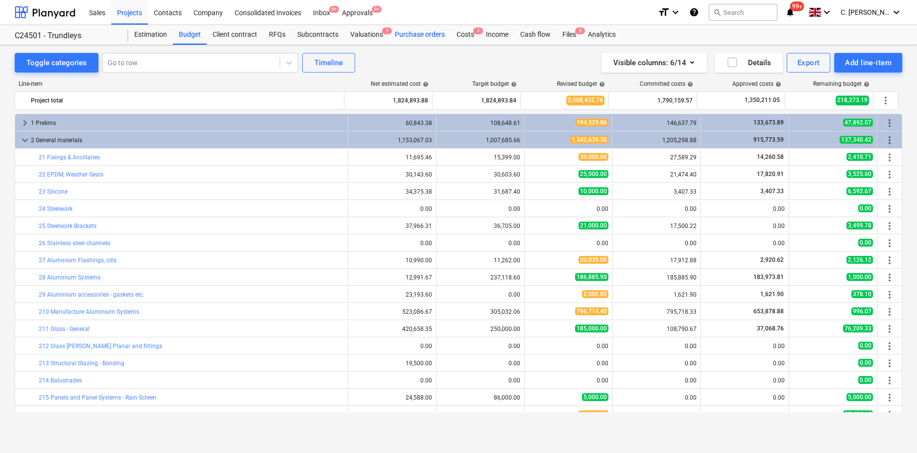
click at [413, 33] on div "Purchase orders" at bounding box center [420, 35] width 62 height 20
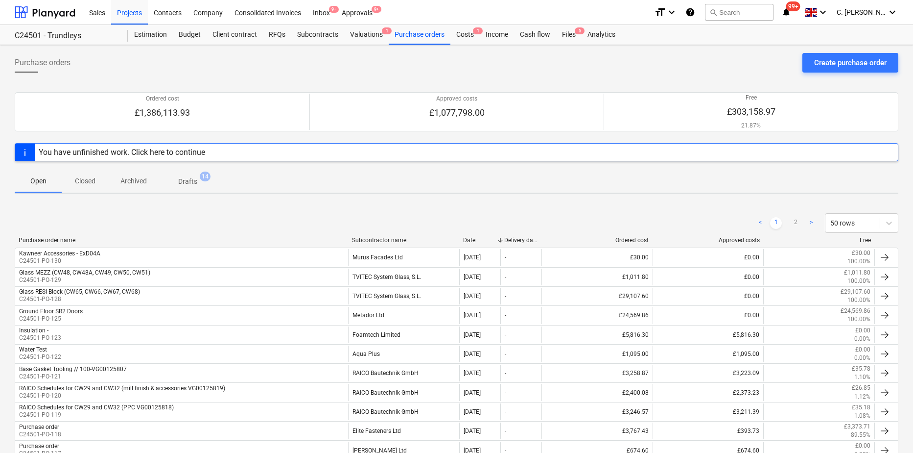
click at [375, 238] on div "Subcontractor name" at bounding box center [403, 240] width 103 height 7
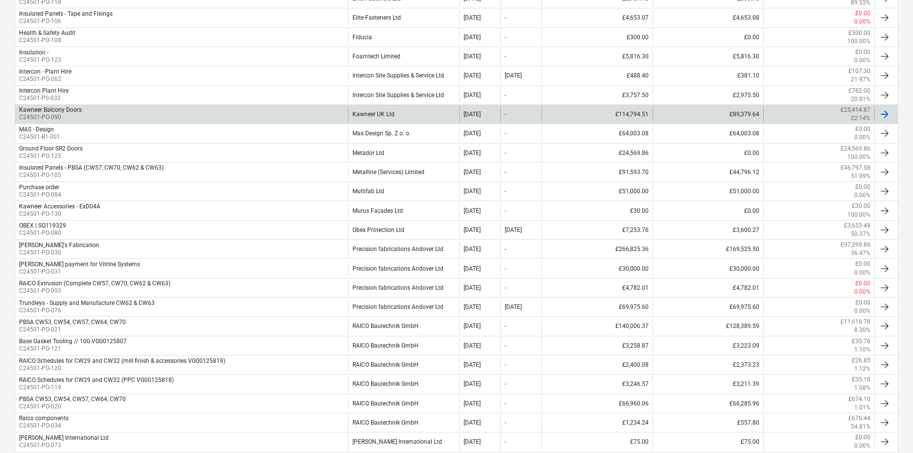
scroll to position [539, 0]
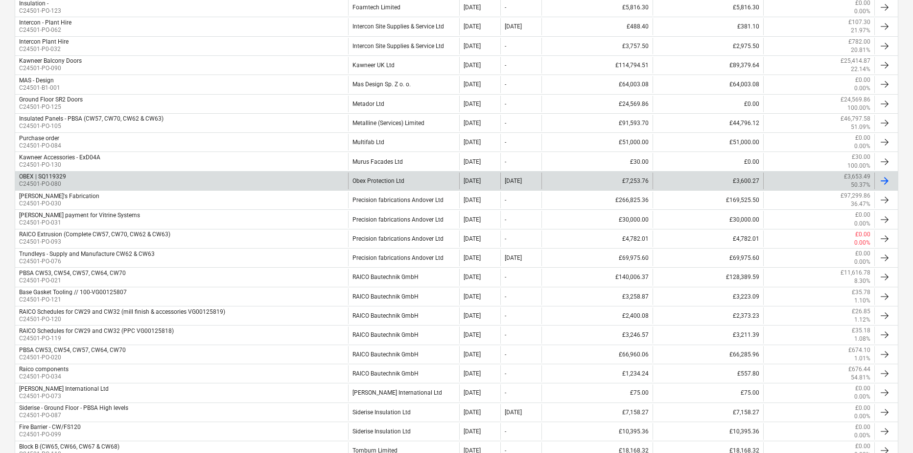
click at [81, 180] on div "[MEDICAL_DATA] | SQ119329 C24501-PO-080" at bounding box center [181, 180] width 333 height 17
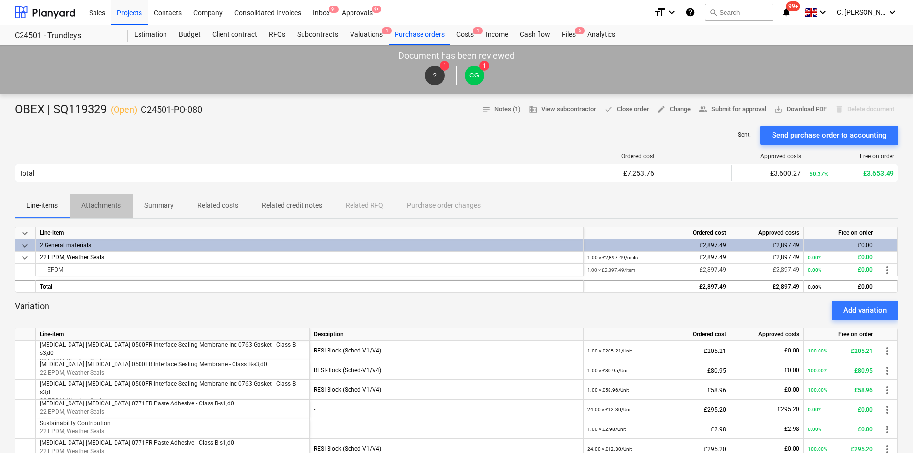
click at [113, 202] on p "Attachments" at bounding box center [101, 205] width 40 height 10
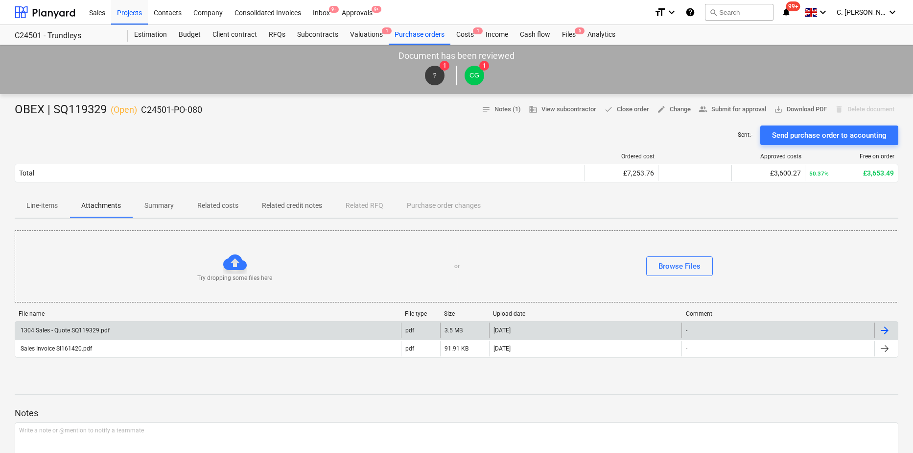
scroll to position [147, 0]
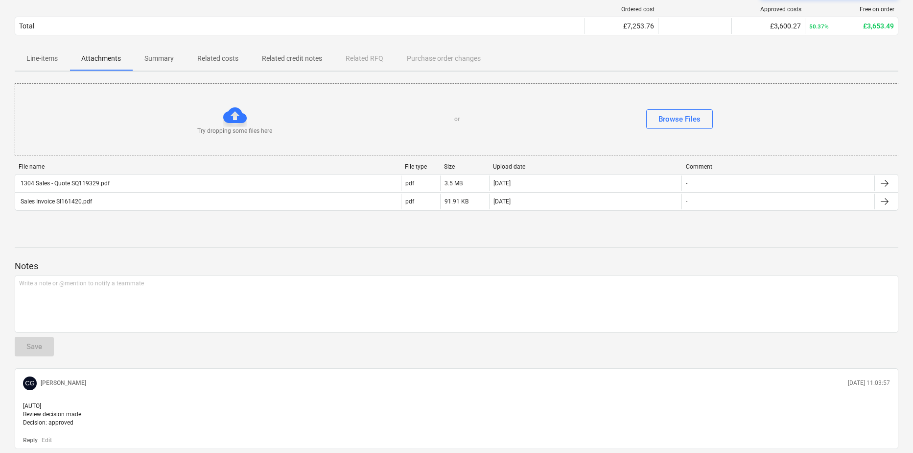
click at [171, 61] on p "Summary" at bounding box center [158, 58] width 29 height 10
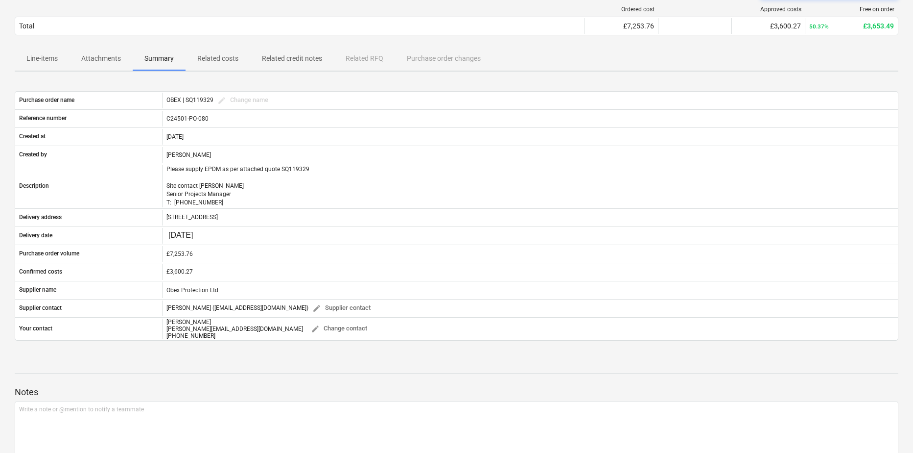
click at [223, 61] on p "Related costs" at bounding box center [217, 58] width 41 height 10
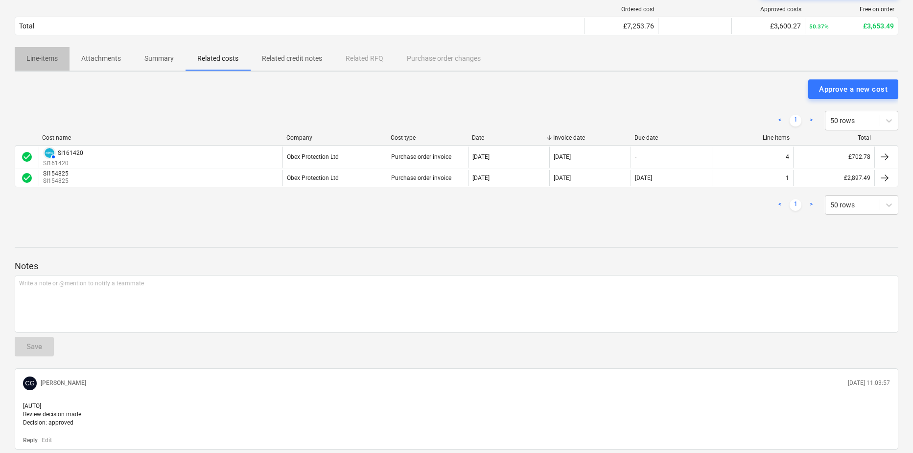
click at [43, 61] on p "Line-items" at bounding box center [41, 58] width 31 height 10
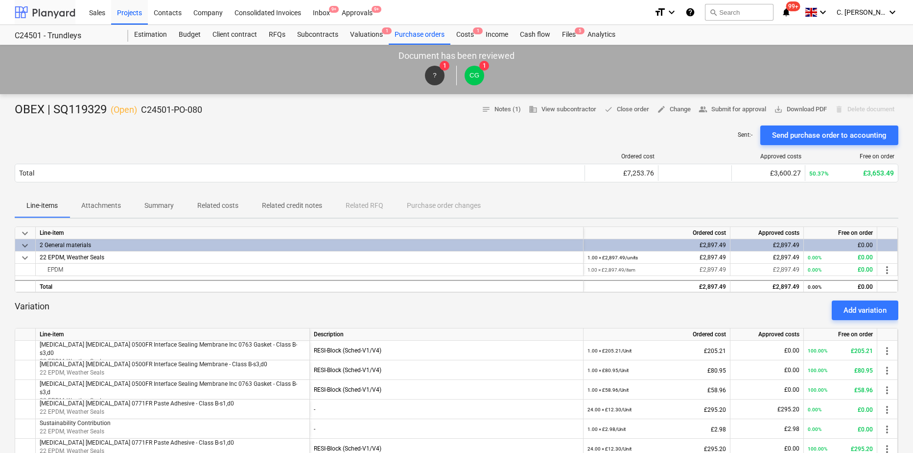
click at [33, 6] on div at bounding box center [45, 12] width 61 height 24
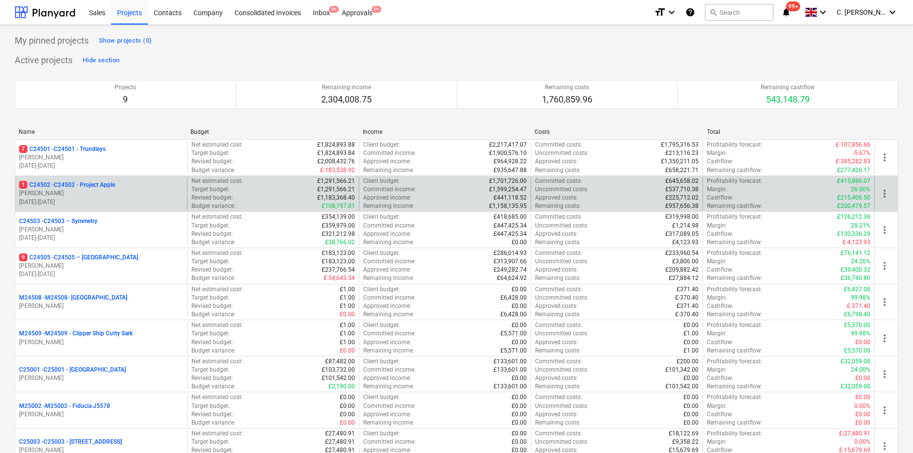
click at [66, 192] on p "[PERSON_NAME]" at bounding box center [101, 193] width 164 height 8
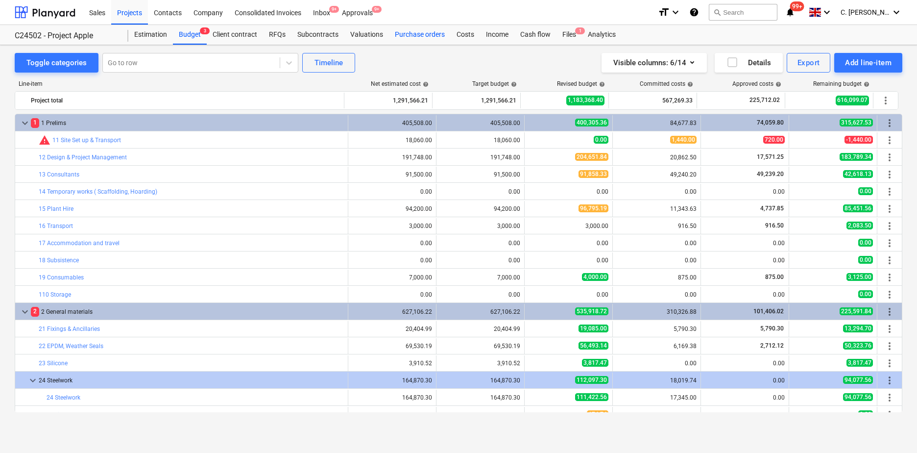
click at [432, 36] on div "Purchase orders" at bounding box center [420, 35] width 62 height 20
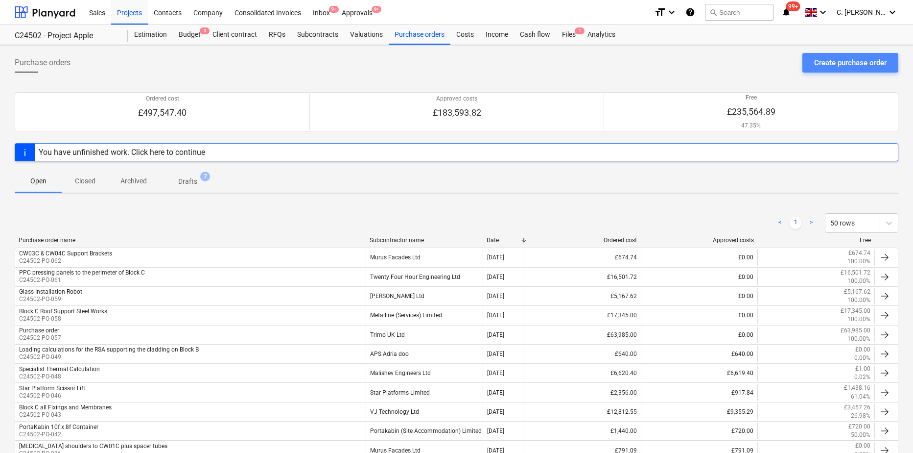
click at [853, 60] on div "Create purchase order" at bounding box center [850, 62] width 72 height 13
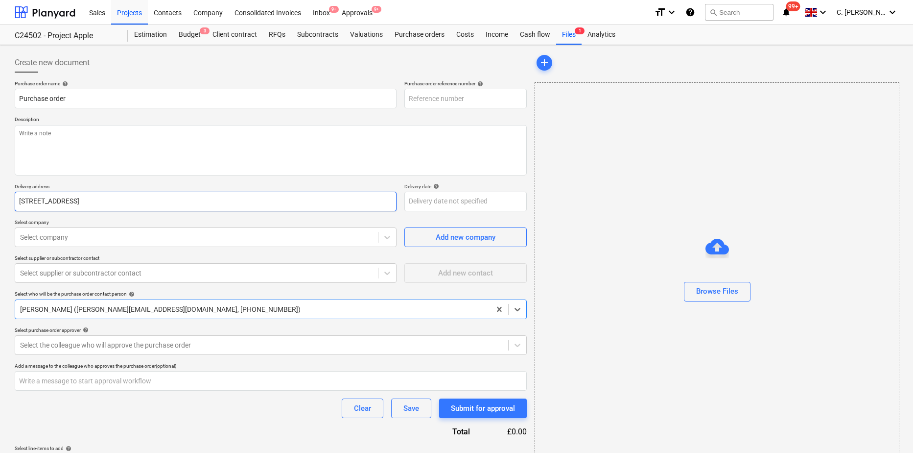
type textarea "x"
type input "C24502-PO-063"
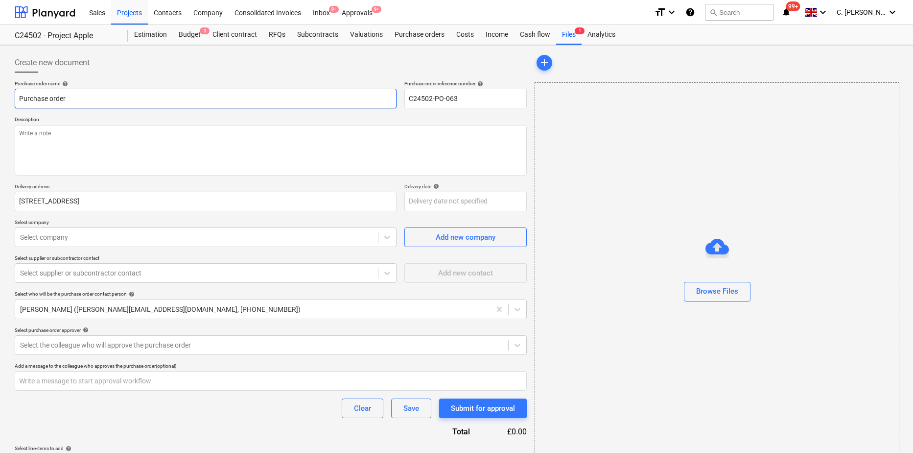
drag, startPoint x: 76, startPoint y: 99, endPoint x: -254, endPoint y: 125, distance: 331.1
click at [0, 125] on html "Sales Projects Contacts Company Consolidated Invoices Inbox 9+ Approvals 9+ for…" at bounding box center [456, 226] width 913 height 453
type textarea "x"
type input "I"
type textarea "x"
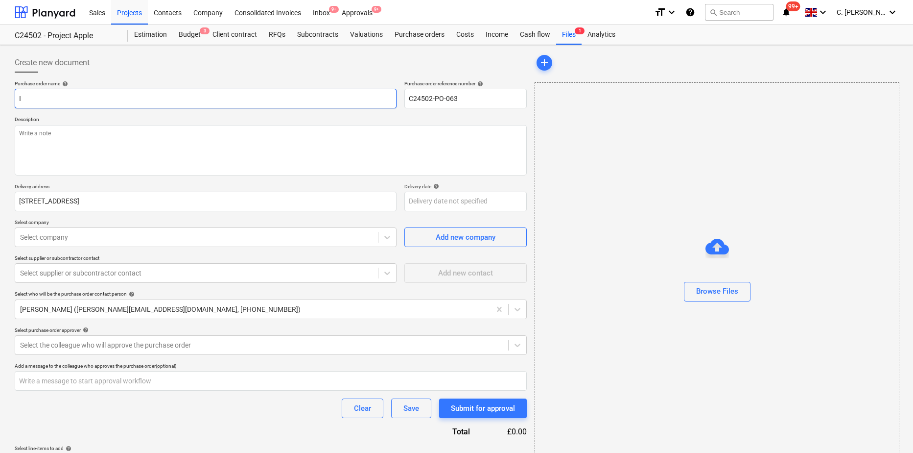
type input "Im"
type textarea "x"
type input "Imp"
type textarea "x"
type input "Impo"
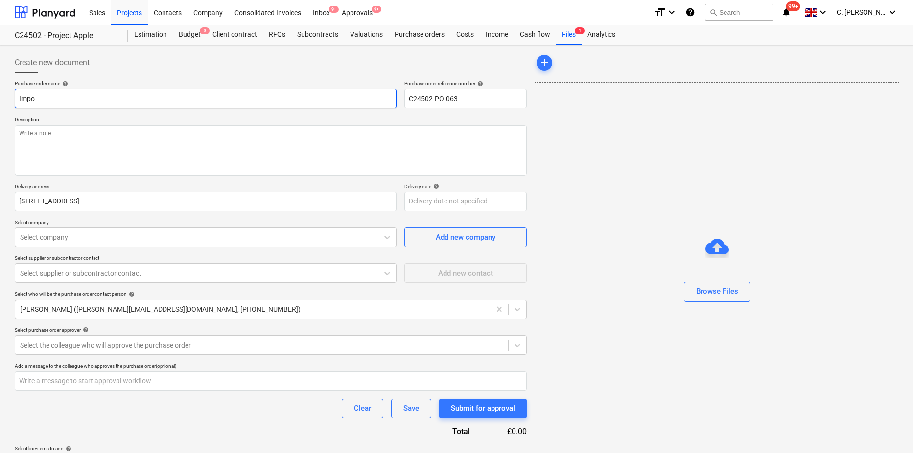
type textarea "x"
type input "Impor"
type textarea "x"
type input "Import"
type textarea "x"
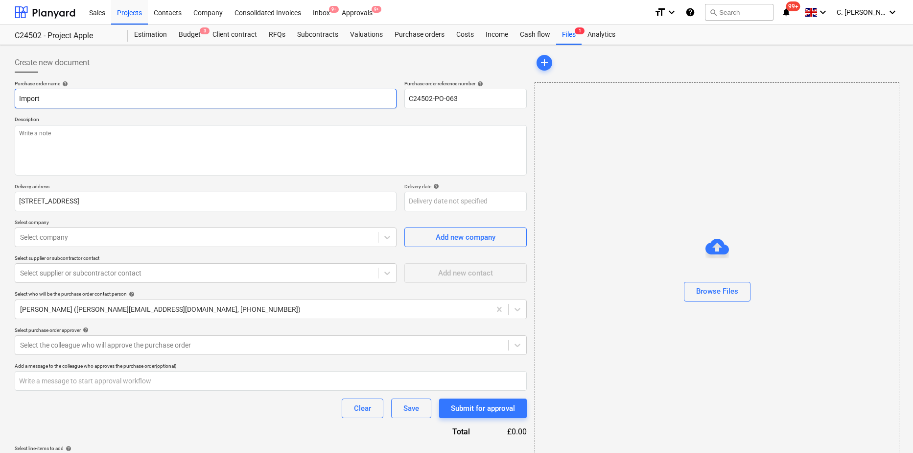
type input "Import"
type textarea "x"
type input "Import T"
type textarea "x"
type input "Import TA"
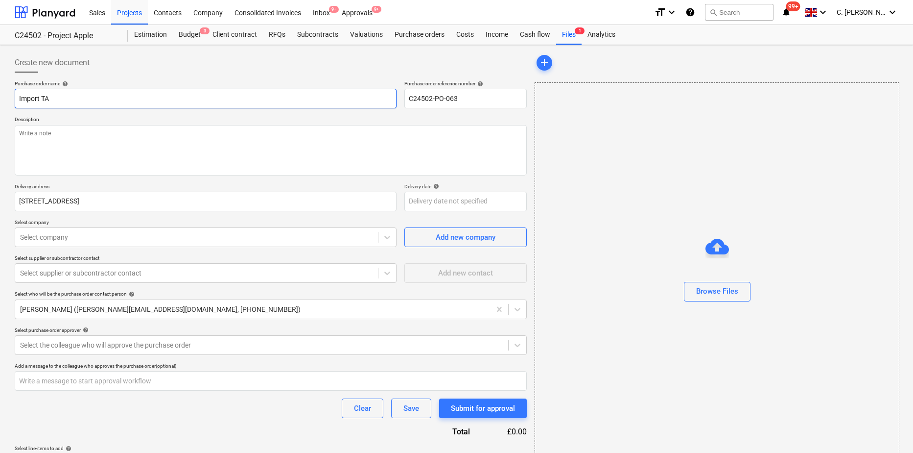
type textarea "x"
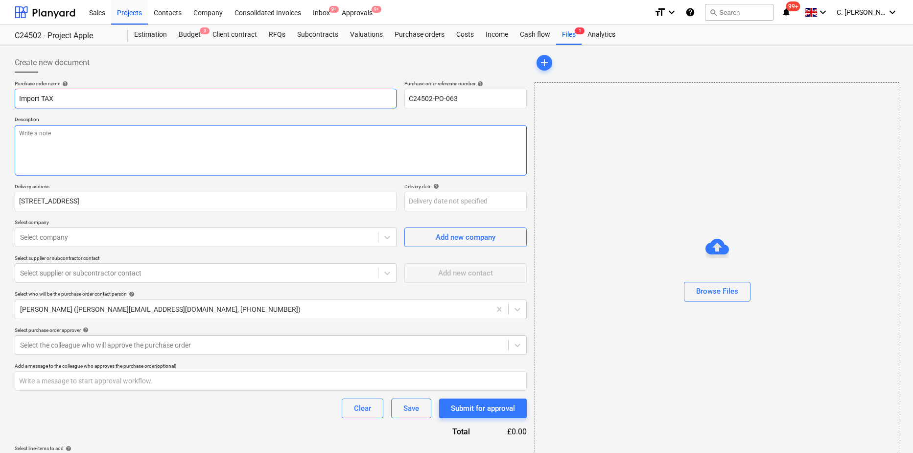
type input "Import TAX"
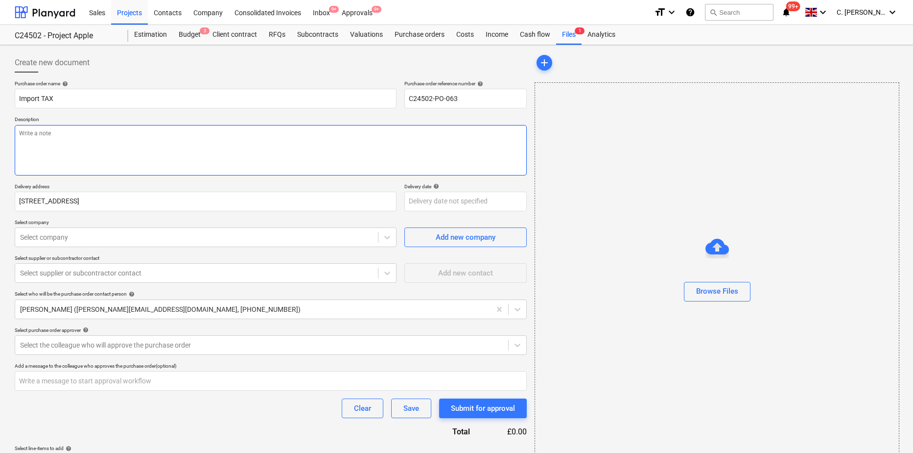
click at [67, 138] on textarea at bounding box center [271, 150] width 512 height 50
type textarea "x"
type textarea "I"
type textarea "x"
type textarea "Im"
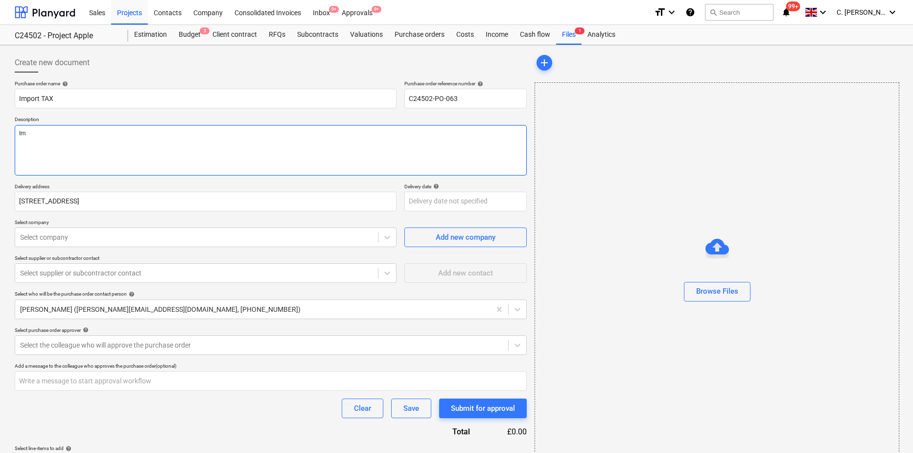
type textarea "x"
type textarea "Imp"
type textarea "x"
type textarea "Impo"
type textarea "x"
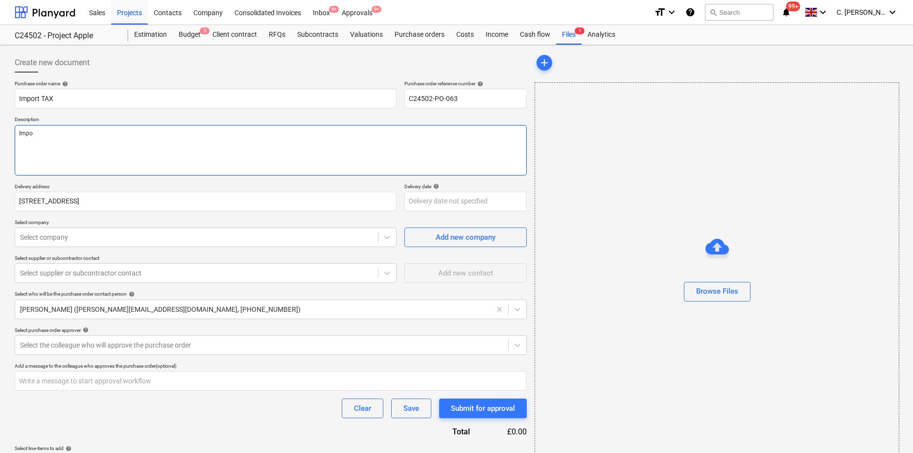
type textarea "Impor"
type textarea "x"
type textarea "Import"
type textarea "x"
type textarea "Import"
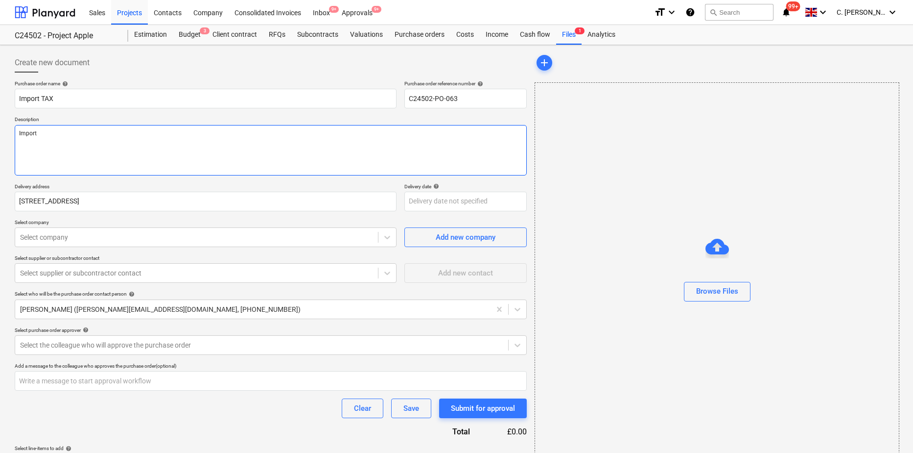
type textarea "x"
type textarea "Import T"
type textarea "x"
type textarea "Import Ta"
type textarea "x"
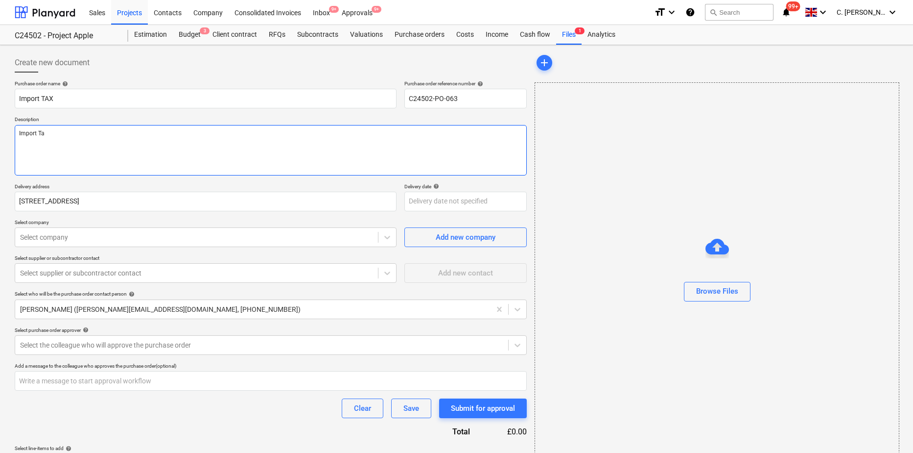
type textarea "Import Tax"
type textarea "x"
type textarea "Import Tax"
type textarea "x"
type textarea "Import Tax -"
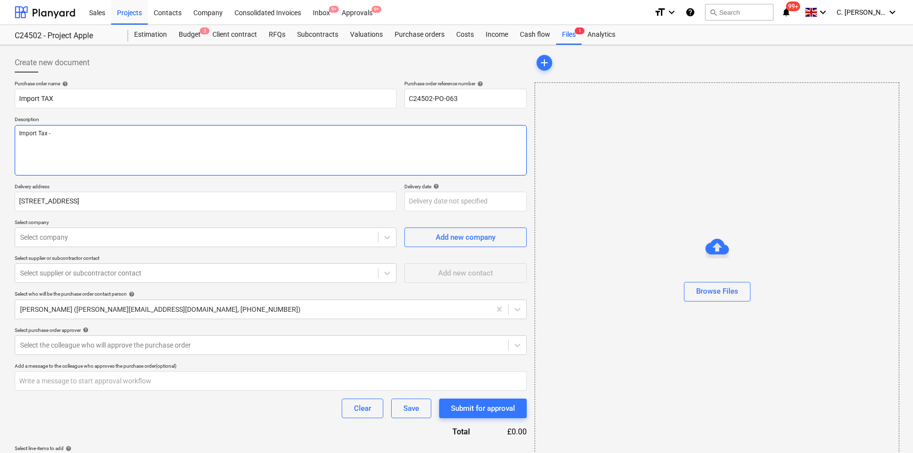
type textarea "x"
type textarea "Import Tax - T"
type textarea "x"
type textarea "Import Tax - Tv"
type textarea "x"
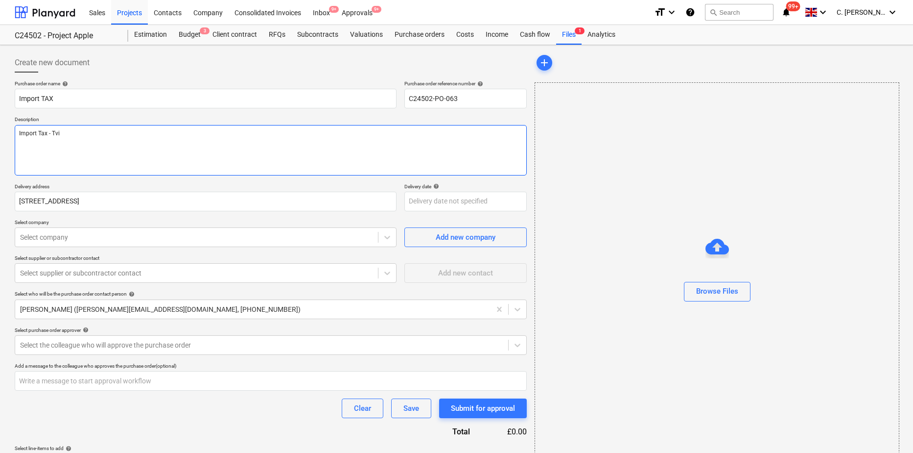
type textarea "Import Tax - Tvit"
type textarea "x"
type textarea "Import Tax - Tvite"
type textarea "x"
click at [100, 137] on textarea "Import Tax - Tvitec" at bounding box center [271, 150] width 512 height 50
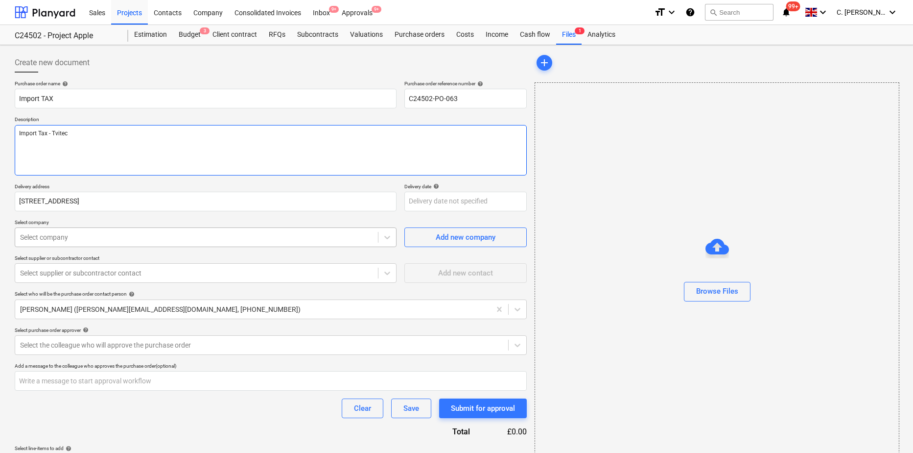
type textarea "Import Tax - Tvitec"
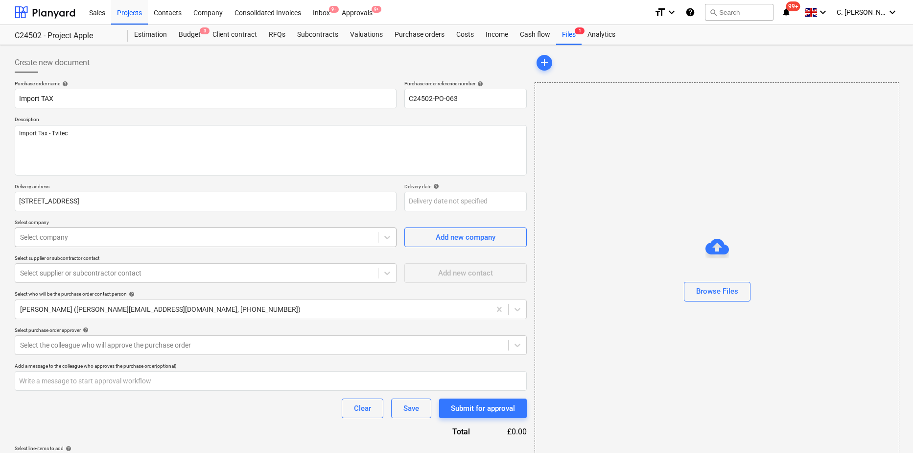
type textarea "x"
click at [83, 239] on div at bounding box center [196, 237] width 353 height 10
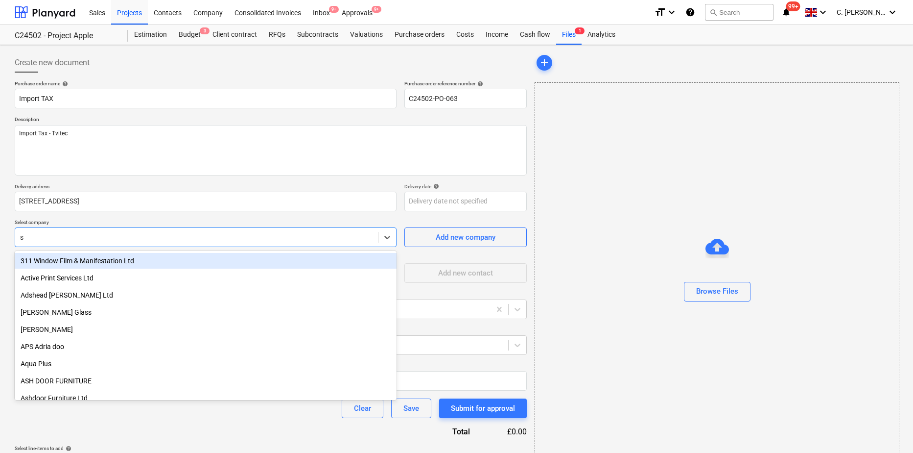
type input "sc"
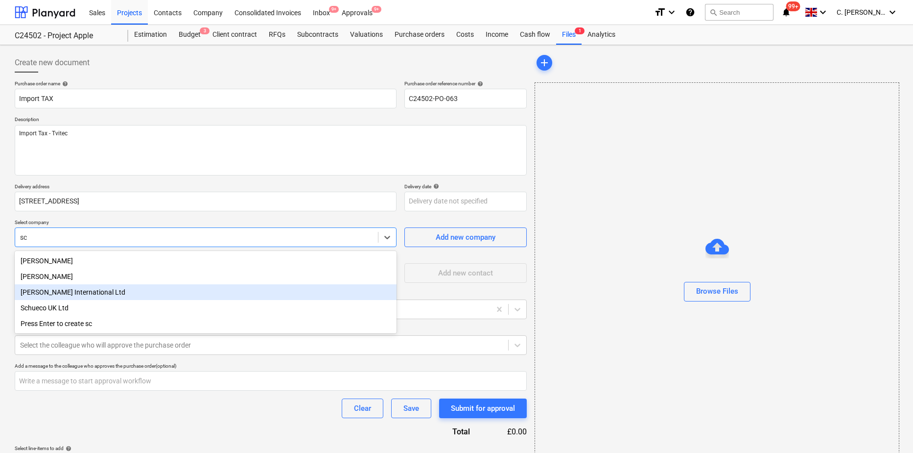
click at [49, 290] on div "[PERSON_NAME] International Ltd" at bounding box center [206, 292] width 382 height 16
type textarea "x"
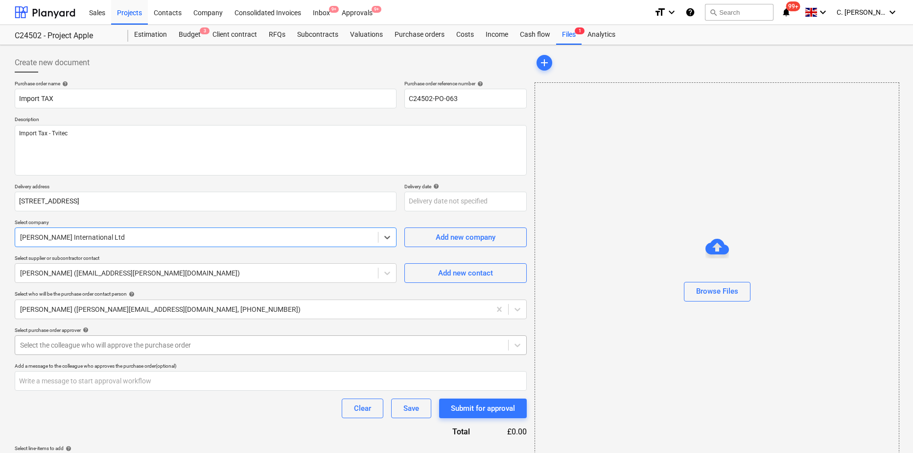
click at [67, 345] on div at bounding box center [261, 345] width 483 height 10
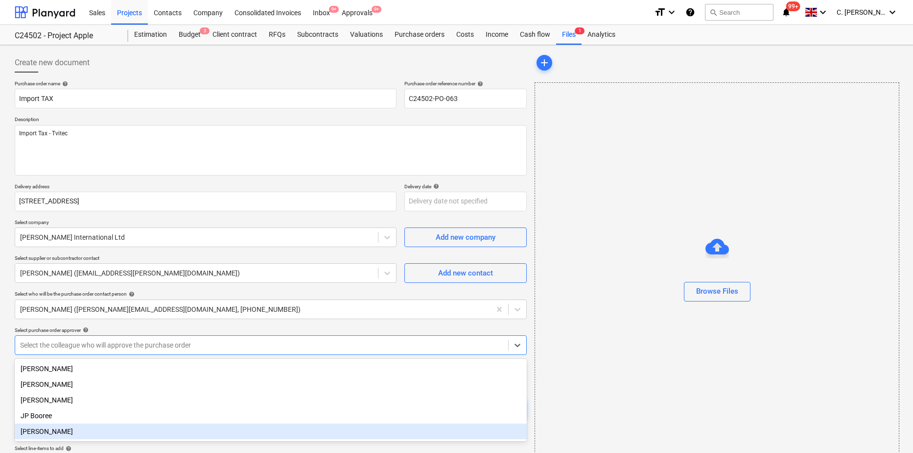
click at [64, 431] on div "[PERSON_NAME]" at bounding box center [271, 431] width 512 height 16
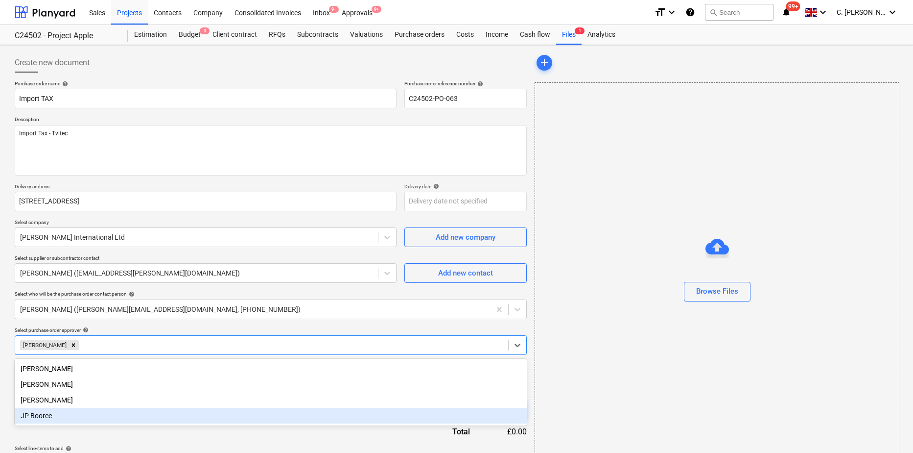
click at [120, 433] on div "Purchase order name help Import TAX Purchase order reference number help C24502…" at bounding box center [271, 276] width 512 height 393
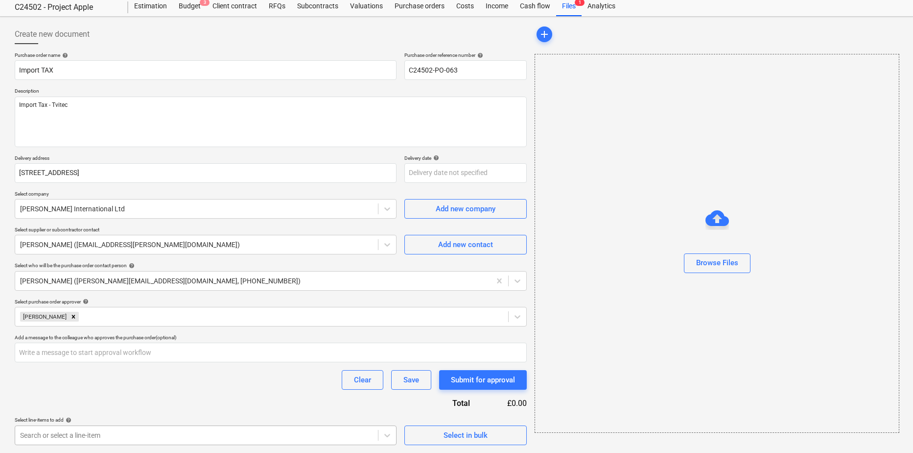
scroll to position [173, 0]
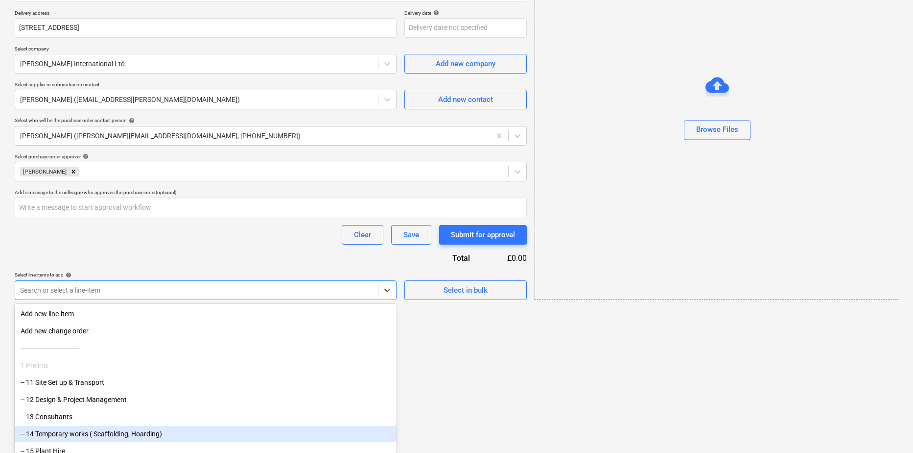
click at [106, 279] on body "Sales Projects Contacts Company Consolidated Invoices Inbox 9+ Approvals 9+ for…" at bounding box center [456, 53] width 913 height 453
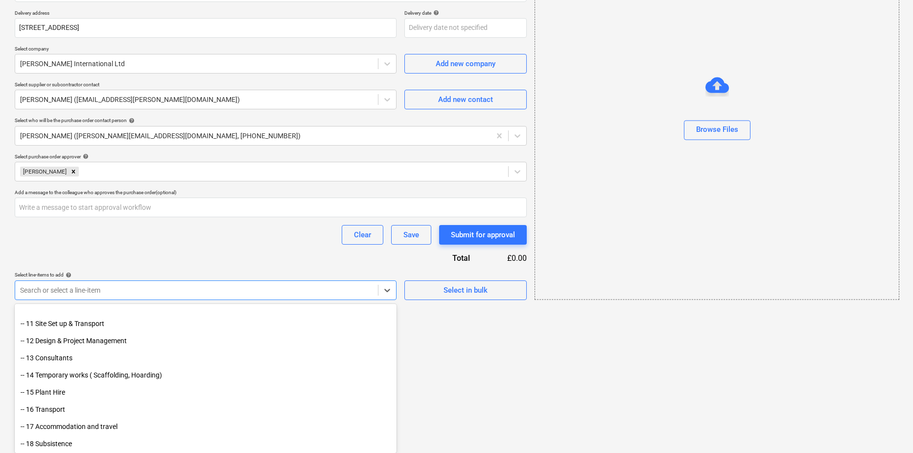
scroll to position [49, 0]
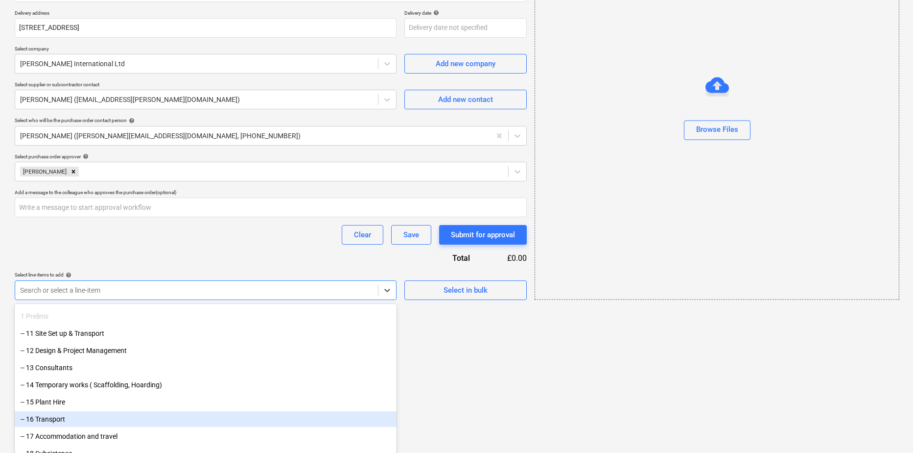
click at [67, 419] on div "-- 16 Transport" at bounding box center [206, 419] width 382 height 16
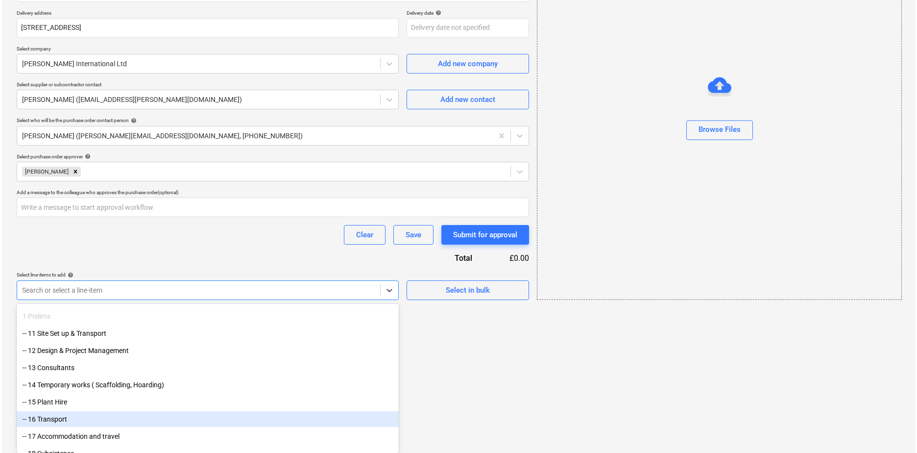
scroll to position [120, 0]
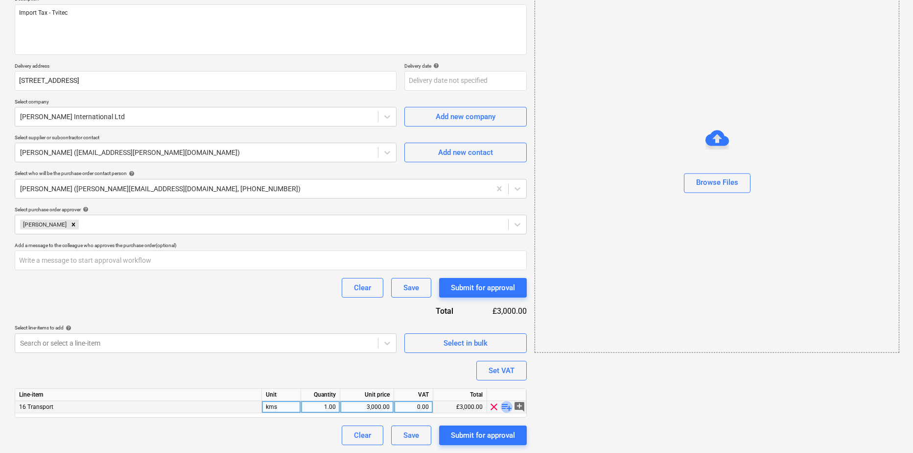
click at [505, 407] on span "playlist_add" at bounding box center [507, 407] width 12 height 12
type textarea "x"
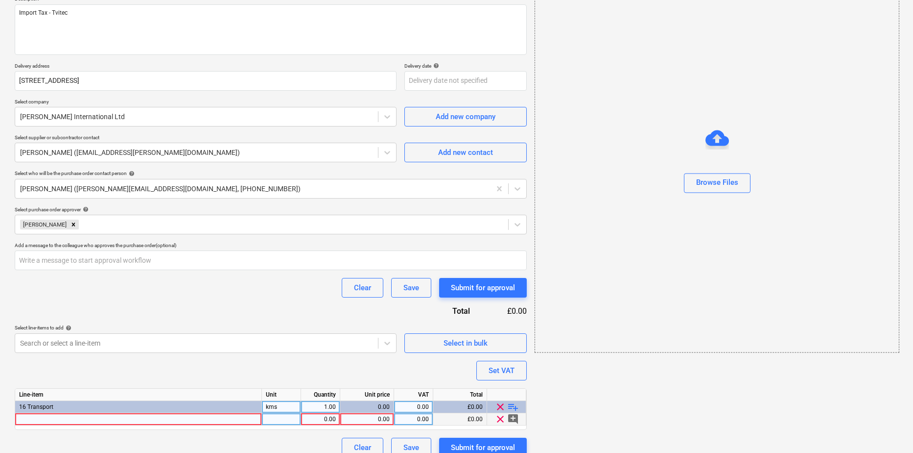
click at [50, 418] on div at bounding box center [138, 419] width 247 height 12
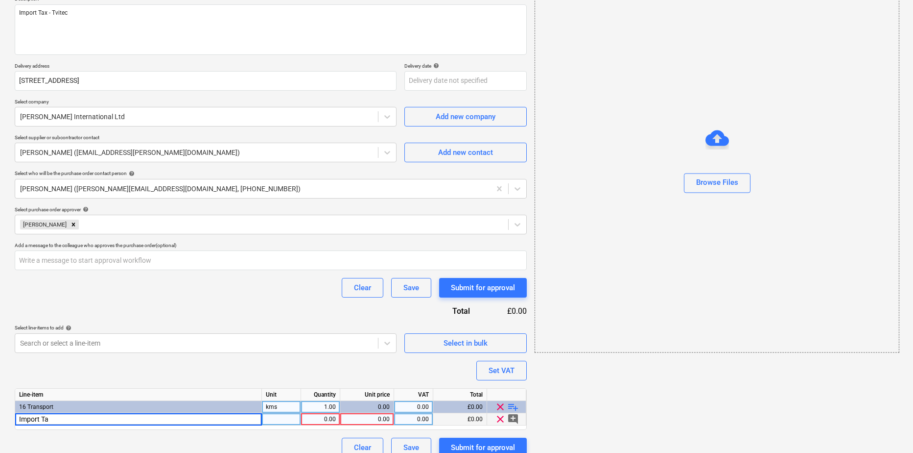
type input "Import Tax"
type textarea "x"
click at [287, 418] on div at bounding box center [281, 419] width 39 height 12
type input "Unit"
type textarea "x"
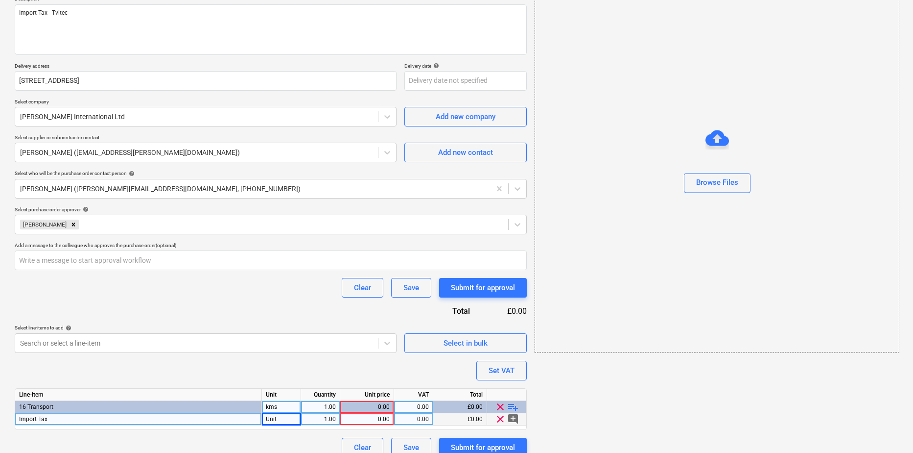
click at [386, 420] on div "0.00" at bounding box center [367, 419] width 46 height 12
type input "75"
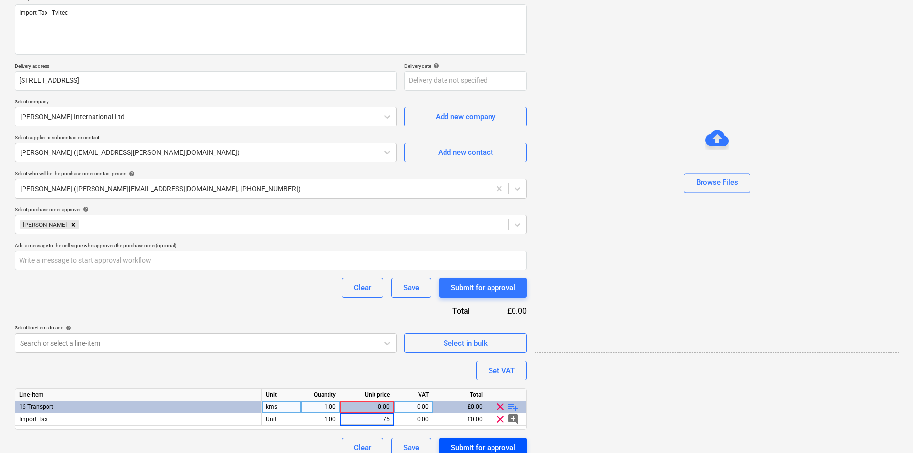
click at [477, 446] on div "Submit for approval" at bounding box center [483, 447] width 64 height 13
type textarea "x"
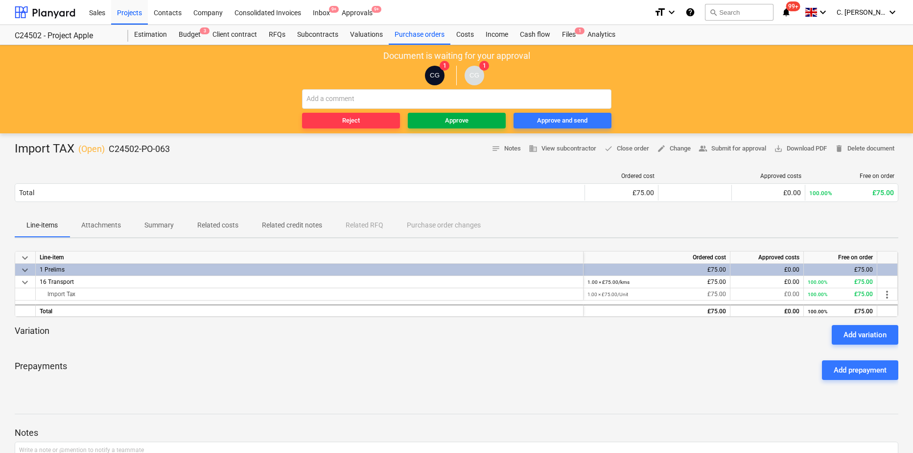
click at [477, 120] on span "Approve" at bounding box center [457, 120] width 90 height 11
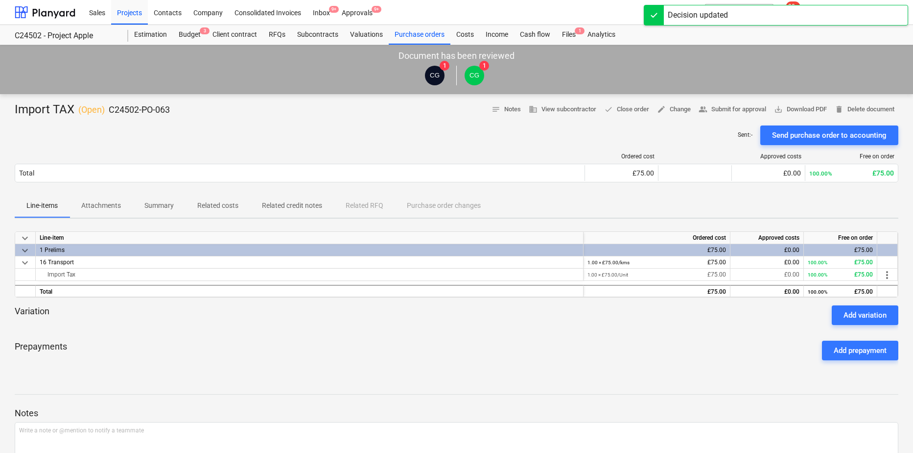
click at [198, 117] on div "Import TAX ( Open ) C24502-PO-063 notes Notes business View subcontractor done …" at bounding box center [457, 110] width 884 height 16
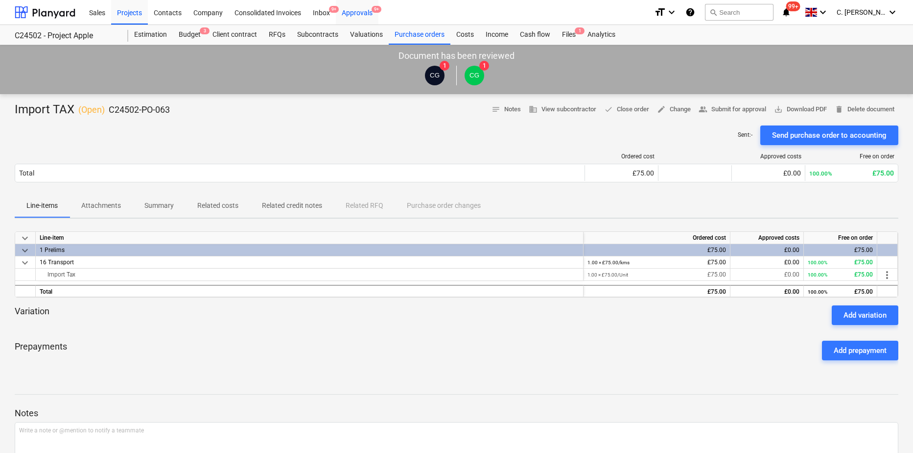
click at [368, 16] on div "Approvals 9+" at bounding box center [357, 12] width 43 height 25
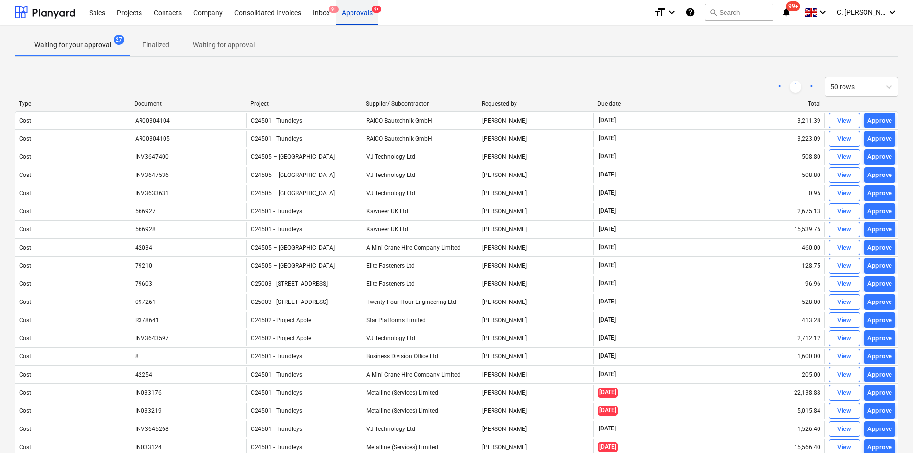
click at [357, 12] on div "Approvals 9+" at bounding box center [357, 12] width 43 height 25
drag, startPoint x: 48, startPoint y: 14, endPoint x: 140, endPoint y: 20, distance: 91.8
click at [48, 14] on div at bounding box center [45, 12] width 61 height 24
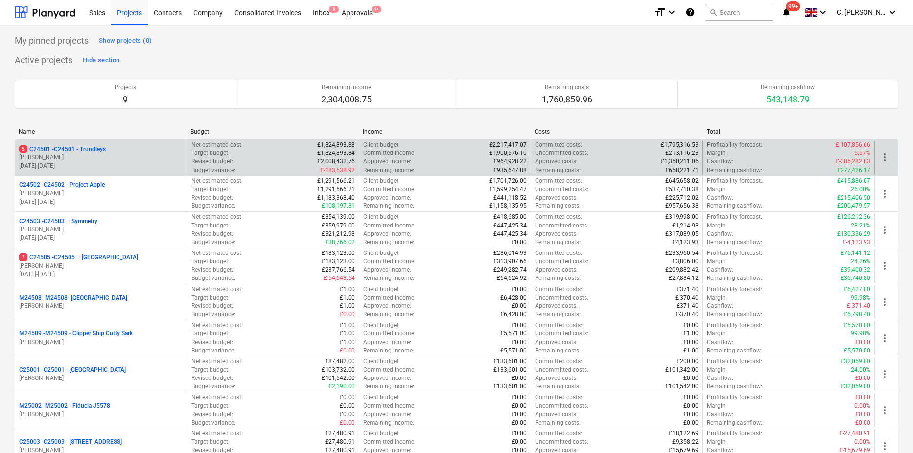
click at [114, 156] on p "[PERSON_NAME]" at bounding box center [101, 157] width 164 height 8
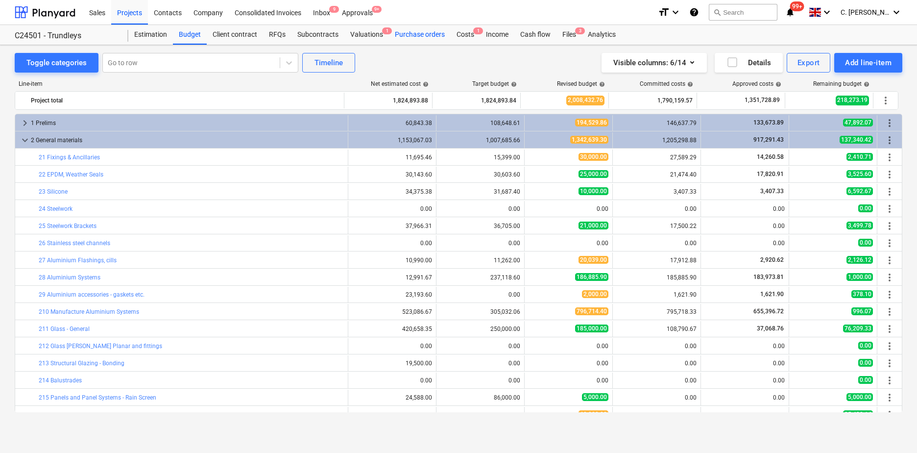
drag, startPoint x: 396, startPoint y: 33, endPoint x: 407, endPoint y: 37, distance: 11.3
click at [397, 33] on div "Purchase orders" at bounding box center [420, 35] width 62 height 20
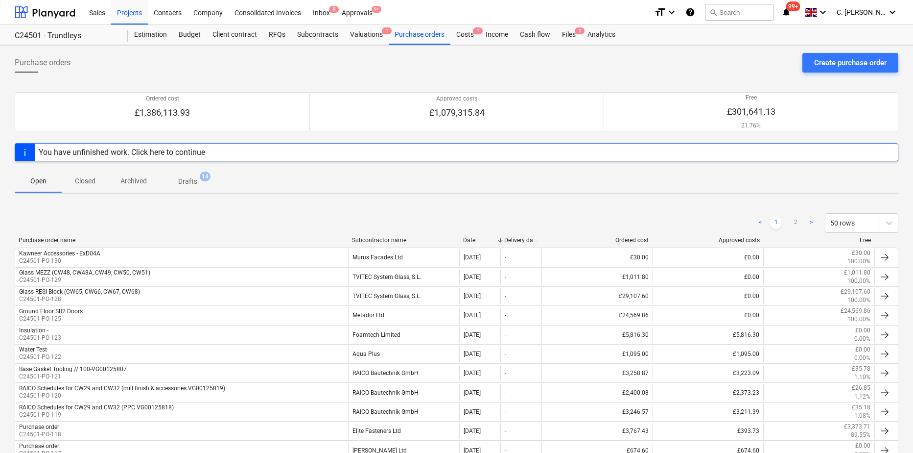
click at [386, 240] on div "Subcontractor name" at bounding box center [403, 240] width 103 height 7
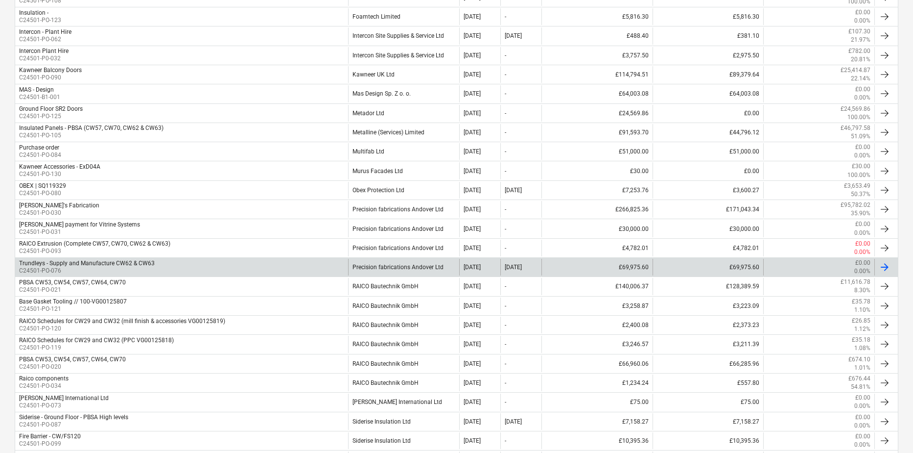
scroll to position [539, 0]
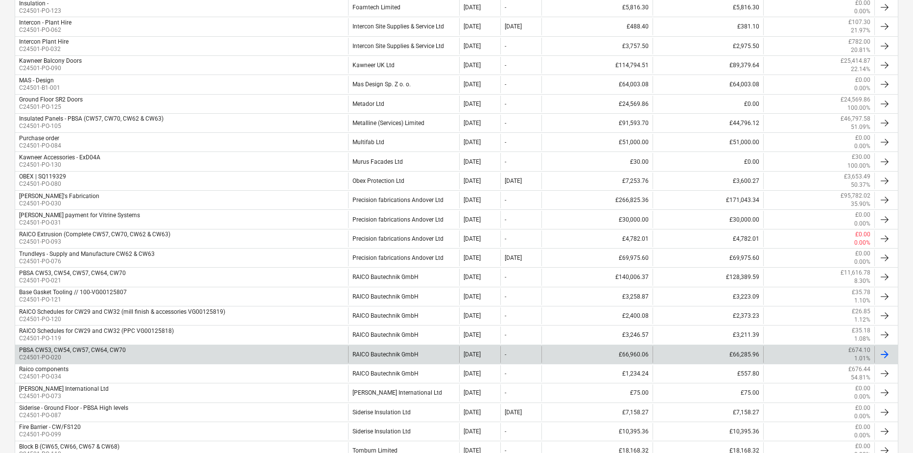
click at [98, 352] on div "PBSA CW53, CW54, CW57, CW64, CW70" at bounding box center [72, 349] width 107 height 7
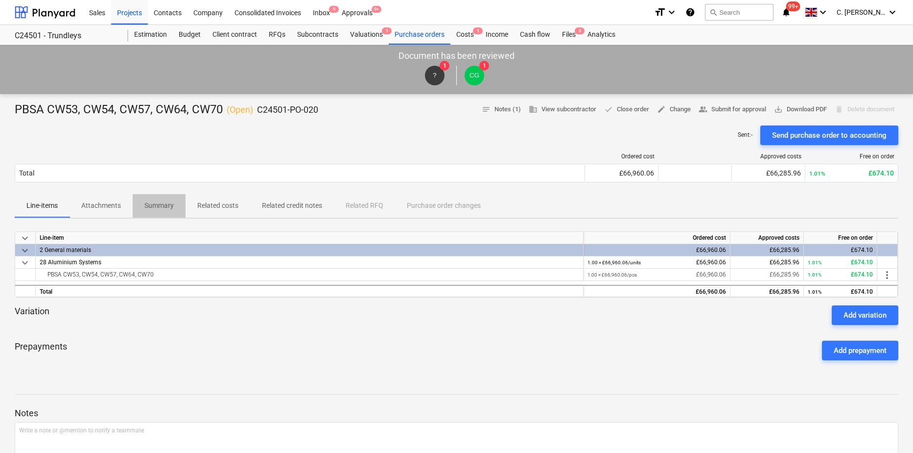
click at [153, 204] on p "Summary" at bounding box center [158, 205] width 29 height 10
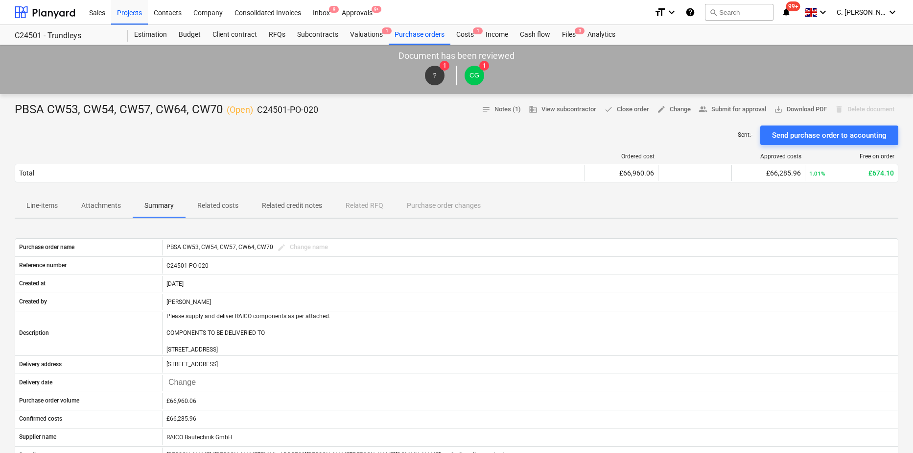
click at [95, 208] on p "Attachments" at bounding box center [101, 205] width 40 height 10
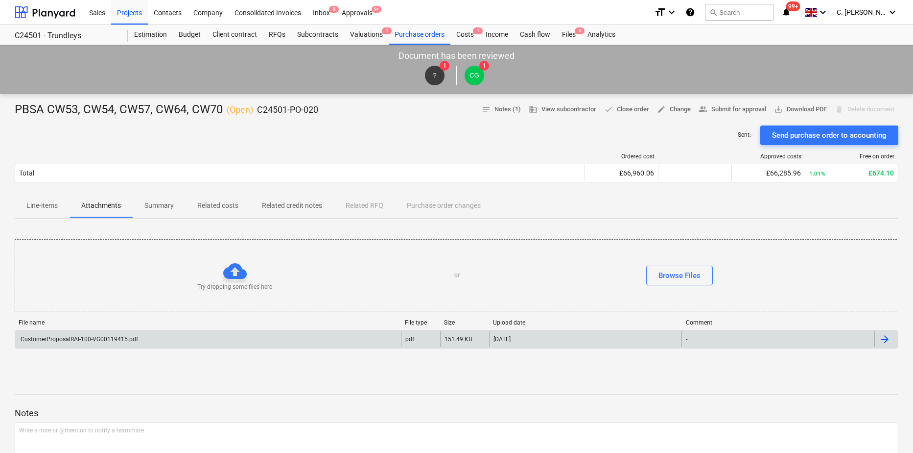
click at [133, 341] on div "CustomerProposalRAI-100-VG00119415.pdf" at bounding box center [78, 338] width 119 height 7
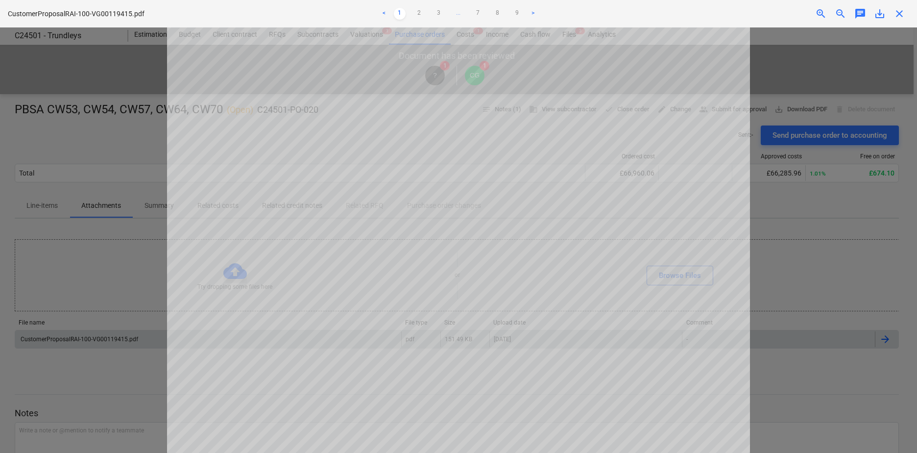
scroll to position [401, 0]
click at [478, 13] on link "7" at bounding box center [478, 14] width 12 height 12
click at [430, 15] on link "3" at bounding box center [429, 14] width 12 height 12
click at [409, 15] on link "2" at bounding box center [410, 14] width 12 height 12
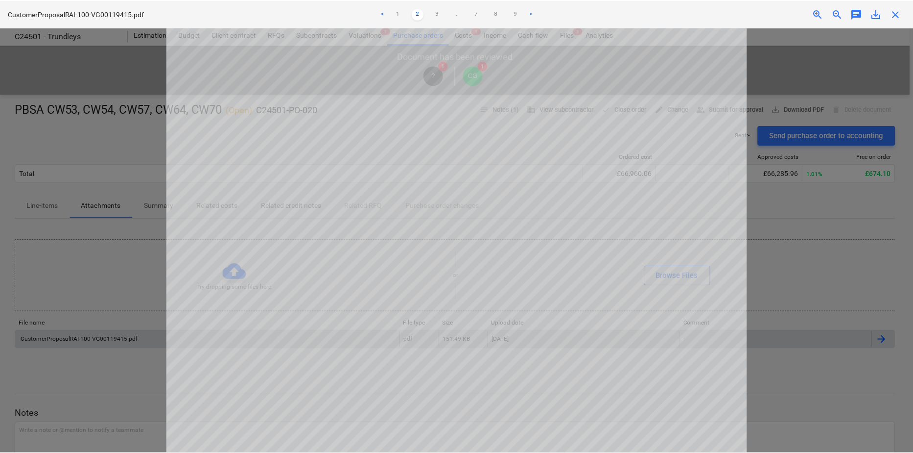
scroll to position [0, 0]
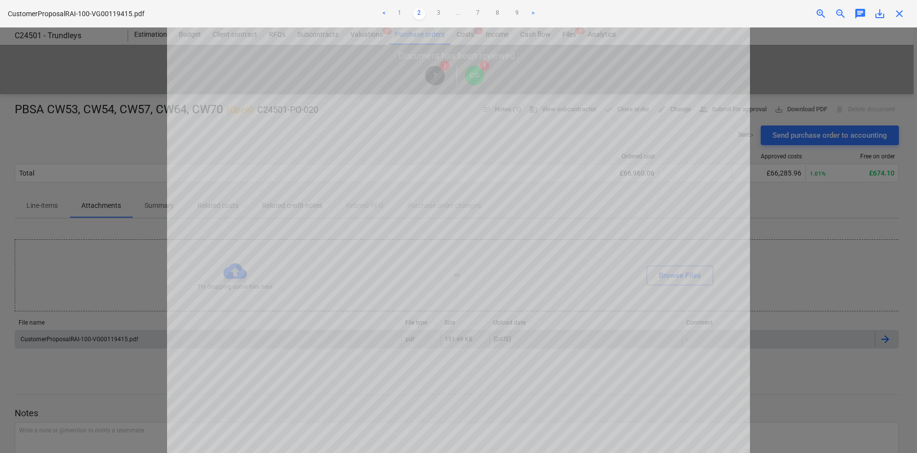
click at [902, 14] on span "close" at bounding box center [899, 14] width 12 height 12
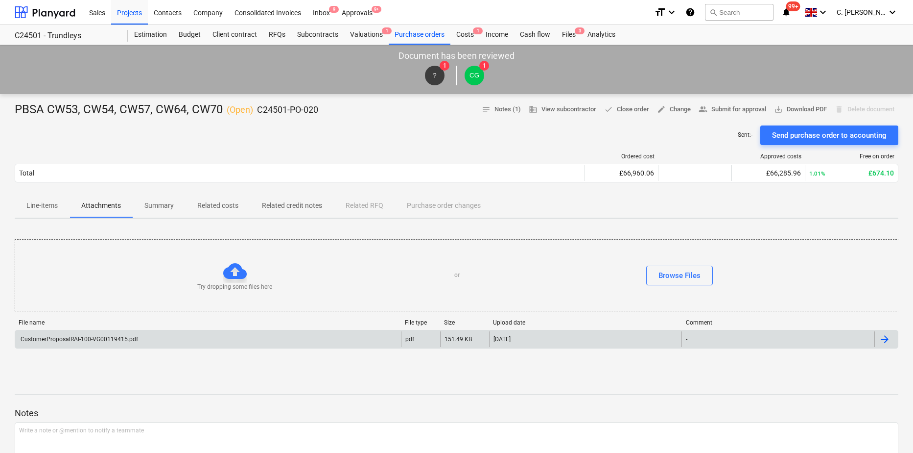
click at [35, 206] on p "Line-items" at bounding box center [41, 205] width 31 height 10
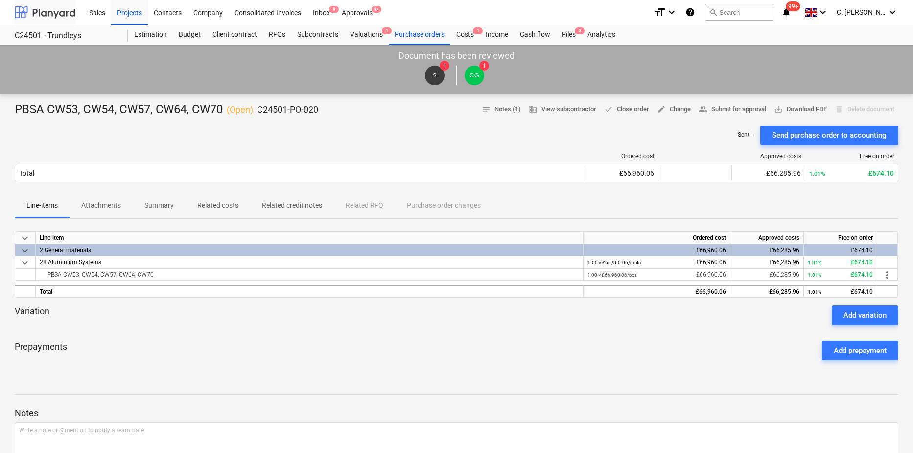
click at [48, 16] on div at bounding box center [45, 12] width 61 height 24
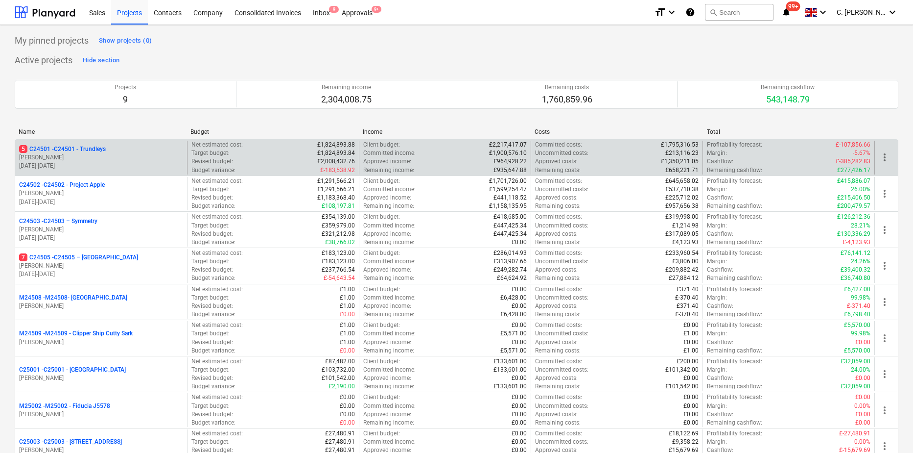
click at [88, 158] on p "[PERSON_NAME]" at bounding box center [101, 157] width 164 height 8
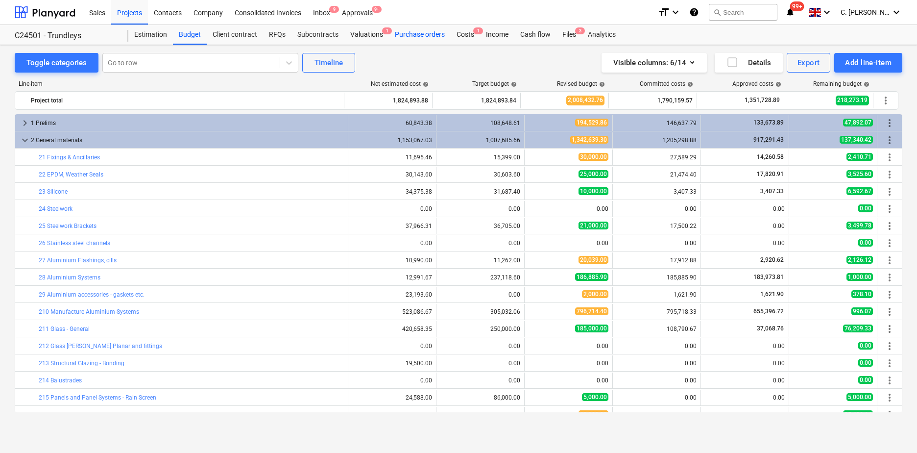
click at [429, 30] on div "Purchase orders" at bounding box center [420, 35] width 62 height 20
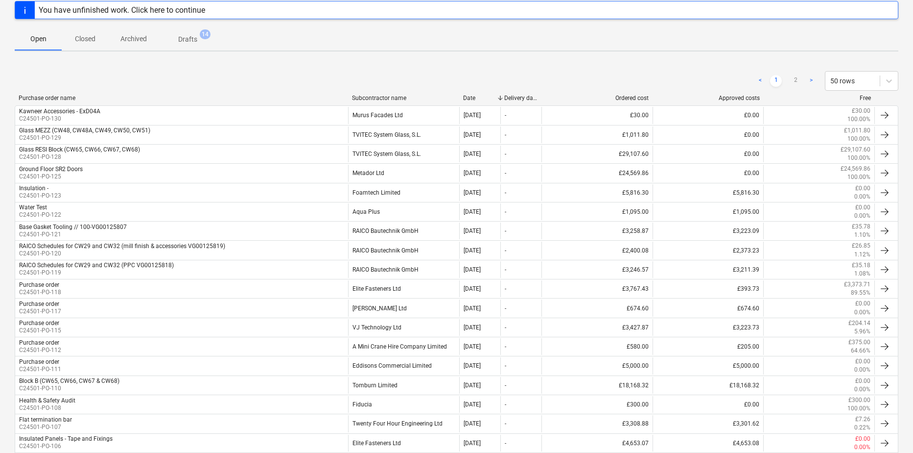
scroll to position [98, 0]
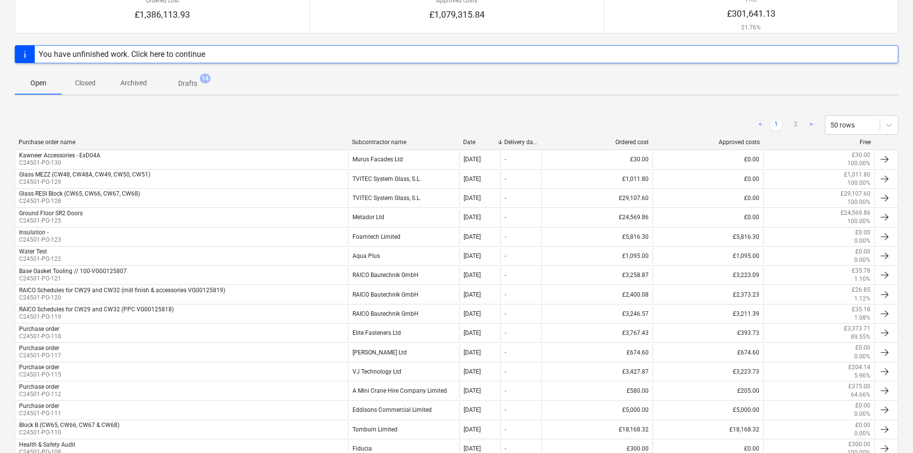
click at [381, 139] on div "Subcontractor name" at bounding box center [403, 142] width 103 height 7
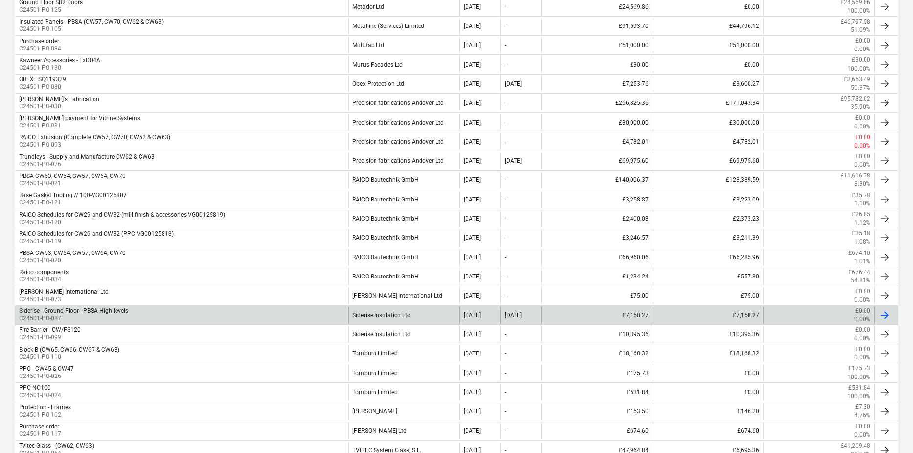
scroll to position [637, 0]
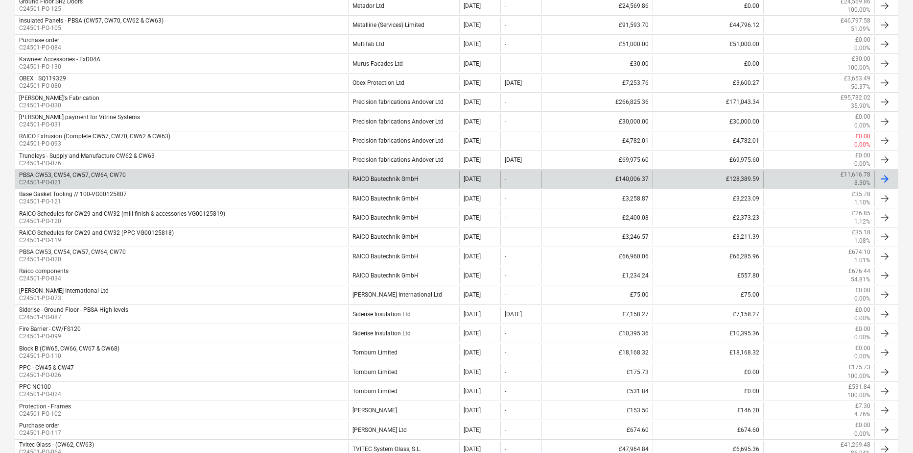
click at [104, 183] on p "C24501-PO-021" at bounding box center [72, 182] width 107 height 8
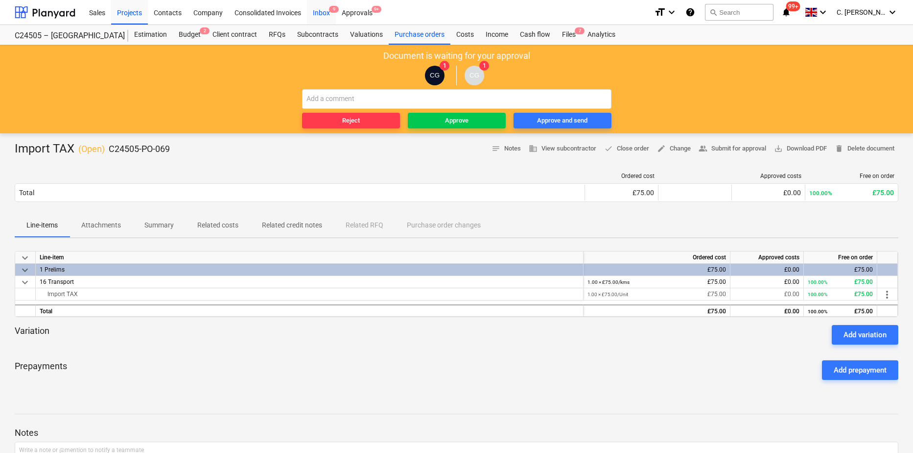
click at [312, 13] on div "Inbox 9" at bounding box center [321, 12] width 29 height 25
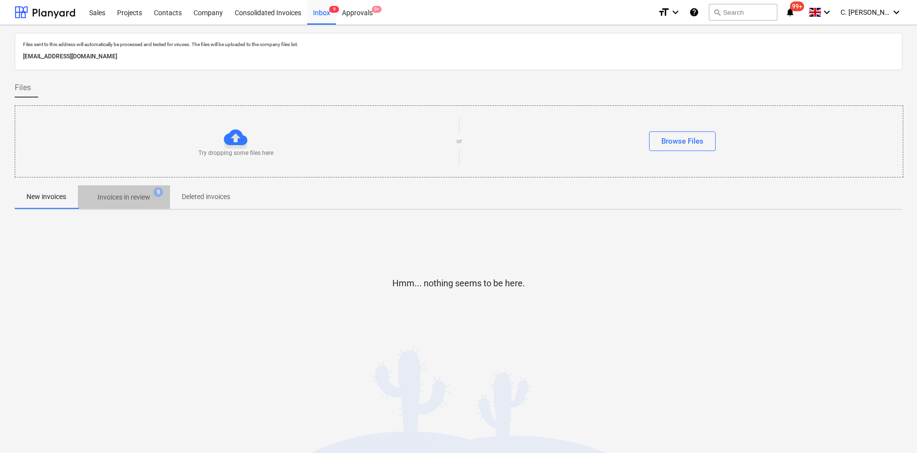
click at [131, 198] on p "Invoices in review" at bounding box center [123, 197] width 53 height 10
